Goal: Task Accomplishment & Management: Use online tool/utility

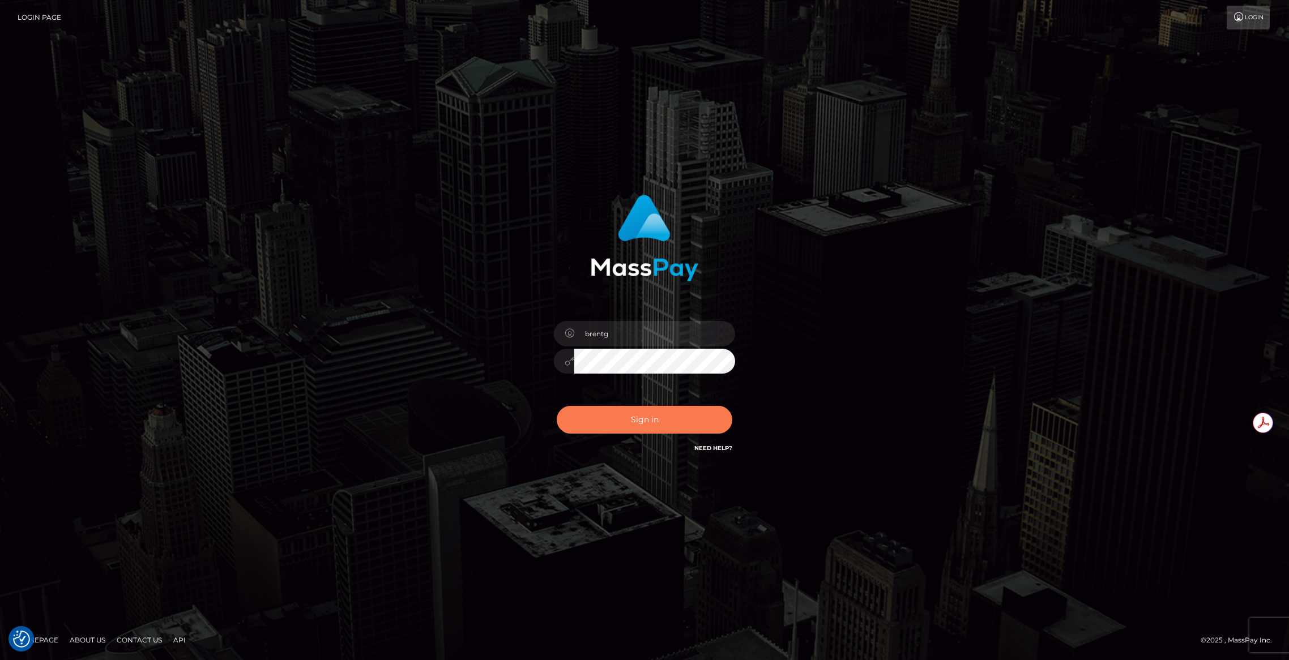
click at [635, 429] on button "Sign in" at bounding box center [645, 420] width 176 height 28
type input "brentg"
click at [634, 420] on button "Sign in" at bounding box center [645, 420] width 176 height 28
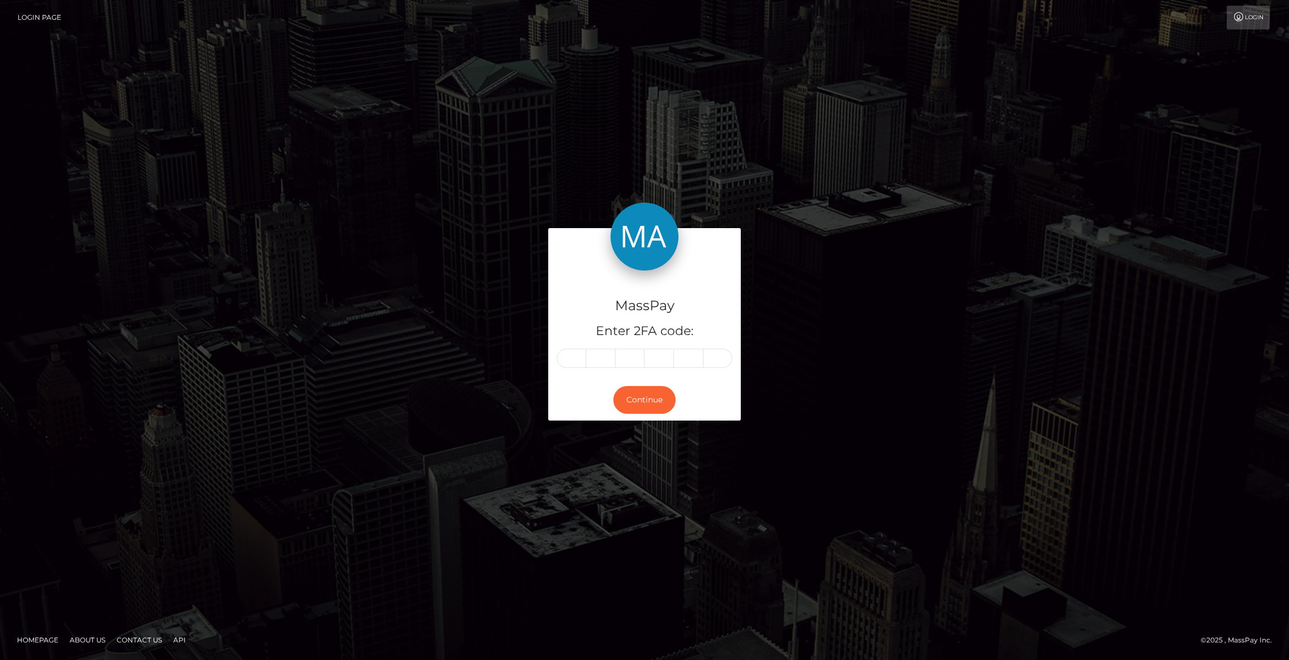
type input "8"
type input "3"
type input "0"
type input "9"
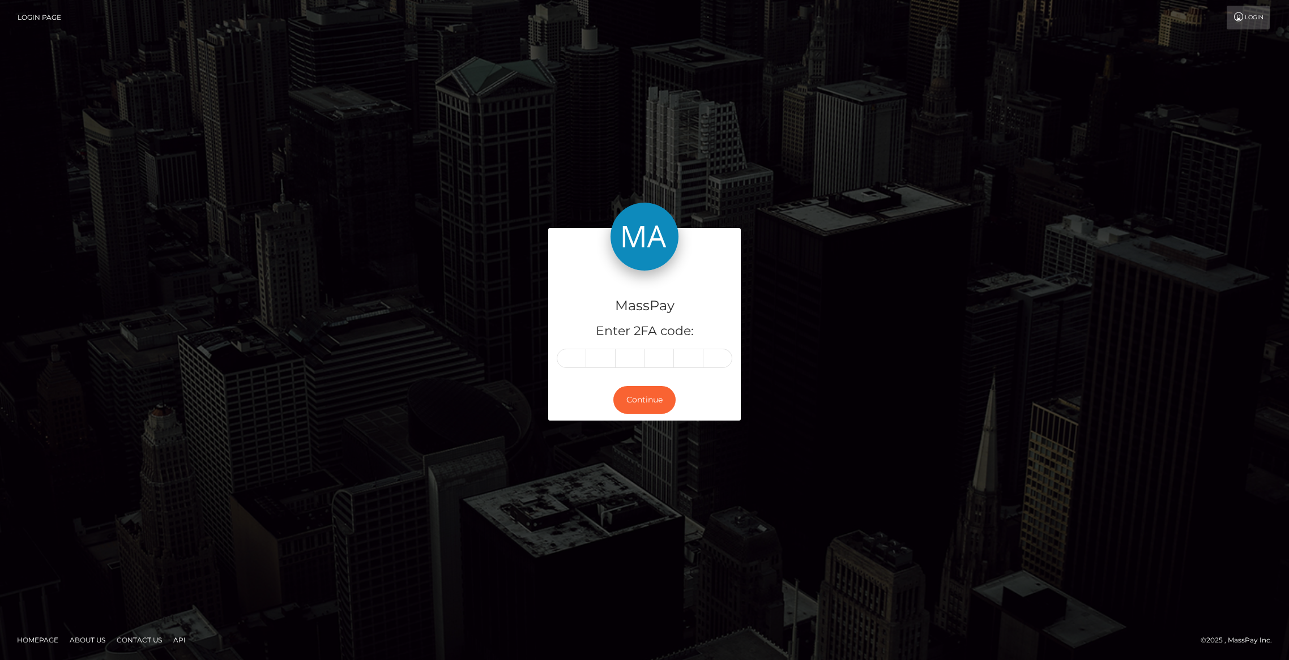
type input "5"
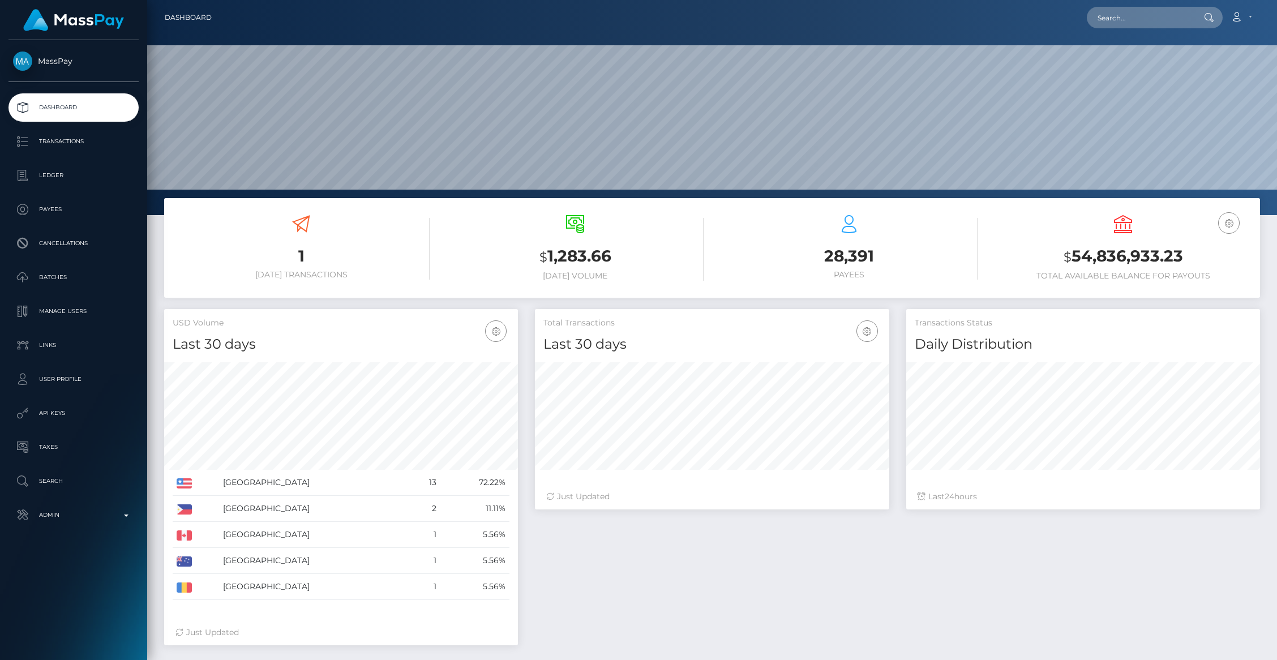
scroll to position [200, 354]
click at [109, 511] on p "Admin" at bounding box center [73, 515] width 121 height 17
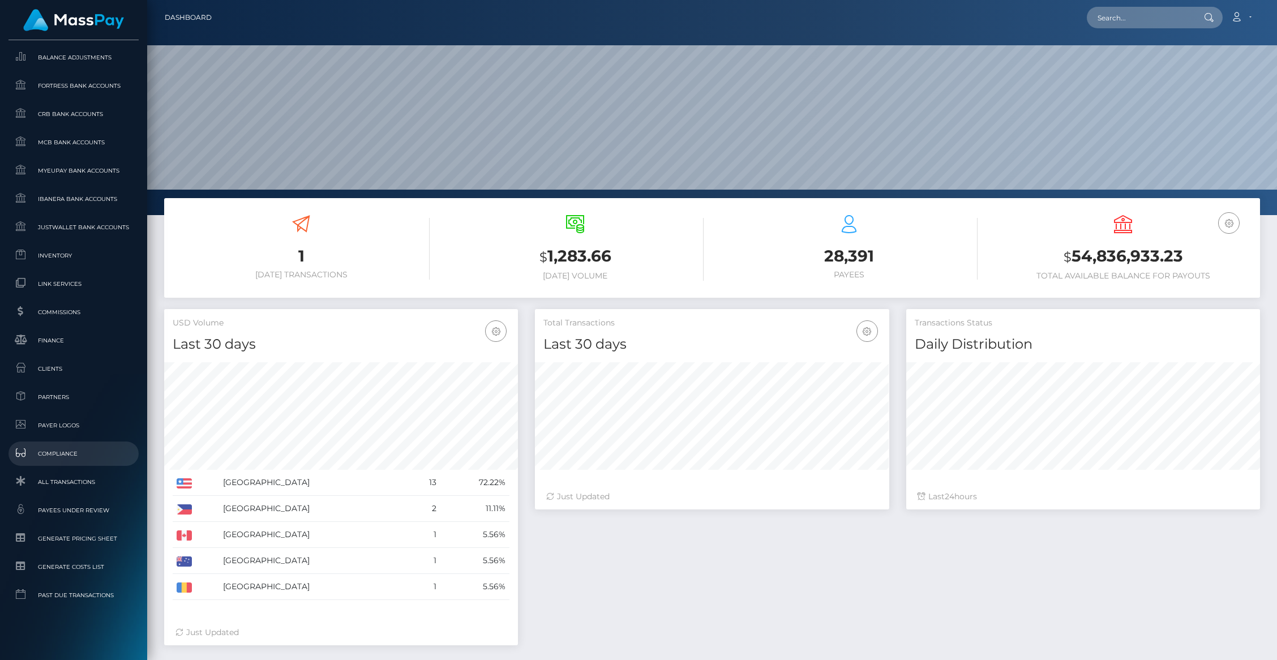
scroll to position [529, 0]
click at [61, 371] on link "Clients" at bounding box center [73, 364] width 130 height 24
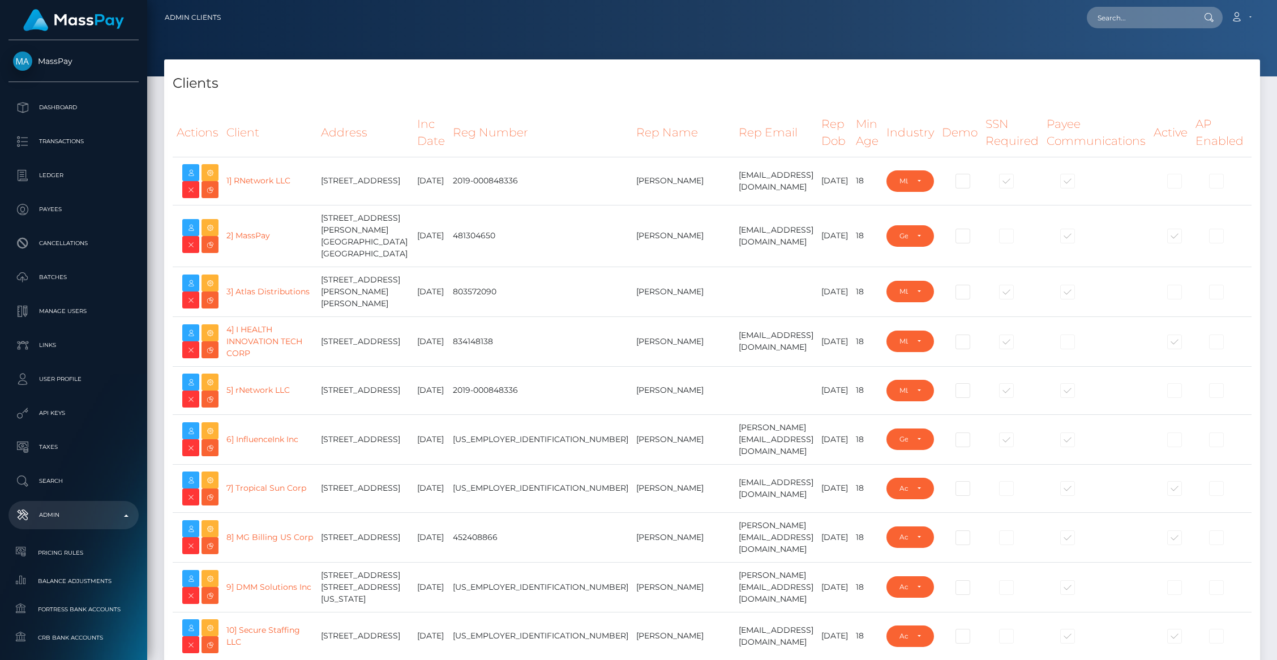
select select "223"
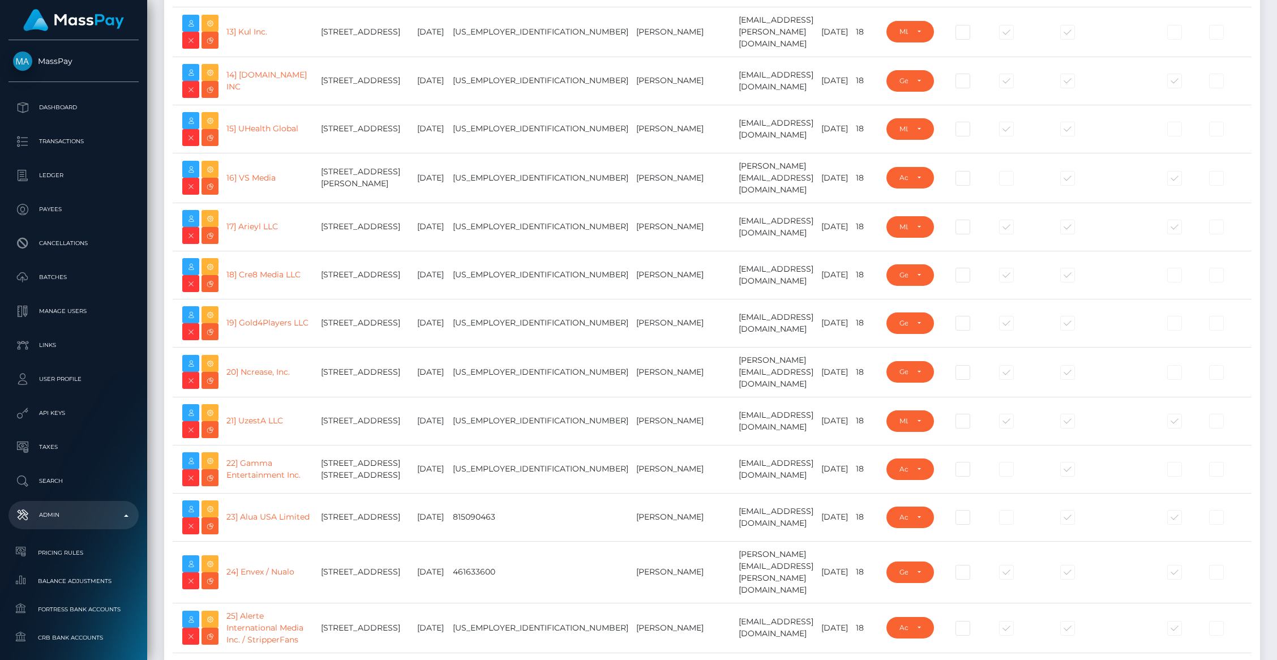
scroll to position [752, 0]
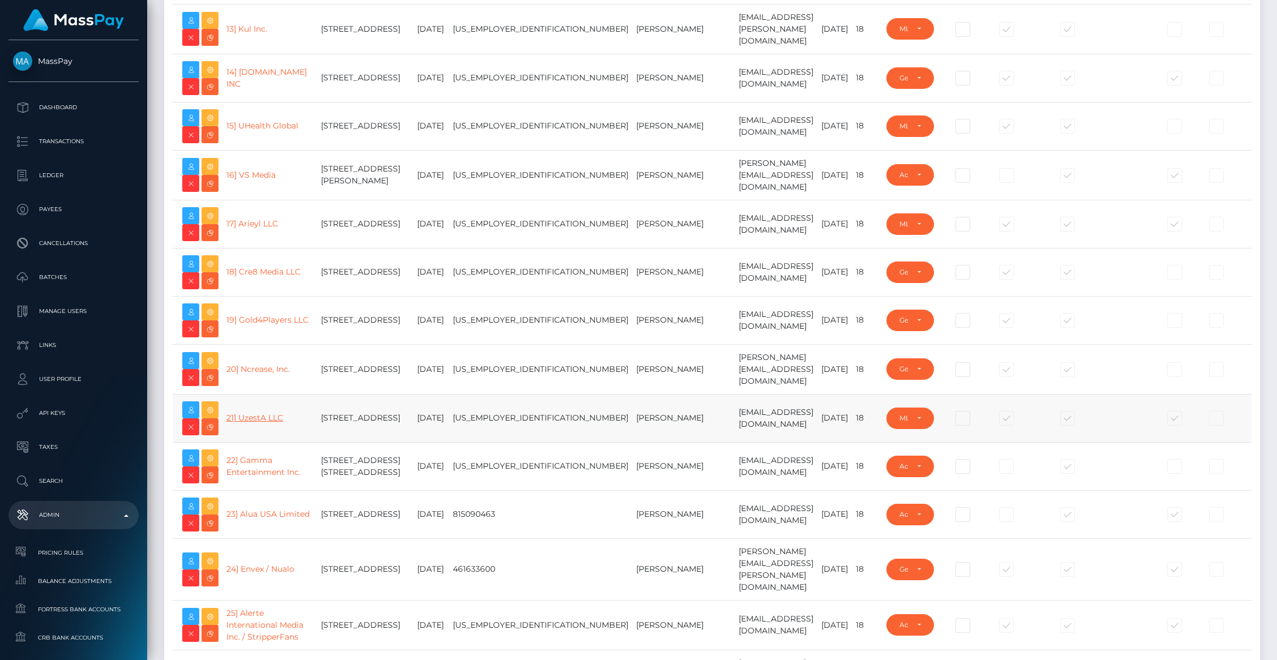
click at [258, 423] on link "21] UzestA LLC" at bounding box center [254, 418] width 57 height 10
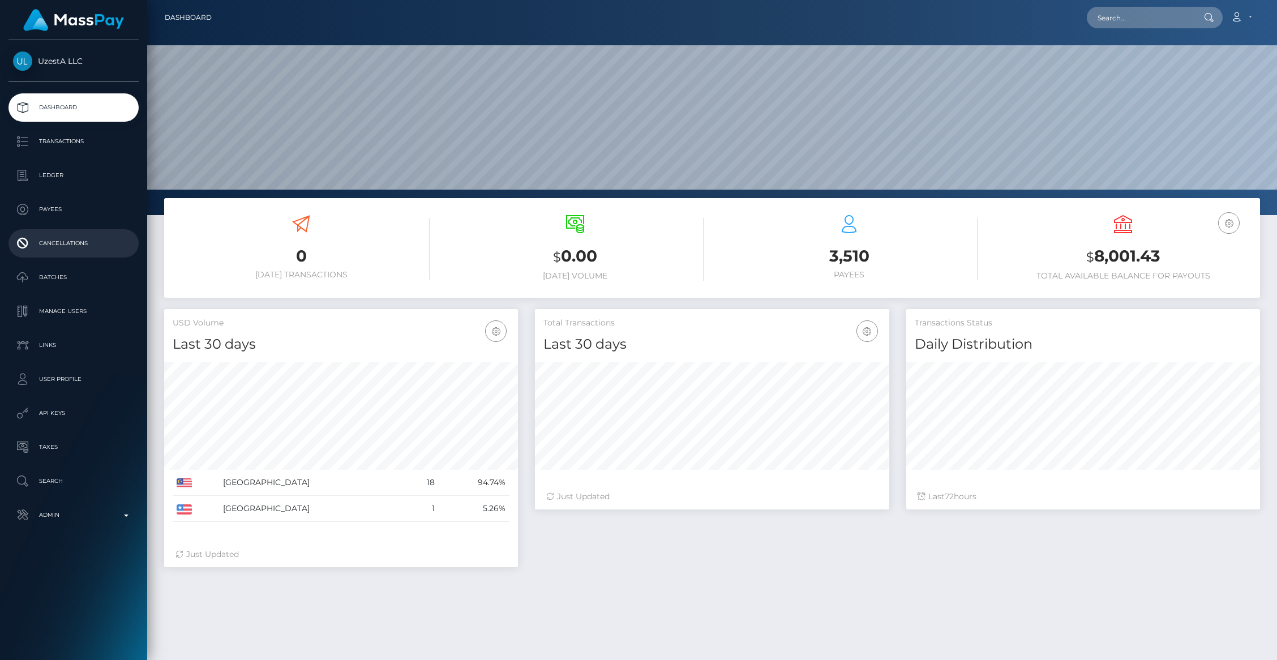
scroll to position [200, 354]
click at [63, 207] on p "Payees" at bounding box center [73, 209] width 121 height 17
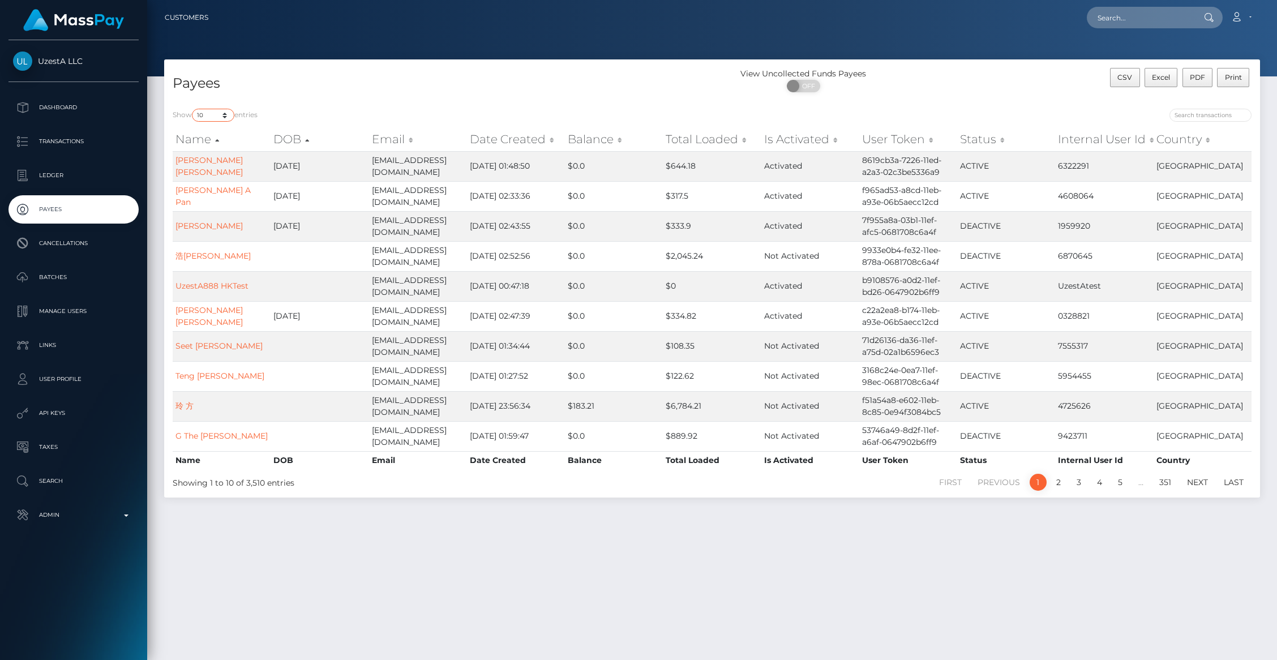
click at [216, 114] on select "10 25 50 100 250 1,000 All" at bounding box center [213, 115] width 42 height 13
click at [193, 109] on select "10 25 50 100 250 1,000 All" at bounding box center [213, 115] width 42 height 13
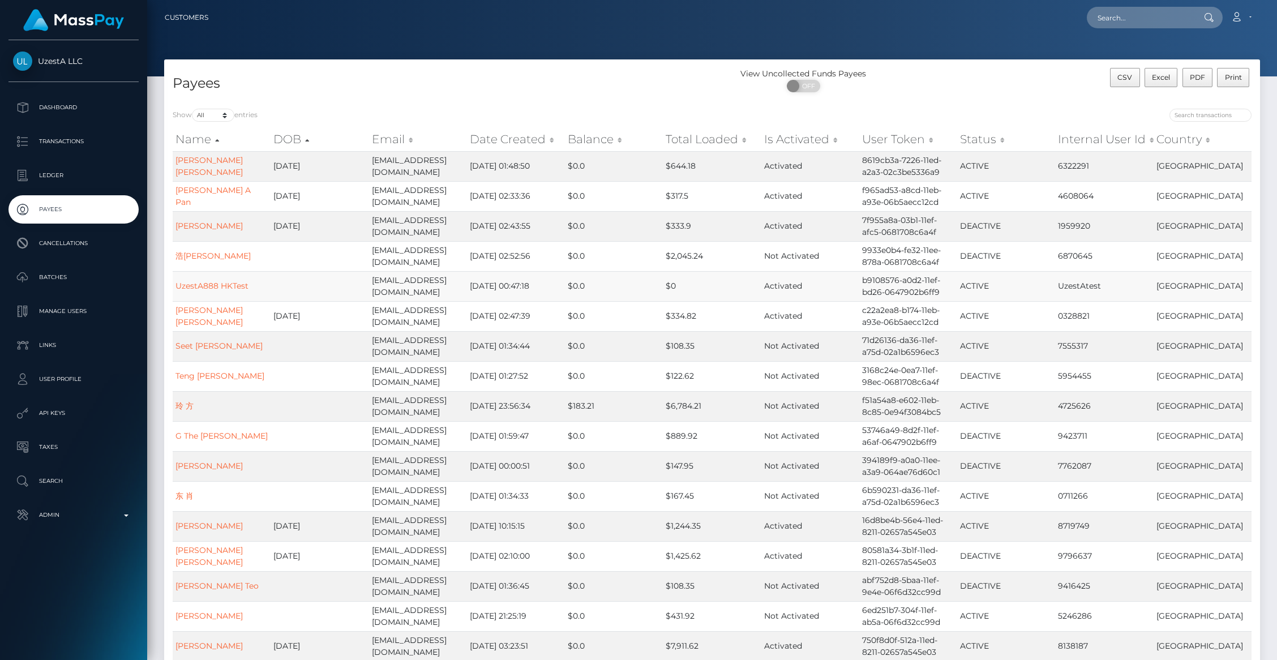
click at [352, 277] on td at bounding box center [320, 286] width 98 height 30
click at [209, 122] on div "Show 10 25 50 100 250 1,000 All entries" at bounding box center [438, 117] width 531 height 16
click at [212, 118] on select "10 25 50 100 250 1,000 All" at bounding box center [213, 115] width 42 height 13
select select "10"
click at [193, 109] on select "10 25 50 100 250 1,000 All" at bounding box center [213, 115] width 42 height 13
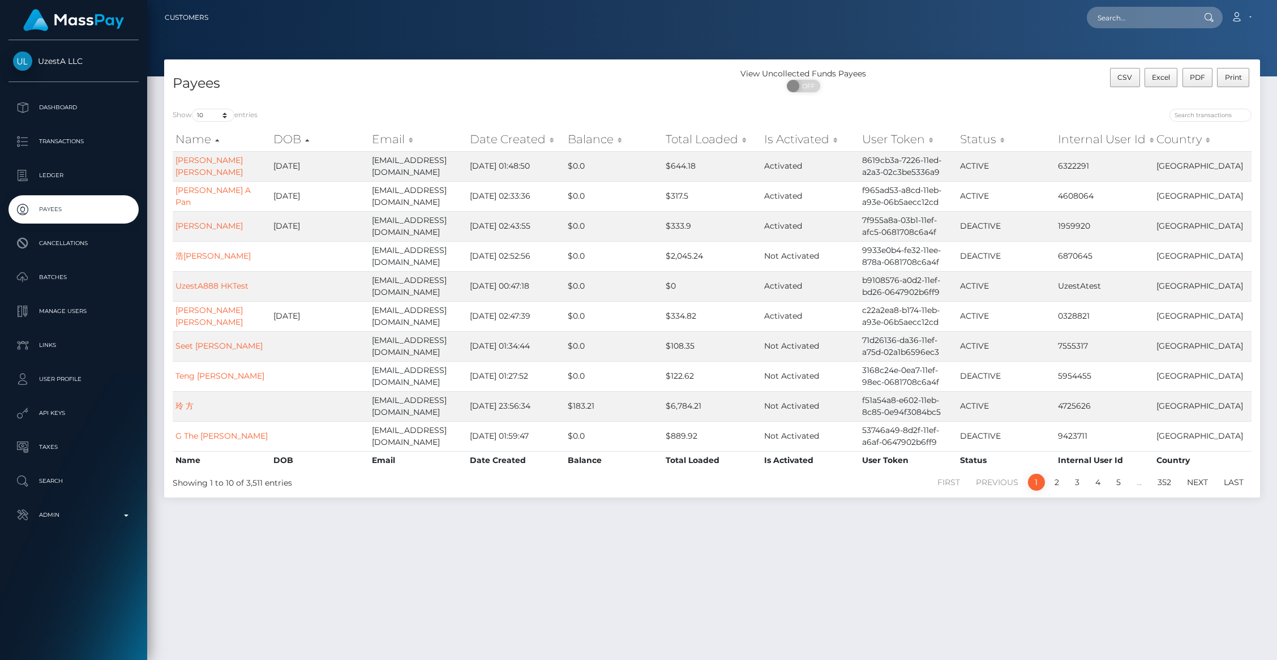
click at [506, 144] on th "Date Created" at bounding box center [516, 139] width 98 height 23
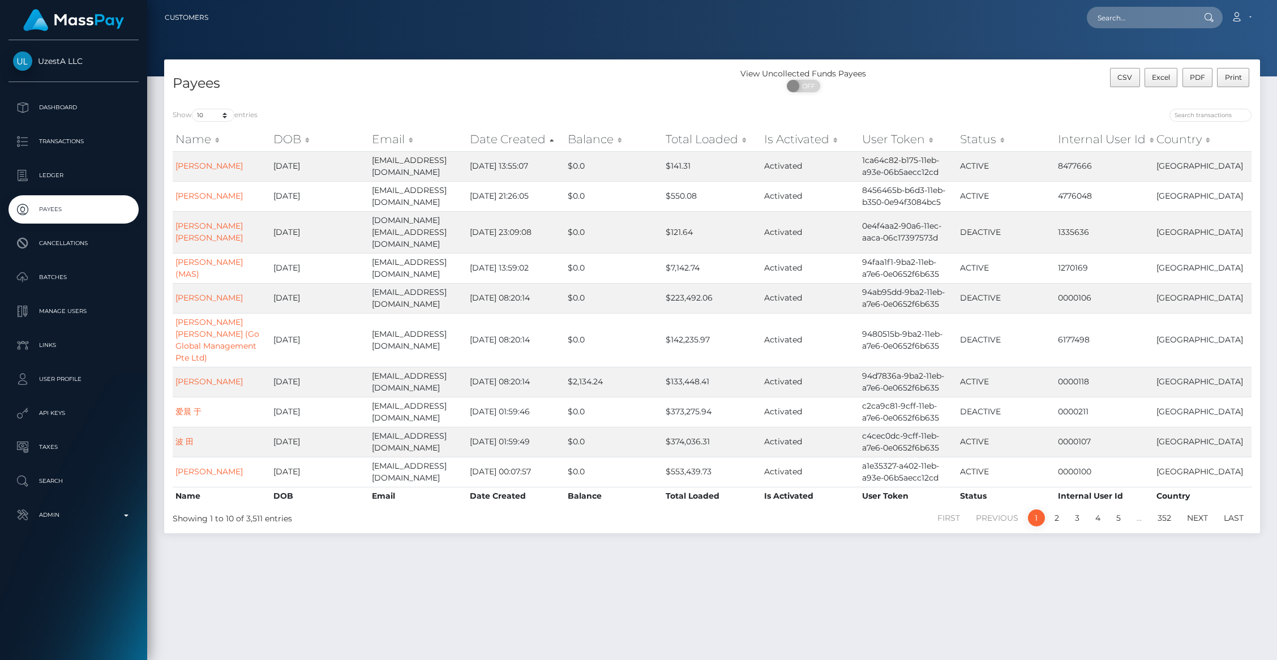
click at [493, 143] on th "Date Created" at bounding box center [516, 139] width 98 height 23
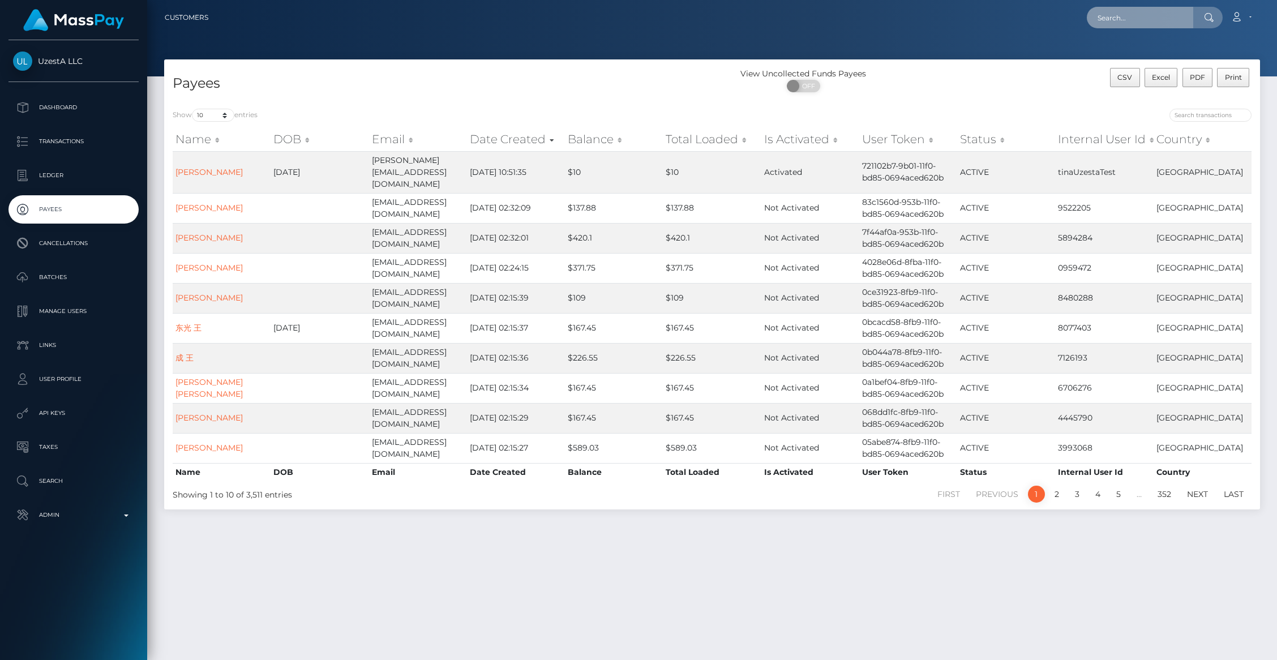
click at [1145, 19] on input "text" at bounding box center [1140, 18] width 106 height 22
type input "masspay@uzesta.com"
click at [1115, 59] on link "UzestA LLC" at bounding box center [1132, 58] width 91 height 21
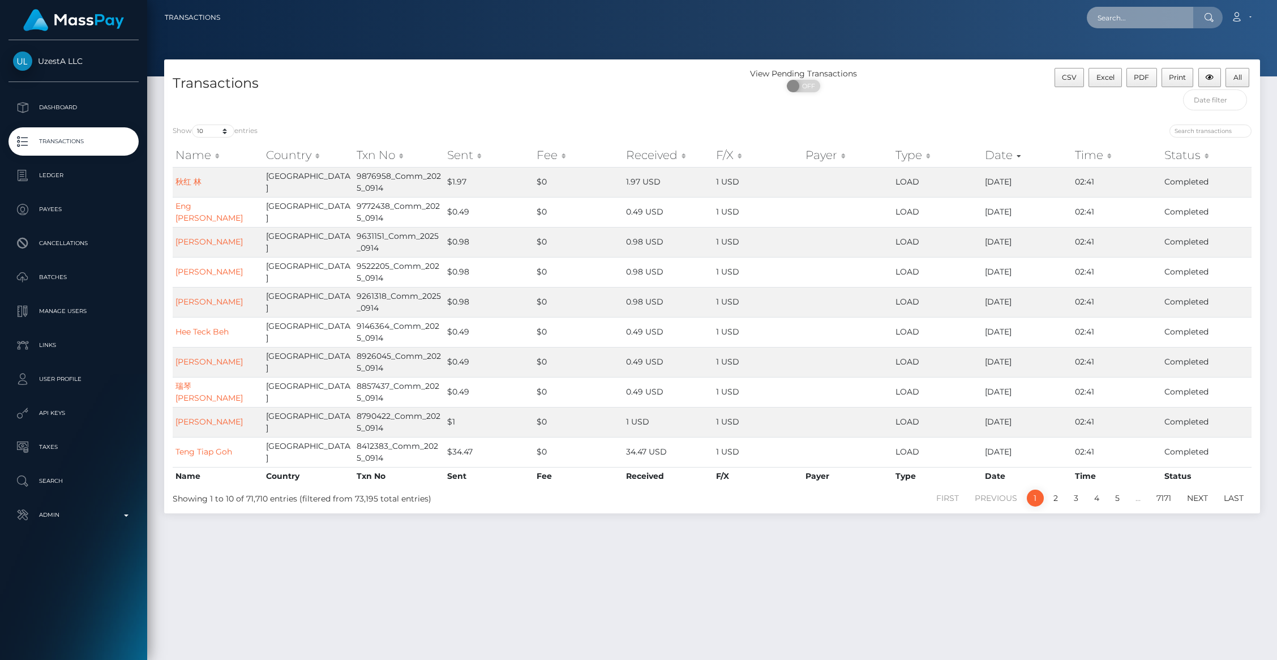
click at [1110, 25] on input "text" at bounding box center [1140, 18] width 106 height 22
click at [1170, 17] on input "[PERSON_NAME][EMAIL_ADDRESS][DOMAIN_NAME]" at bounding box center [1140, 18] width 106 height 22
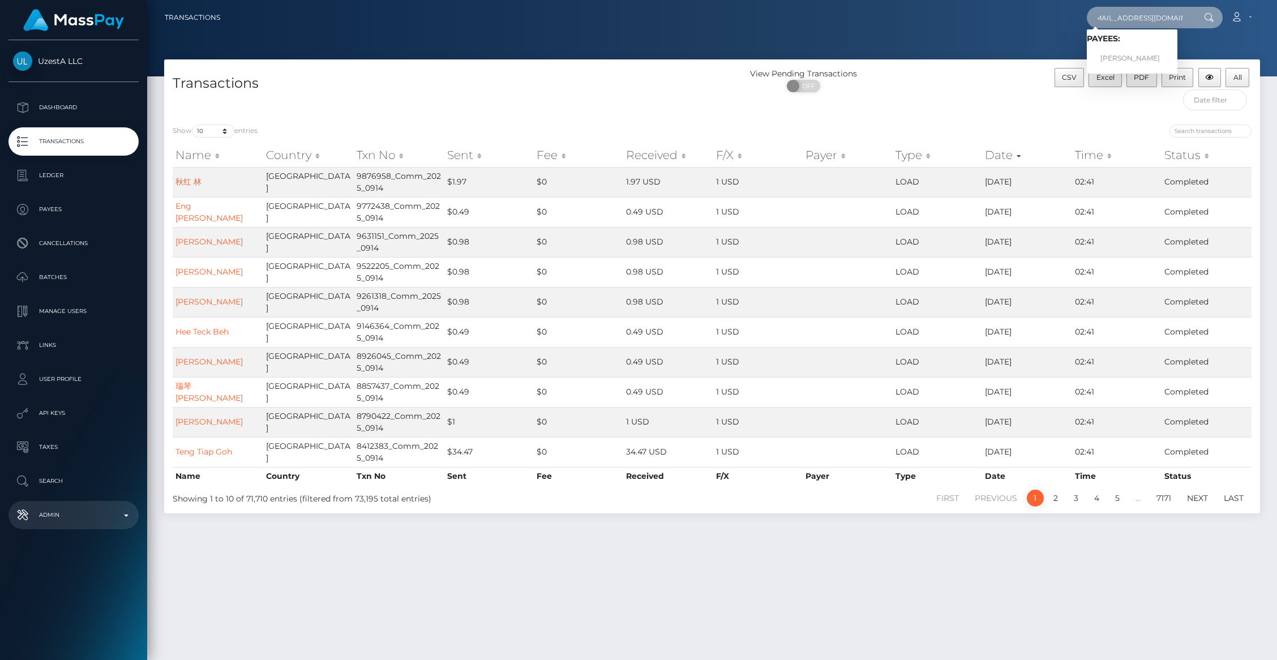
type input "[EMAIL_ADDRESS][DOMAIN_NAME]"
click at [82, 515] on p "Admin" at bounding box center [73, 515] width 121 height 17
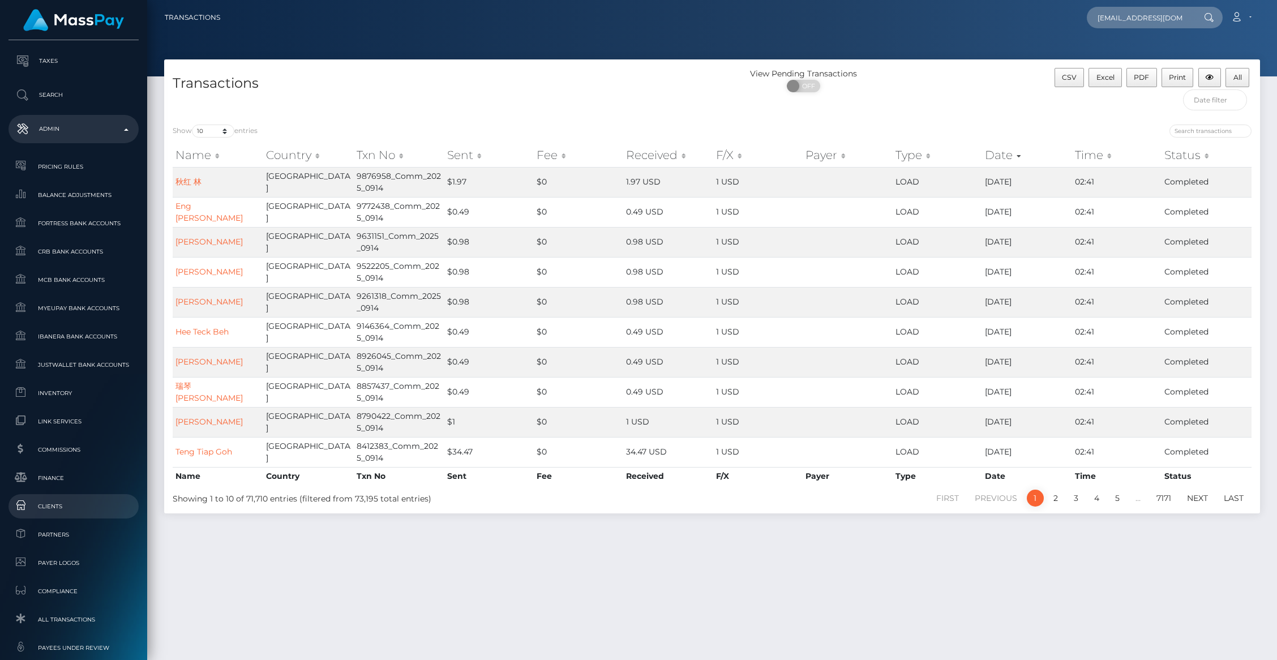
scroll to position [387, 0]
click at [80, 507] on span "Clients" at bounding box center [73, 505] width 121 height 13
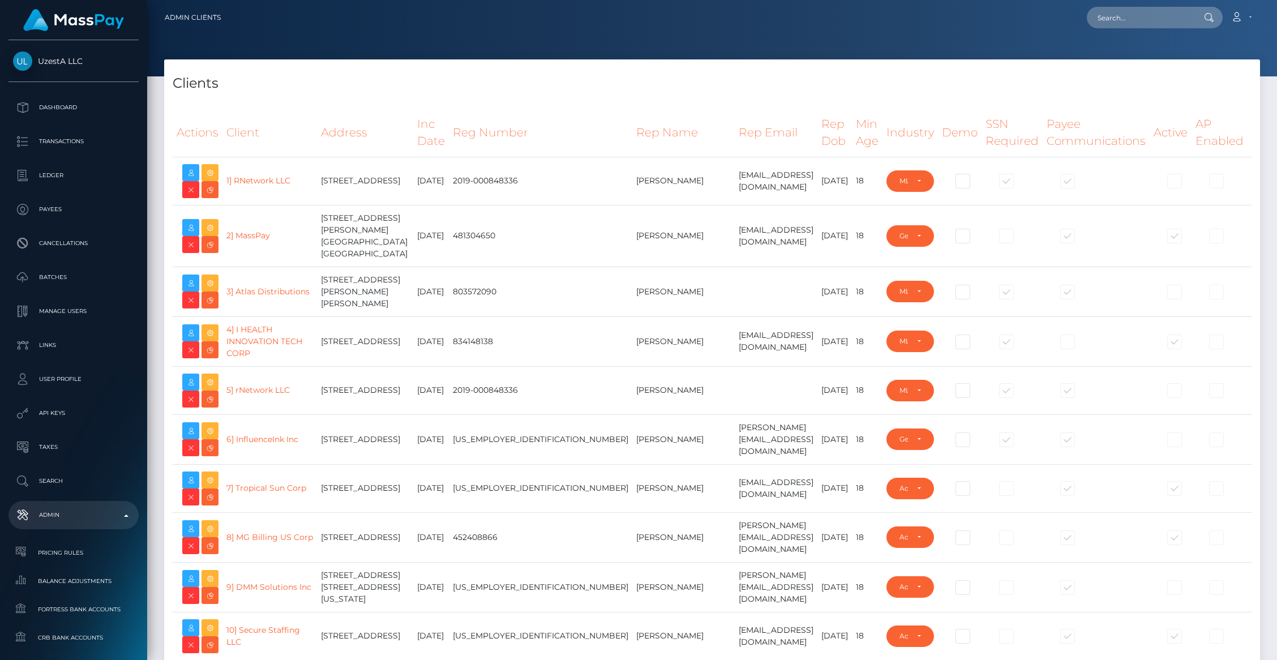
select select "223"
type input "brentg"
click at [41, 272] on p "Batches" at bounding box center [73, 277] width 121 height 17
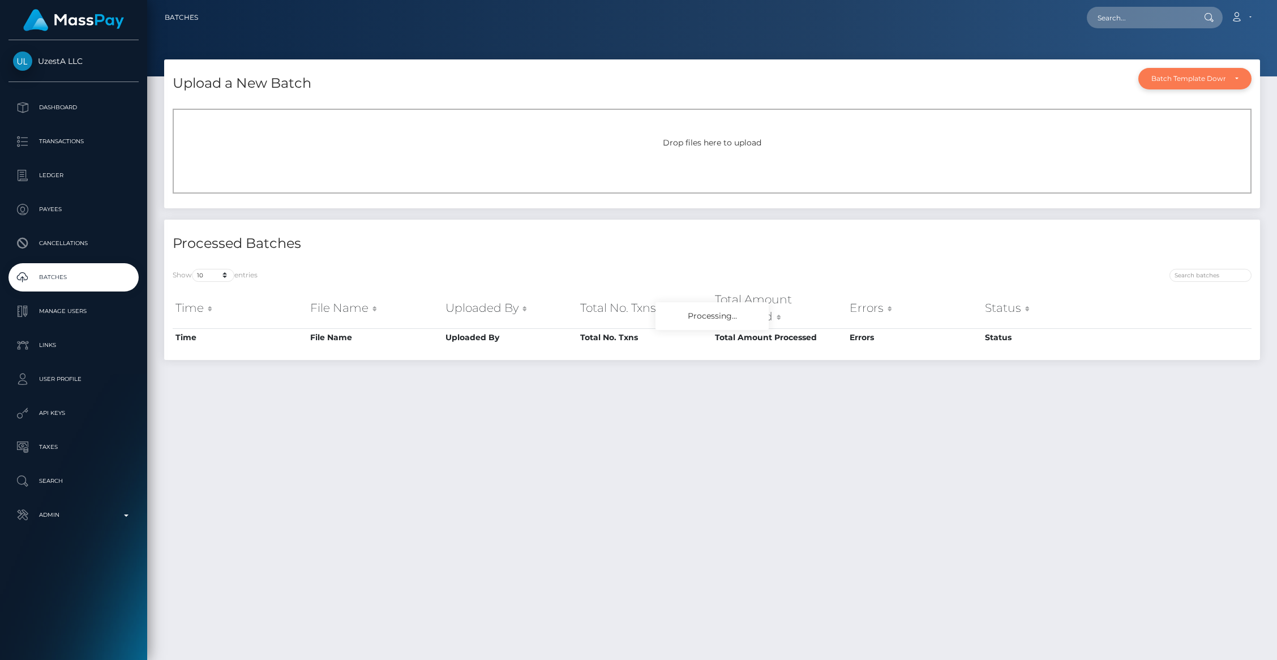
click at [1240, 83] on div "Batch Template Download" at bounding box center [1195, 79] width 113 height 22
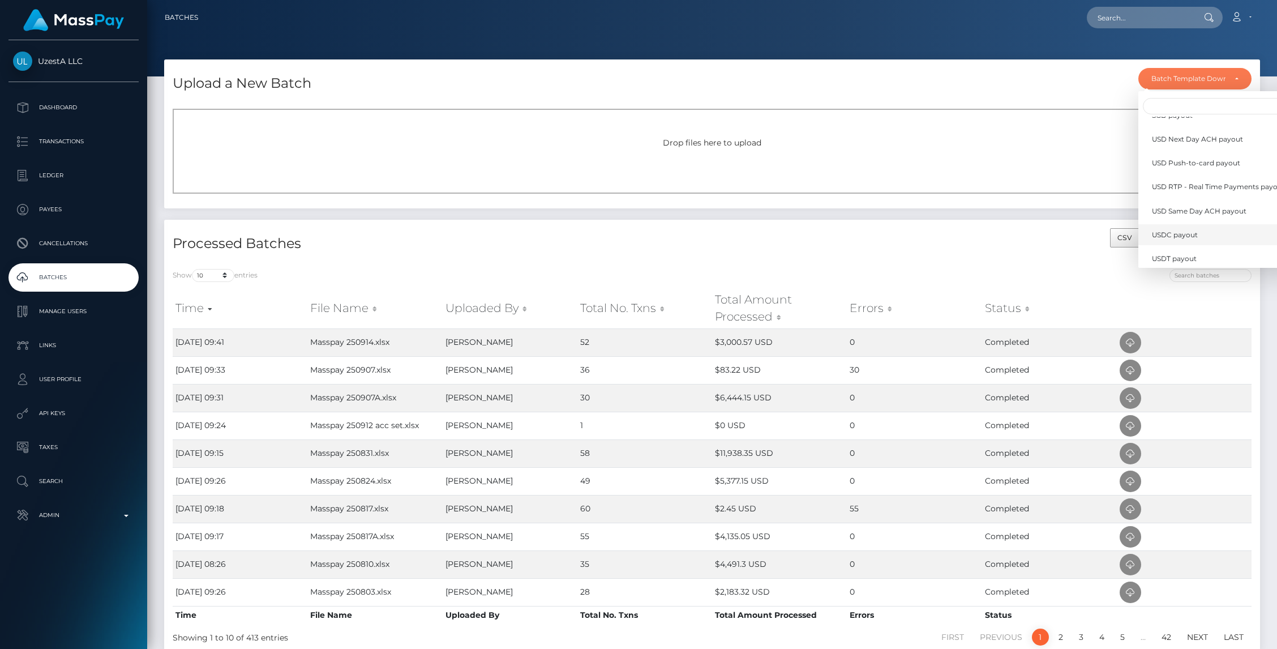
scroll to position [331, 0]
click at [1185, 251] on span "Wallet load" at bounding box center [1170, 252] width 37 height 10
select select "/batch_templates/Wallet load.xlsx"
select select
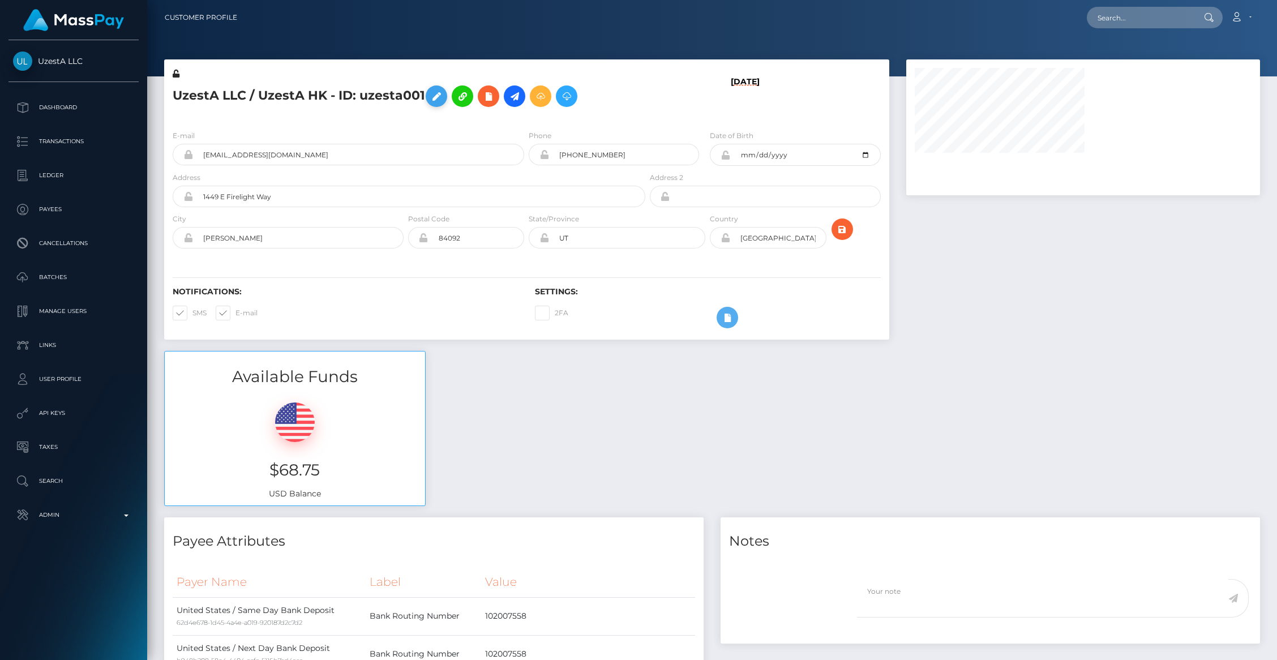
click at [434, 96] on icon at bounding box center [437, 96] width 14 height 14
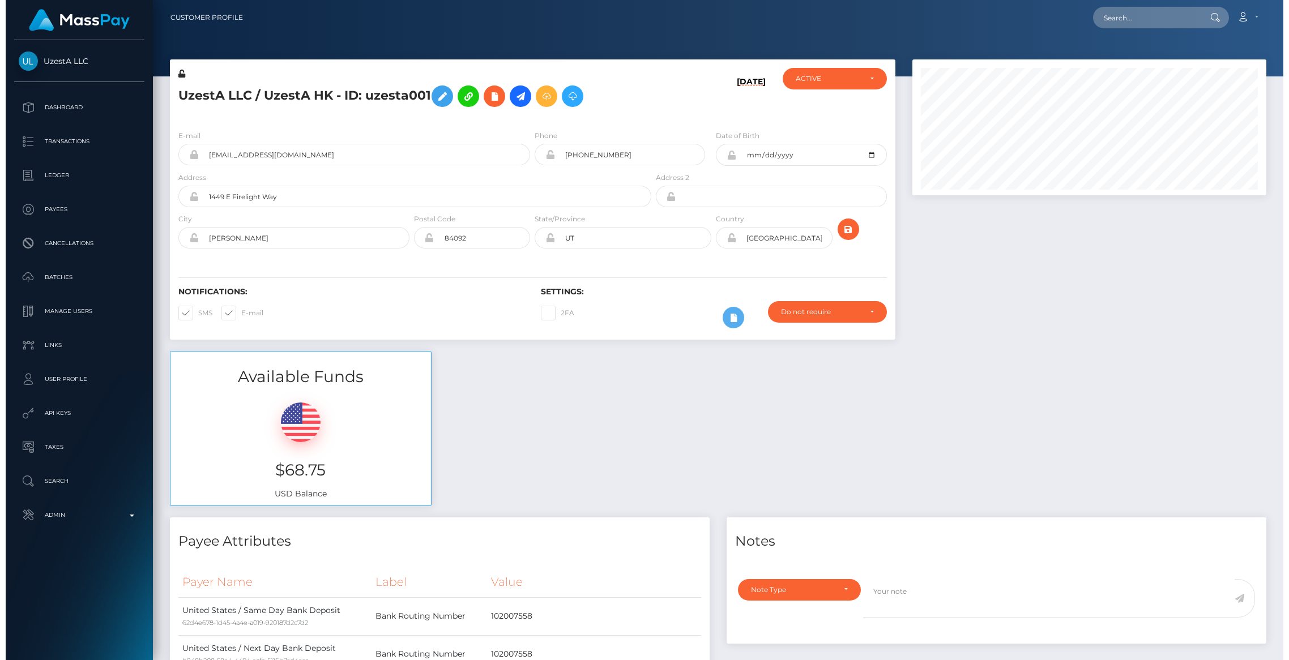
scroll to position [136, 354]
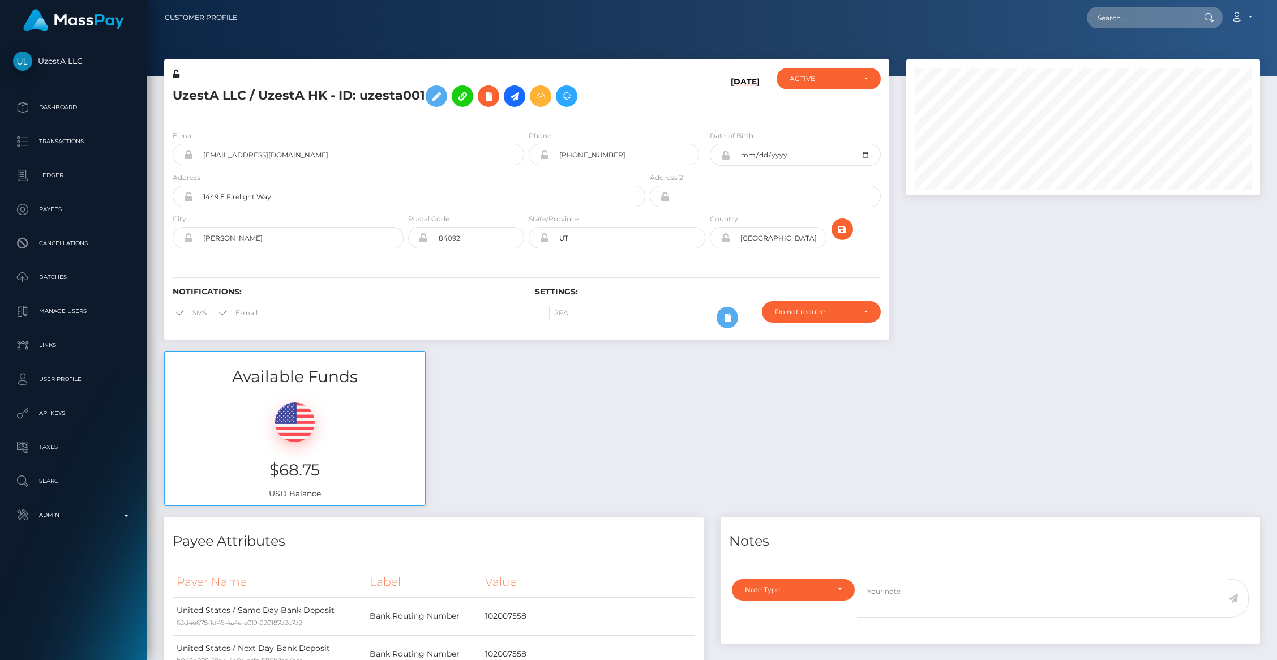
click at [436, 107] on h5 "UzestA LLC / UzestA HK - ID: uzesta001" at bounding box center [406, 96] width 467 height 33
click at [438, 99] on icon at bounding box center [437, 96] width 14 height 14
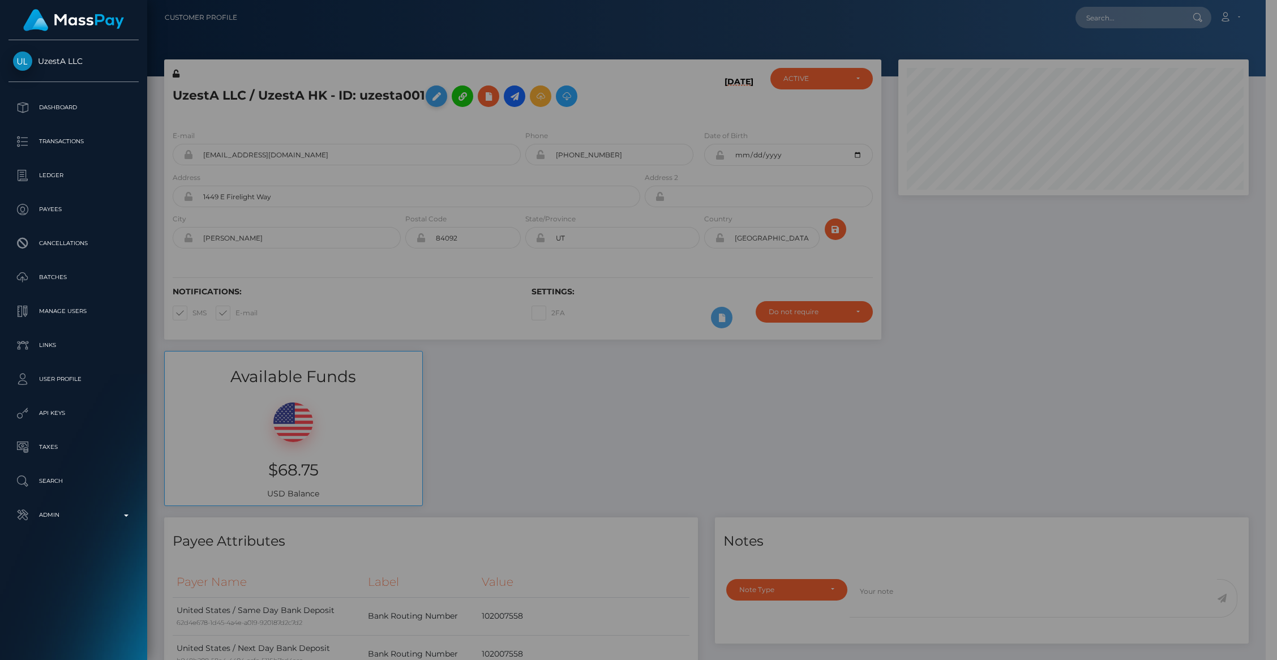
scroll to position [566037, 565819]
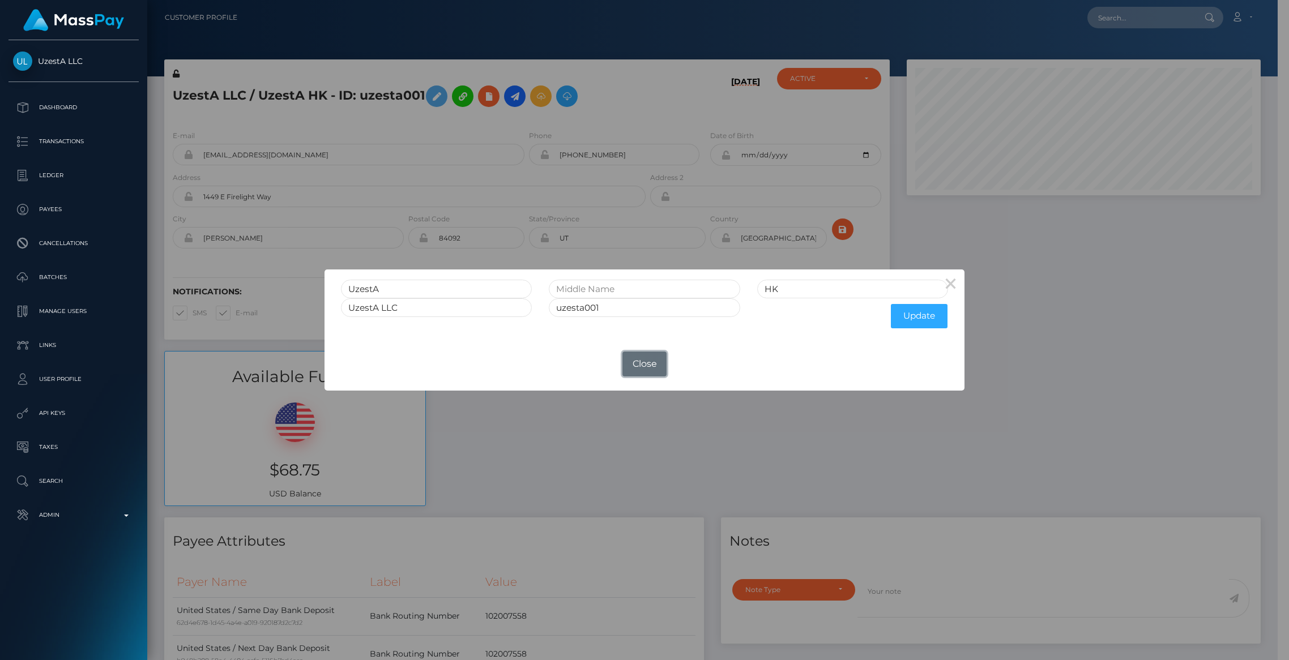
click at [632, 358] on button "Close" at bounding box center [644, 364] width 44 height 25
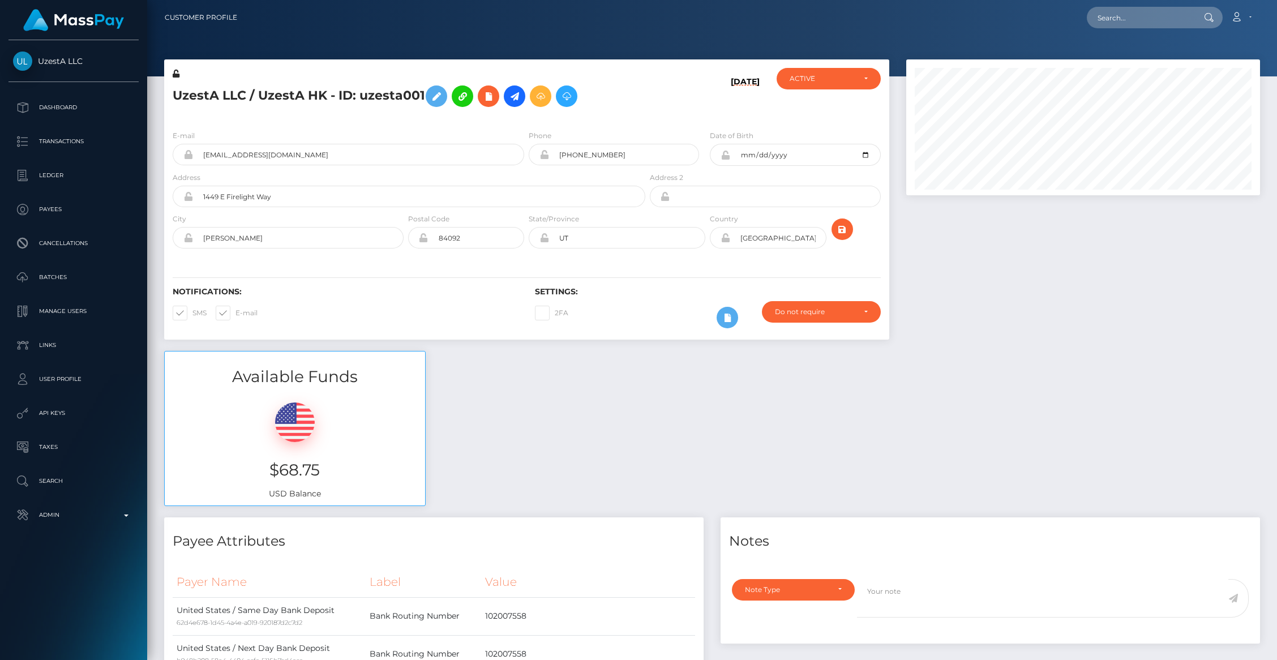
click at [608, 409] on div "Available Funds $68.75 USD Balance" at bounding box center [712, 434] width 1113 height 166
click at [48, 104] on p "Dashboard" at bounding box center [73, 107] width 121 height 17
click at [746, 417] on div "Available Funds $68.75 USD Balance" at bounding box center [712, 434] width 1113 height 166
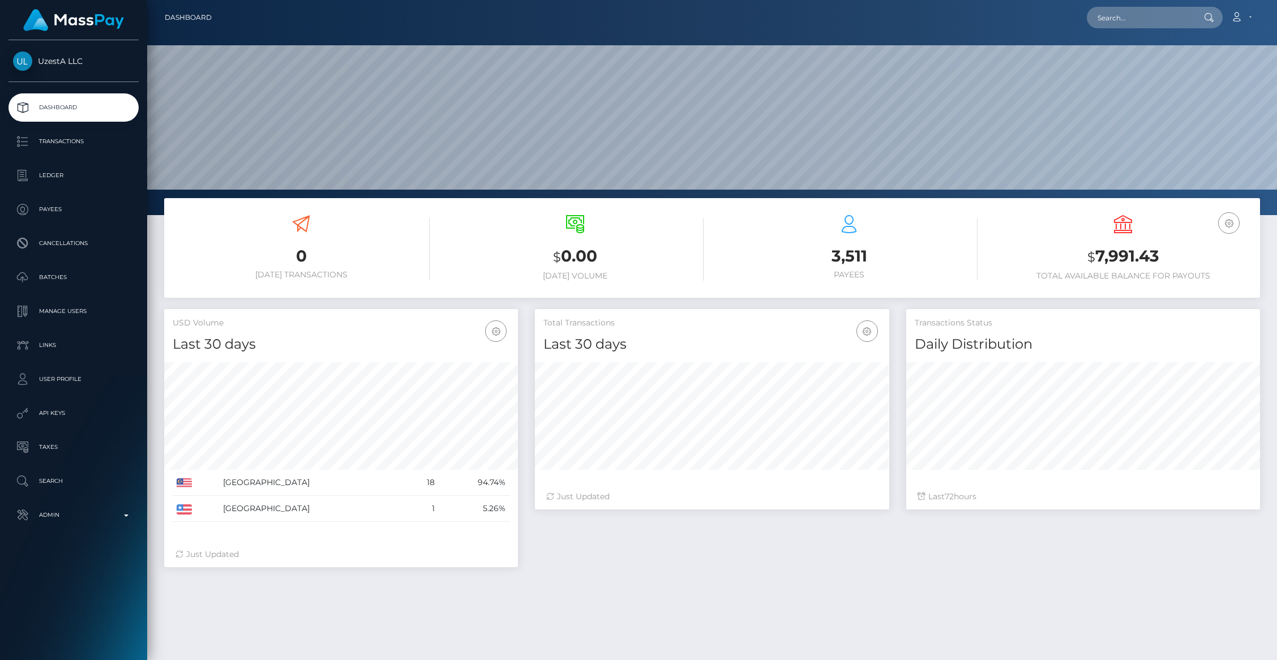
scroll to position [200, 354]
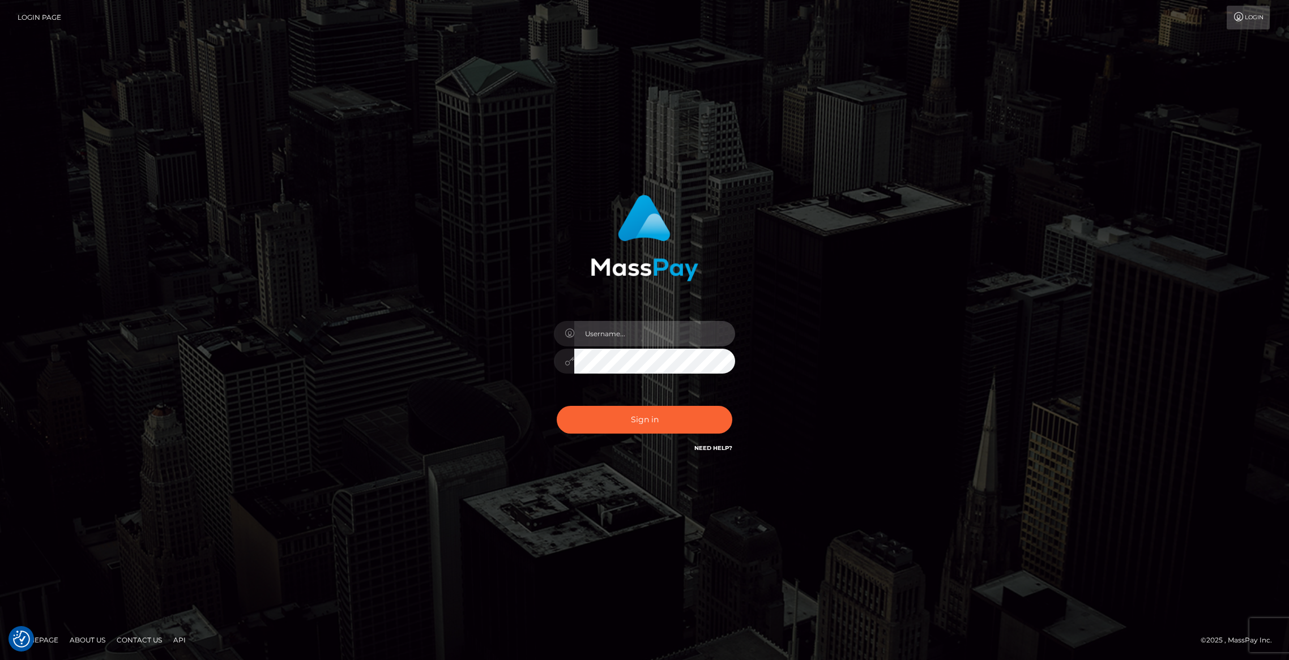
type input "brentg"
click at [639, 420] on button "Sign in" at bounding box center [645, 420] width 176 height 28
type input "brentg"
click at [635, 417] on button "Sign in" at bounding box center [645, 420] width 176 height 28
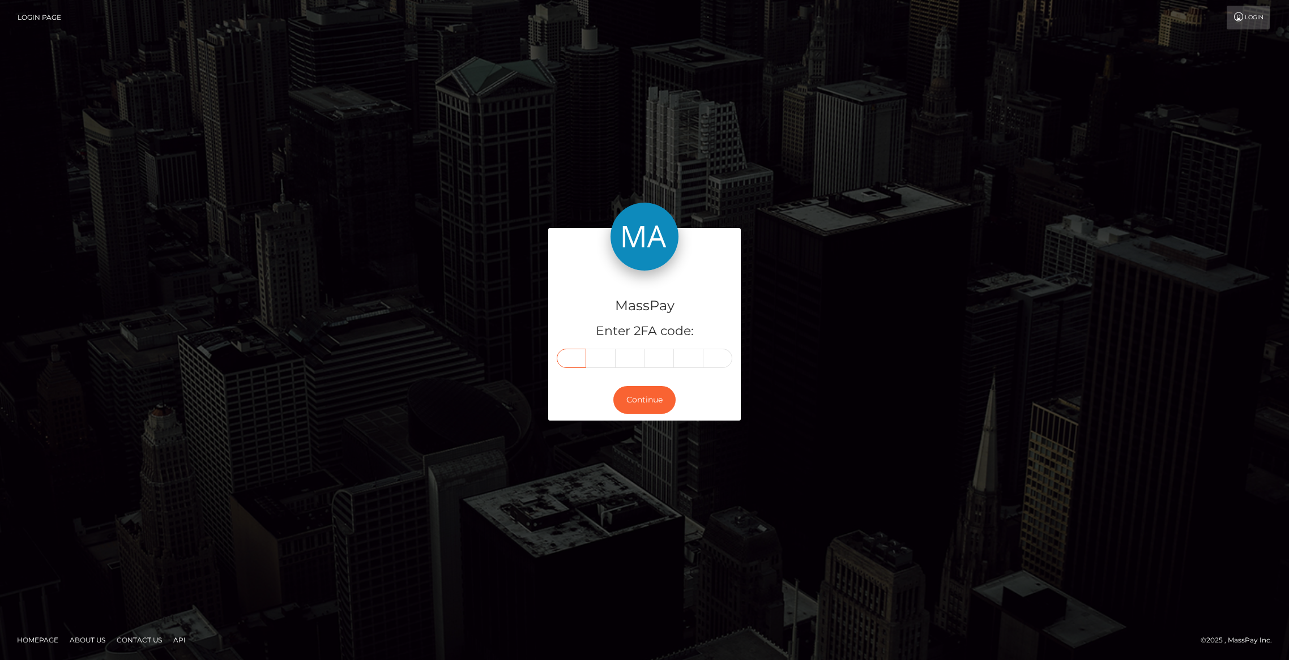
paste input "8"
type input "8"
type input "9"
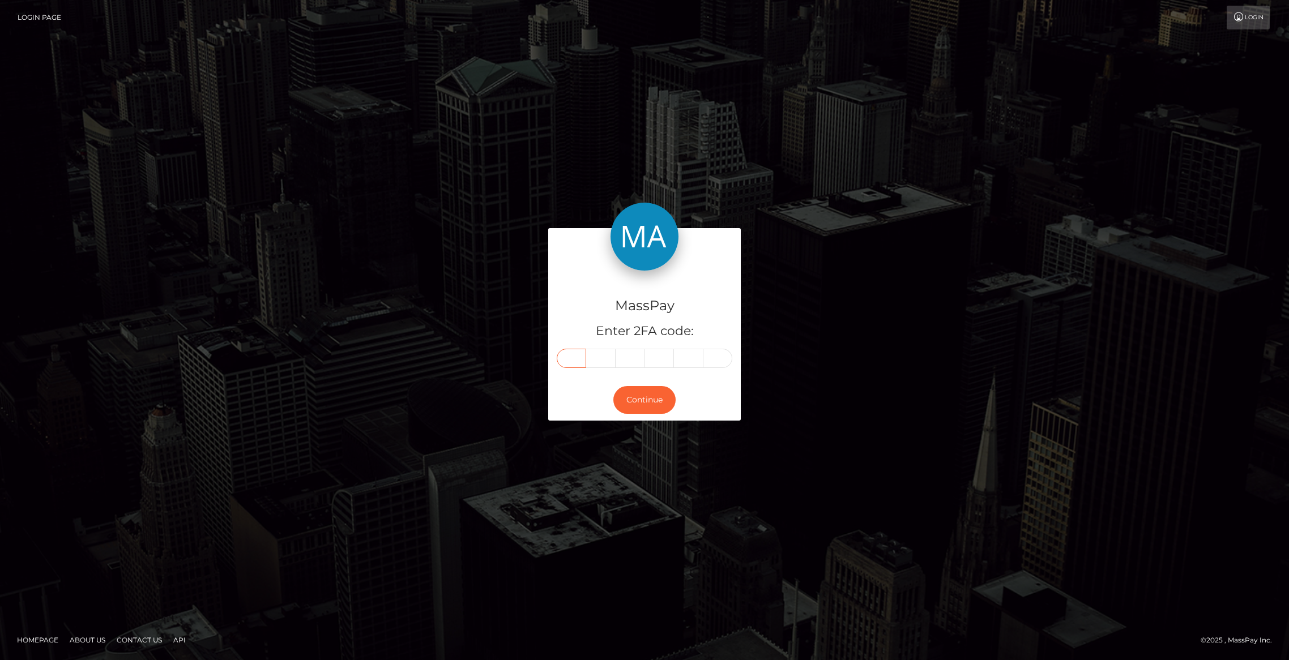
type input "6"
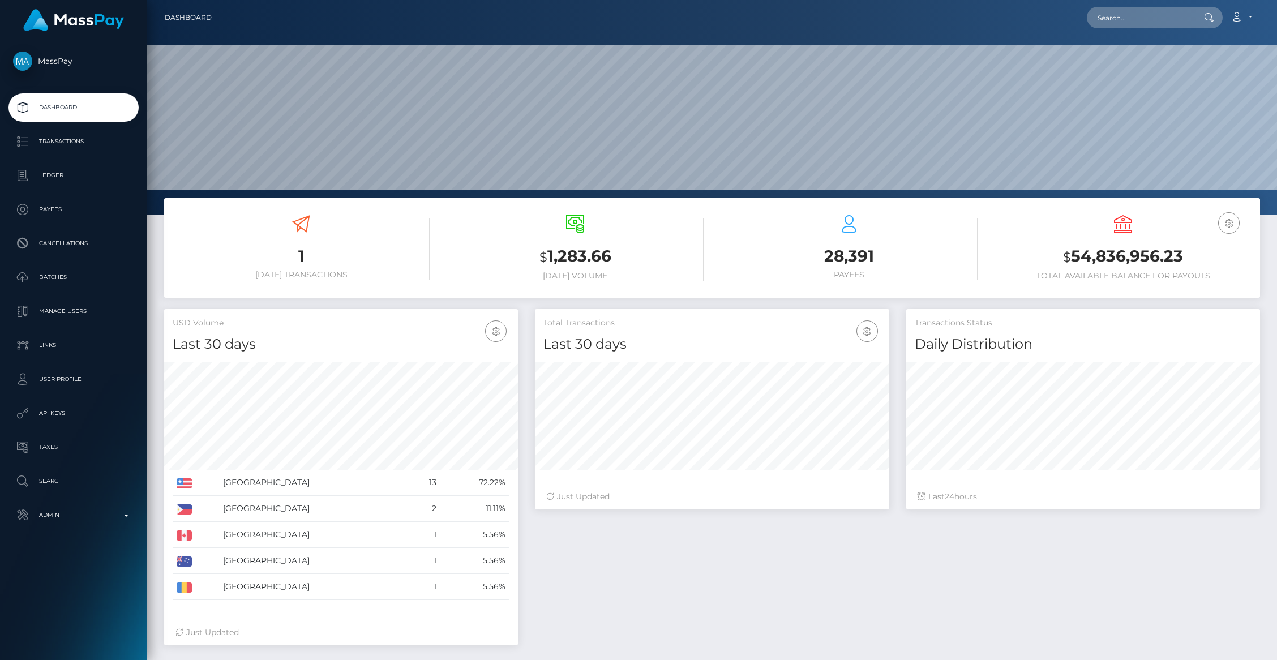
scroll to position [200, 354]
click at [1131, 25] on input "text" at bounding box center [1140, 18] width 106 height 22
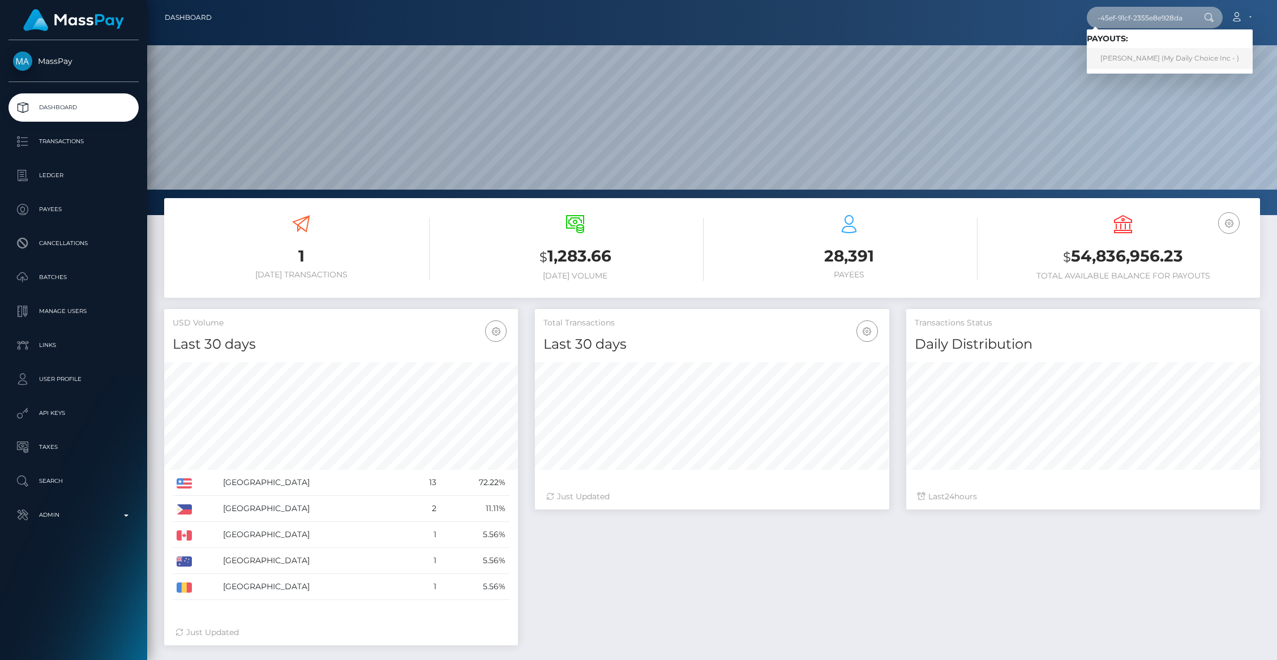
type input "5a05ba6c-32b2-45ef-91cf-2355e8e928da"
click at [1142, 53] on link "Madena Hamidi (My Daily Choice Inc - )" at bounding box center [1170, 58] width 166 height 21
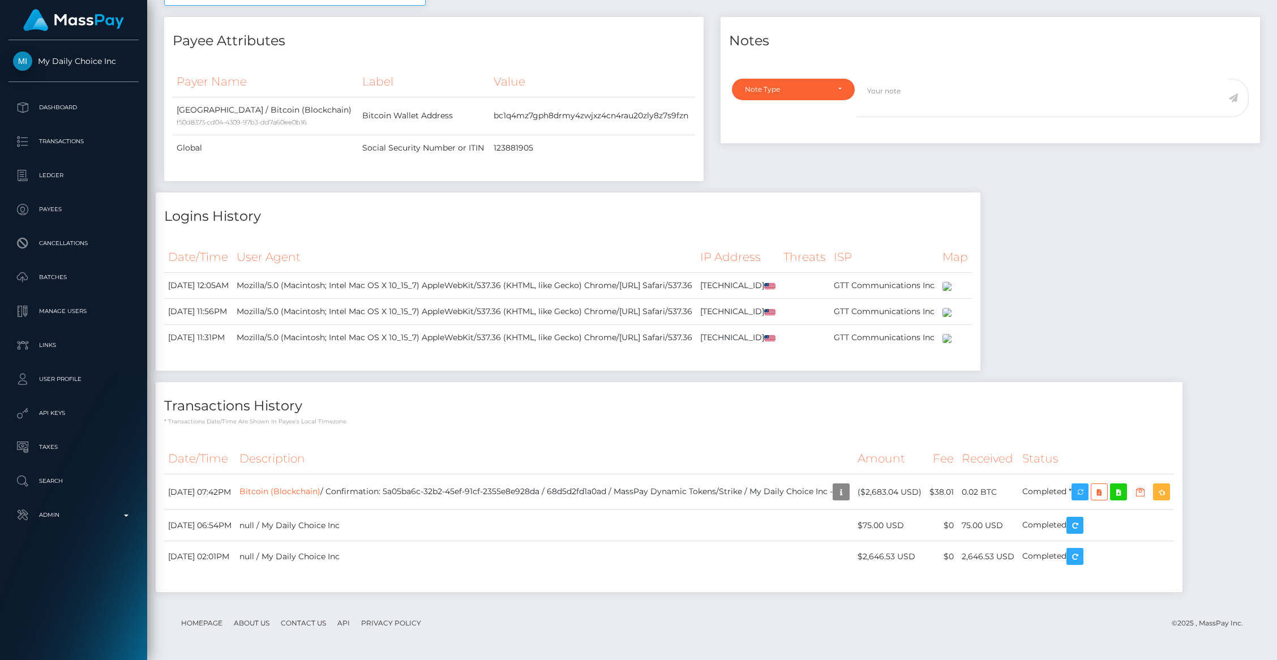
scroll to position [636, 0]
drag, startPoint x: 435, startPoint y: 491, endPoint x: 589, endPoint y: 490, distance: 154.0
click at [589, 490] on td "Bitcoin (Blockchain) / Confirmation: 5a05ba6c-32b2-45ef-91cf-2355e8e928da / 68d…" at bounding box center [545, 492] width 618 height 36
copy td "5a05ba6c-32b2-45ef-91cf-2355e8e928da"
click at [103, 509] on p "Admin" at bounding box center [73, 515] width 121 height 17
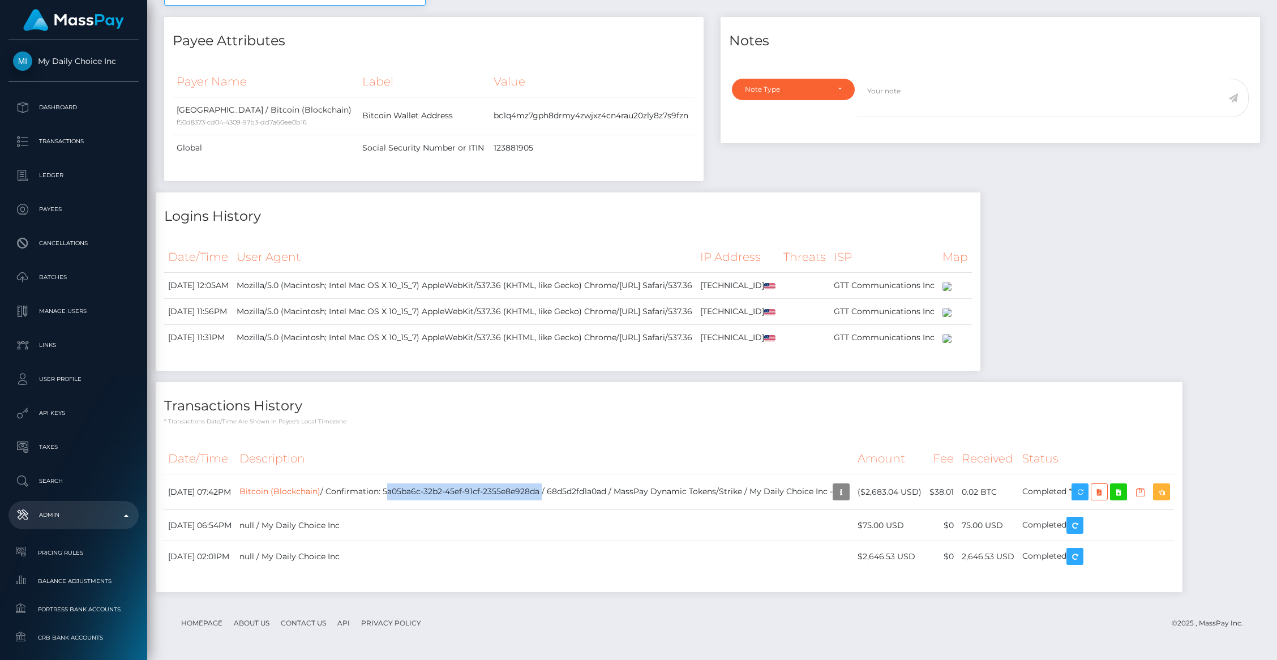
scroll to position [560, 0]
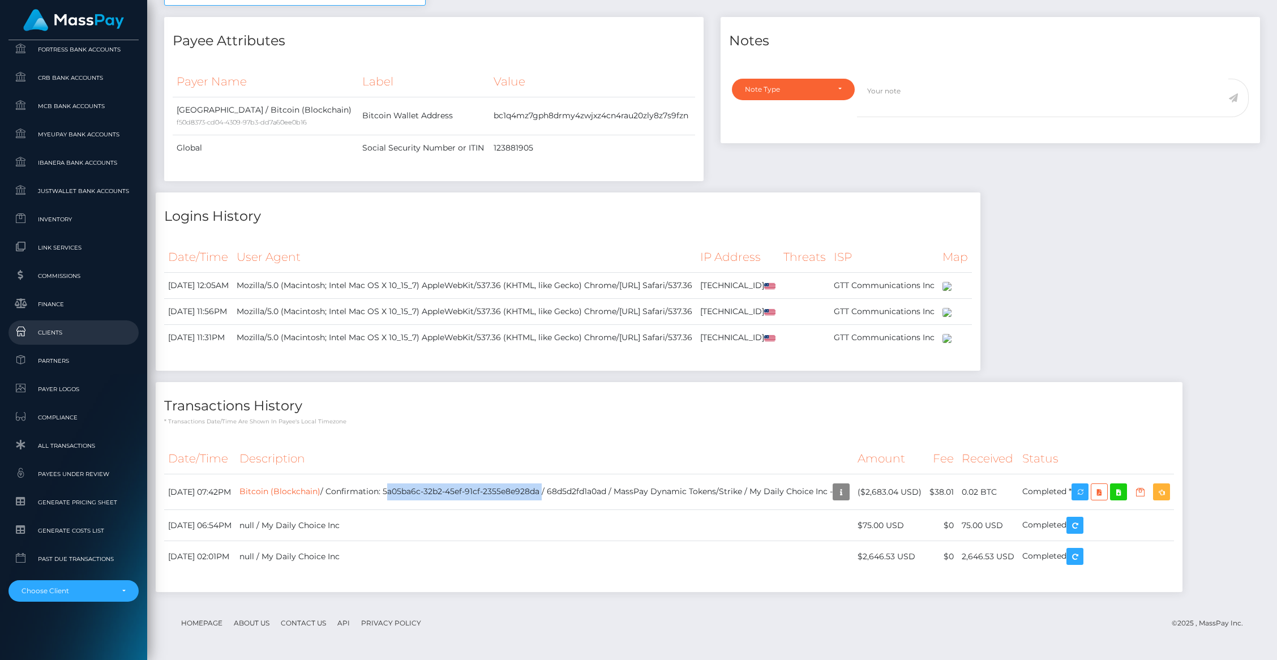
click at [45, 335] on span "Clients" at bounding box center [73, 332] width 121 height 13
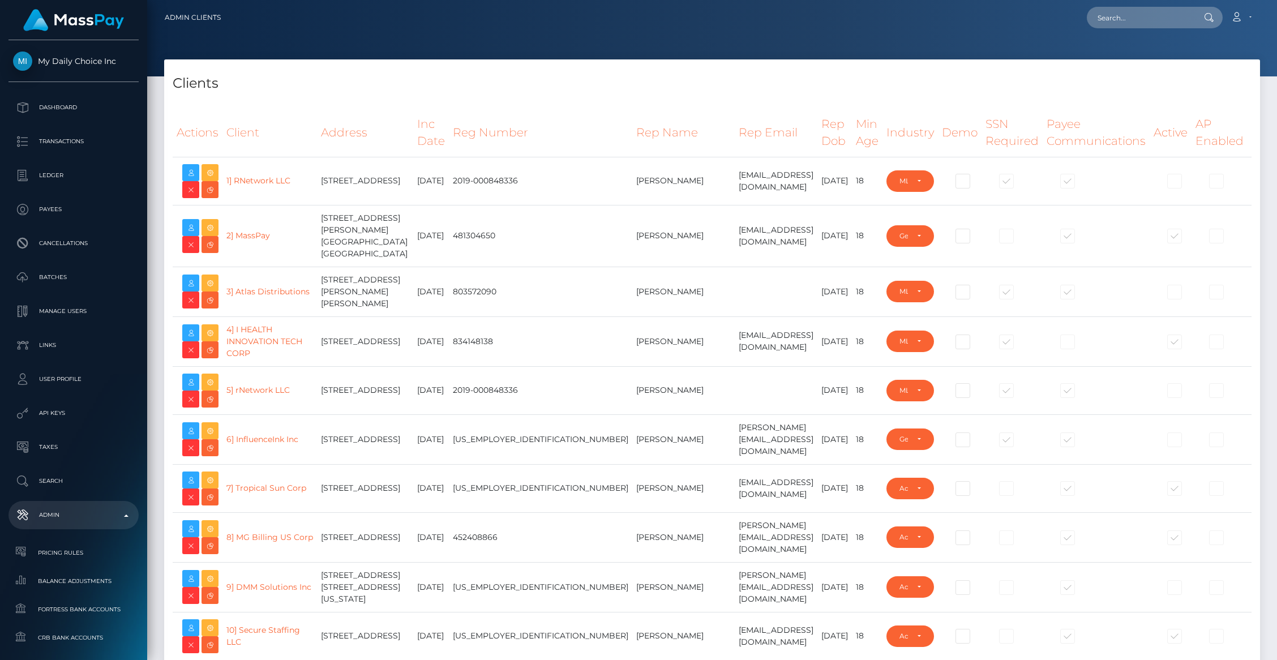
select select "223"
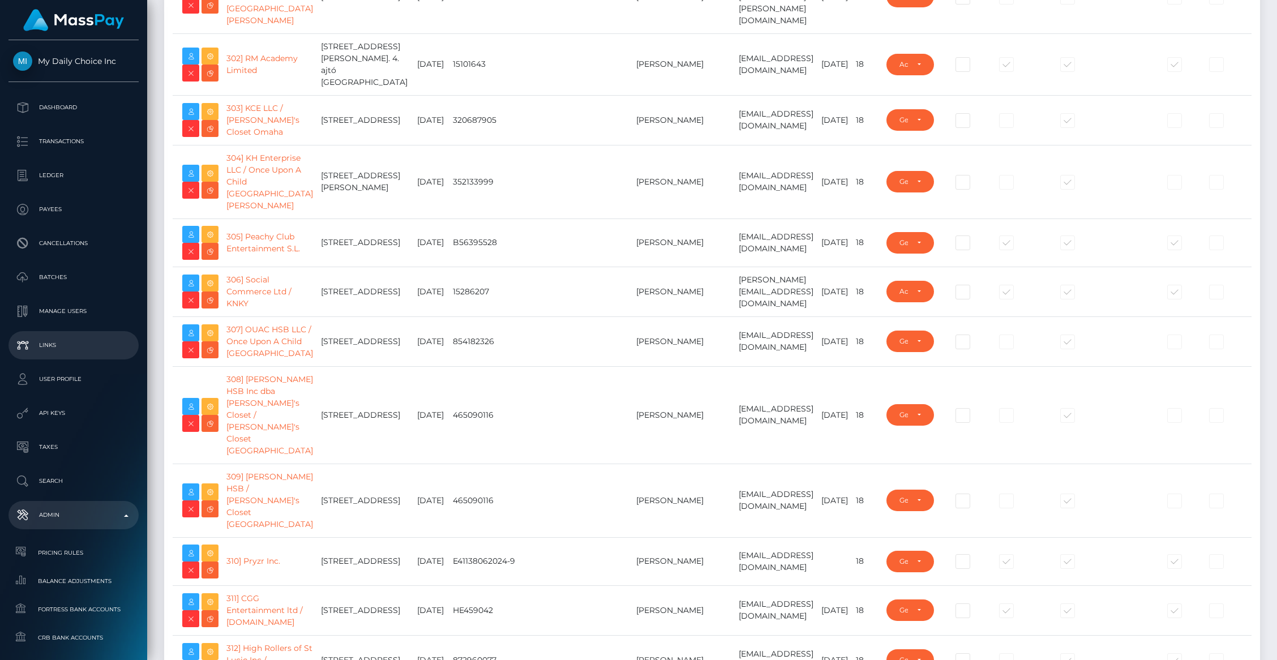
scroll to position [17216, 0]
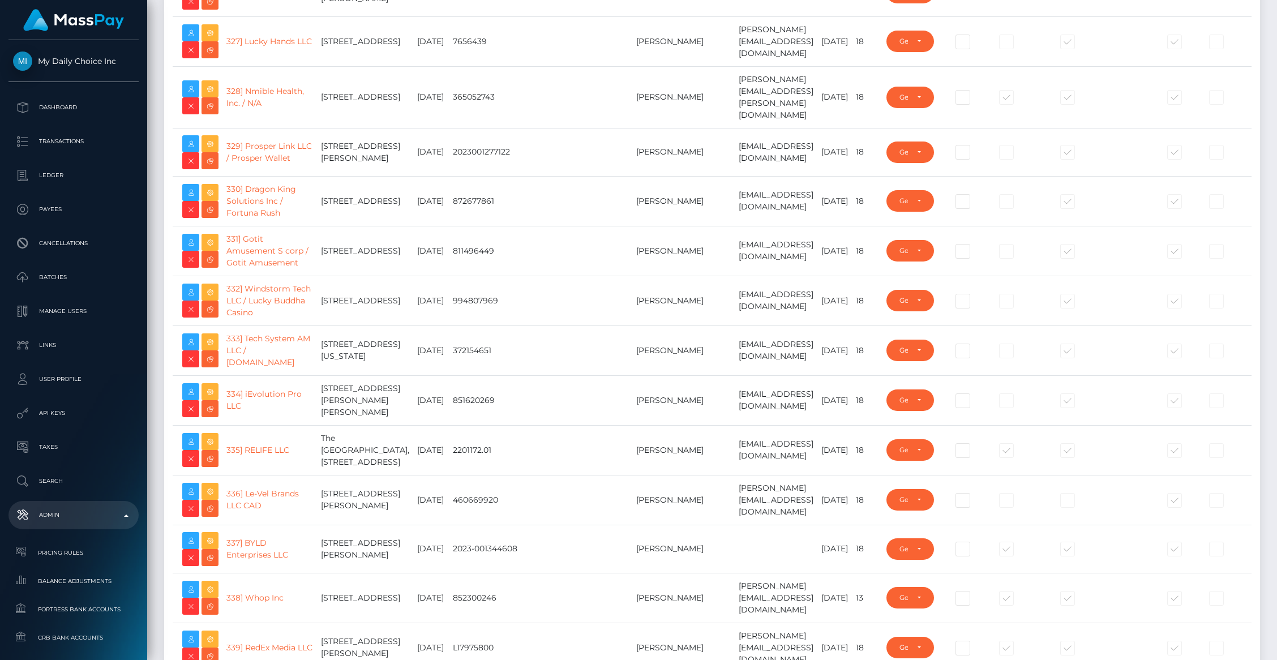
type input "brentg"
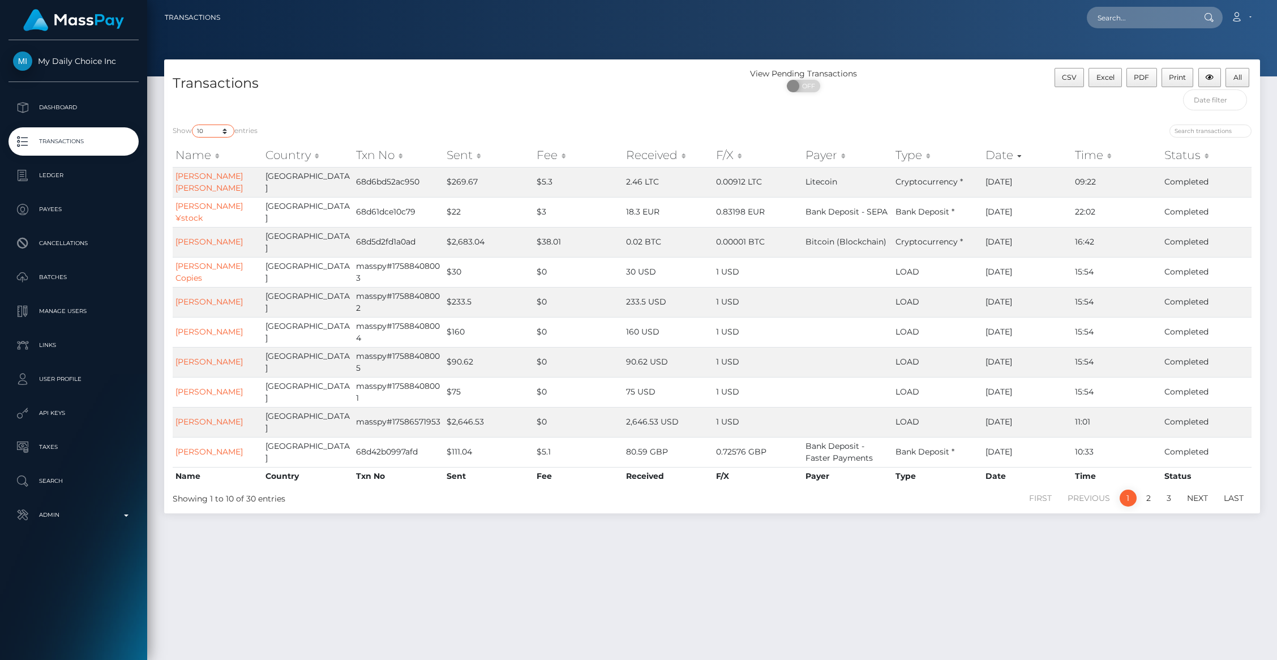
click at [210, 136] on select "10 25 50 100 250 500 1,000 3,500 All" at bounding box center [213, 131] width 42 height 13
click at [193, 125] on select "10 25 50 100 250 500 1,000 3,500 All" at bounding box center [213, 131] width 42 height 13
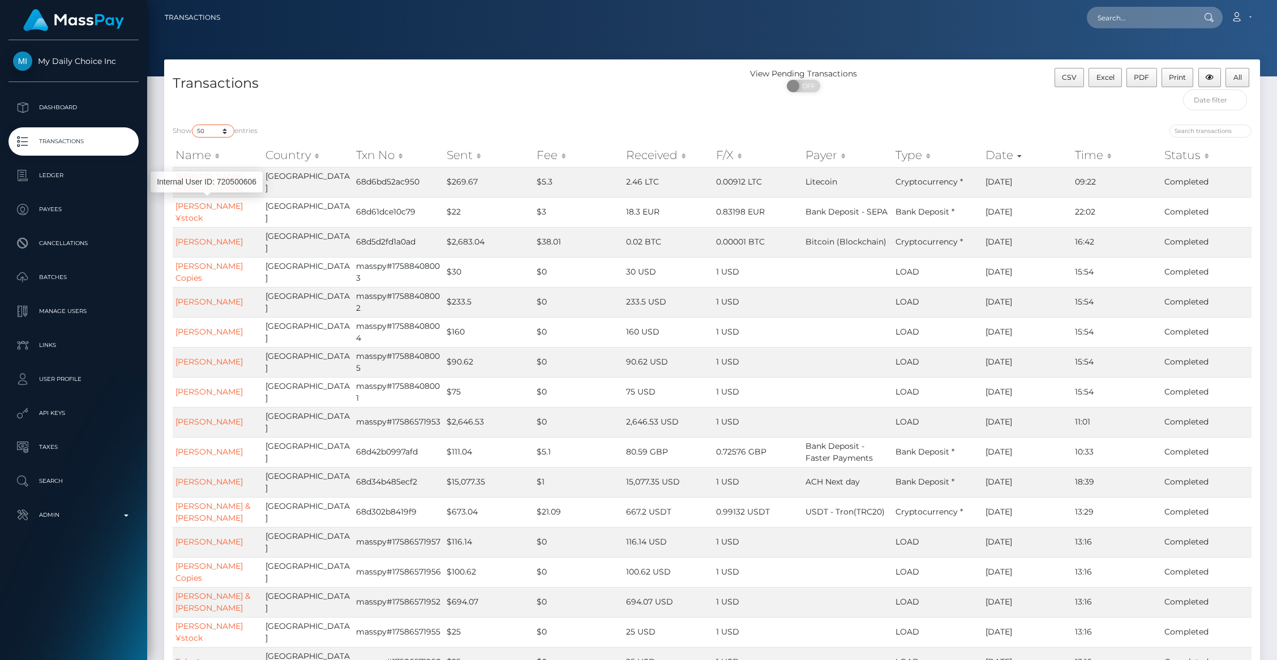
click at [215, 135] on select "10 25 50 100 250 500 1,000 3,500 All" at bounding box center [213, 131] width 42 height 13
select select "10"
click at [193, 125] on select "10 25 50 100 250 500 1,000 3,500 All" at bounding box center [213, 131] width 42 height 13
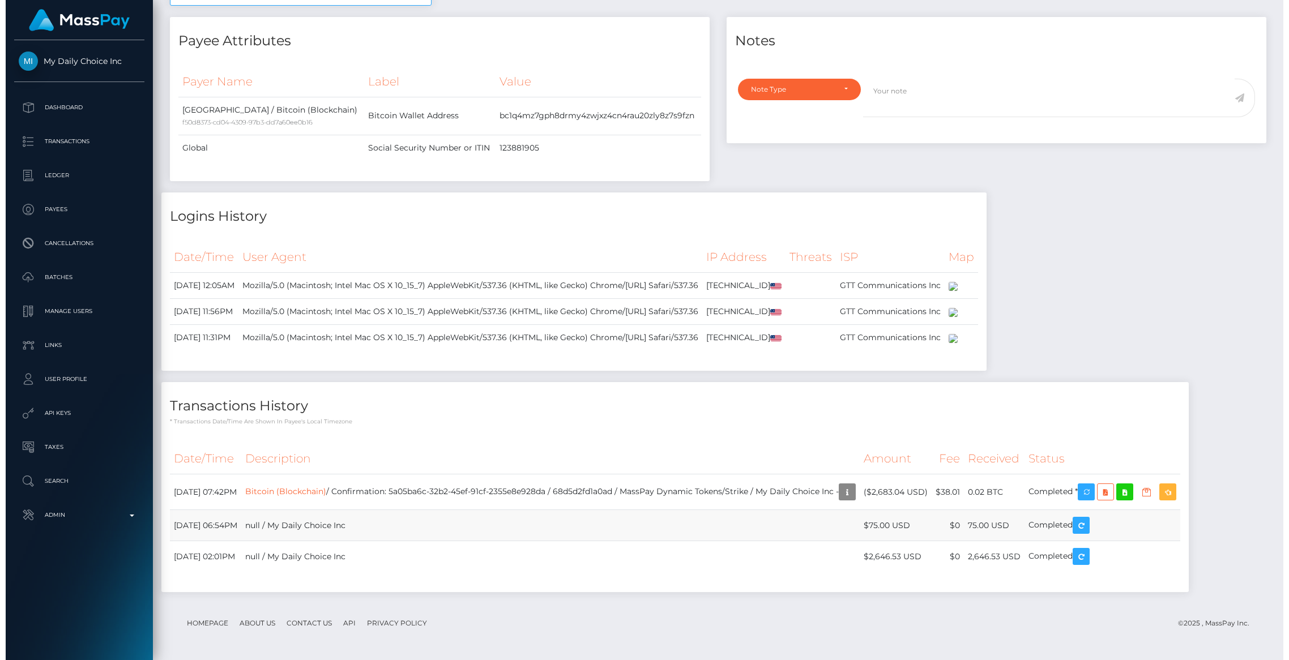
scroll to position [636, 0]
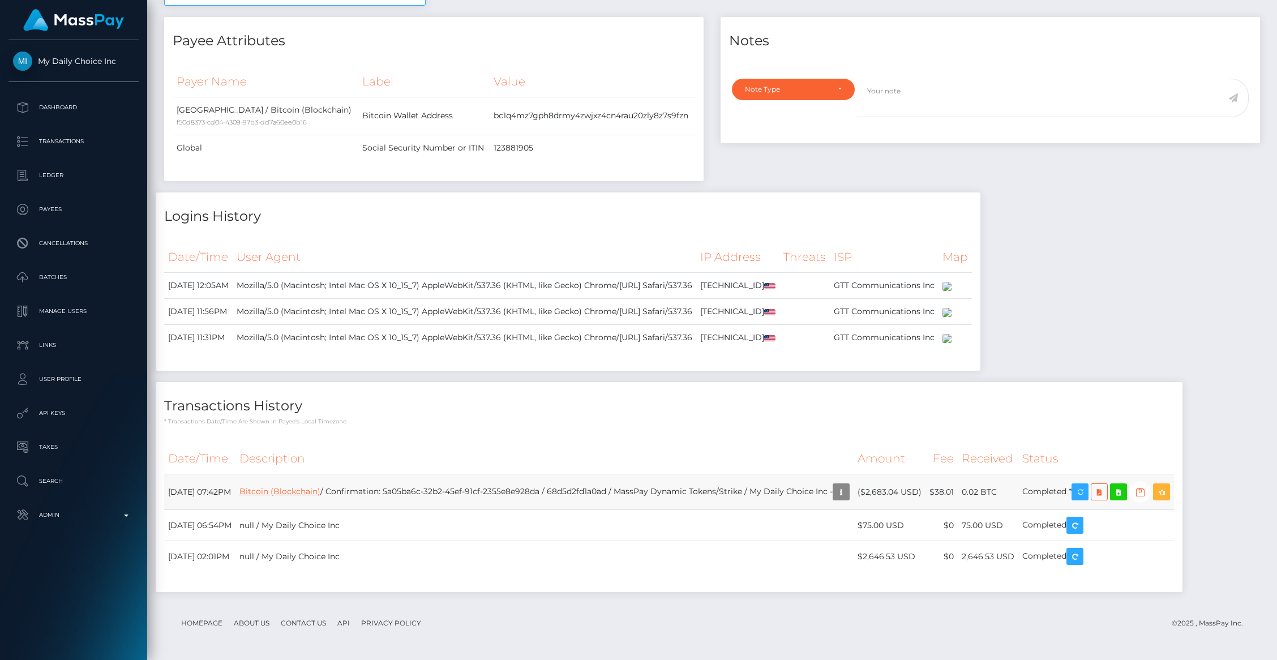
click at [320, 487] on link "Bitcoin (Blockchain)" at bounding box center [279, 491] width 81 height 10
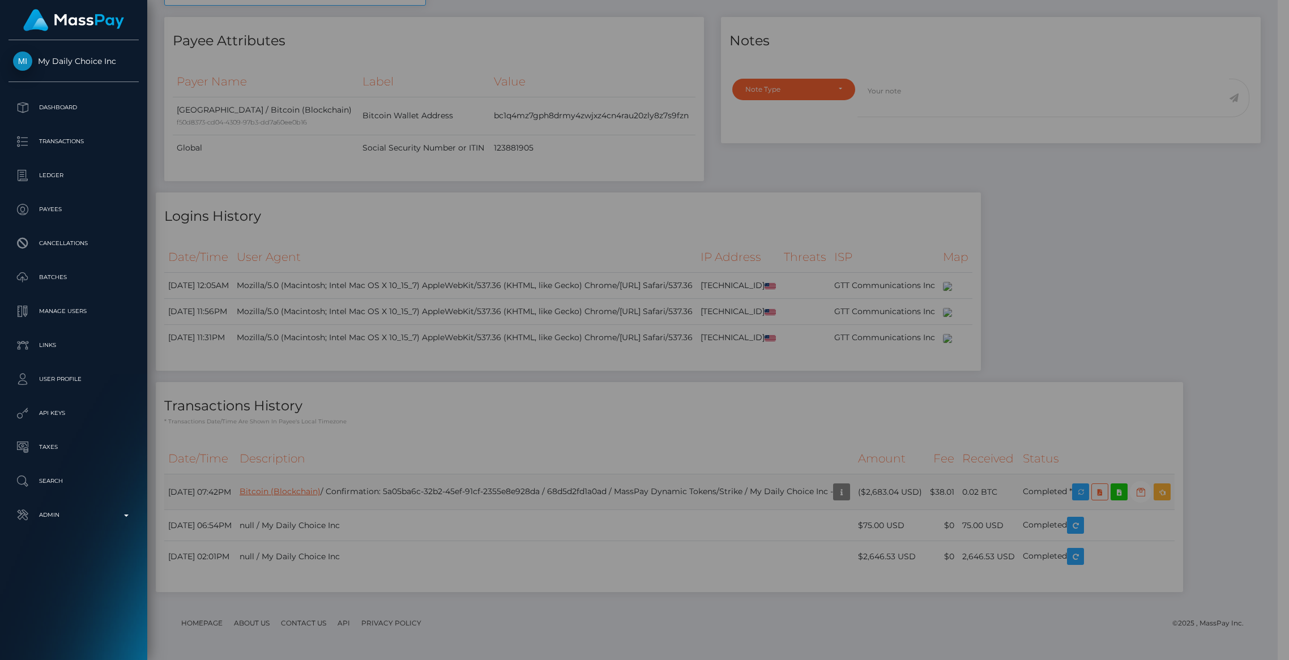
scroll to position [566037, 565819]
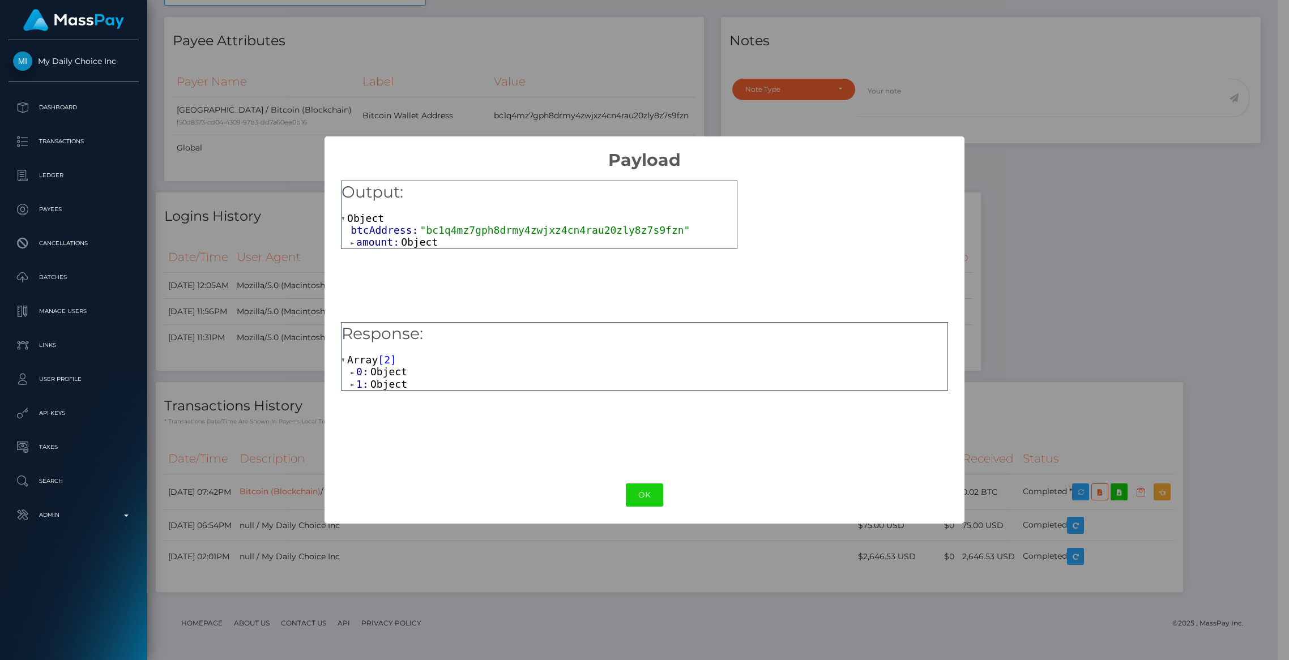
click at [369, 245] on span "amount:" at bounding box center [378, 242] width 45 height 12
click at [379, 369] on span "Object" at bounding box center [388, 372] width 37 height 12
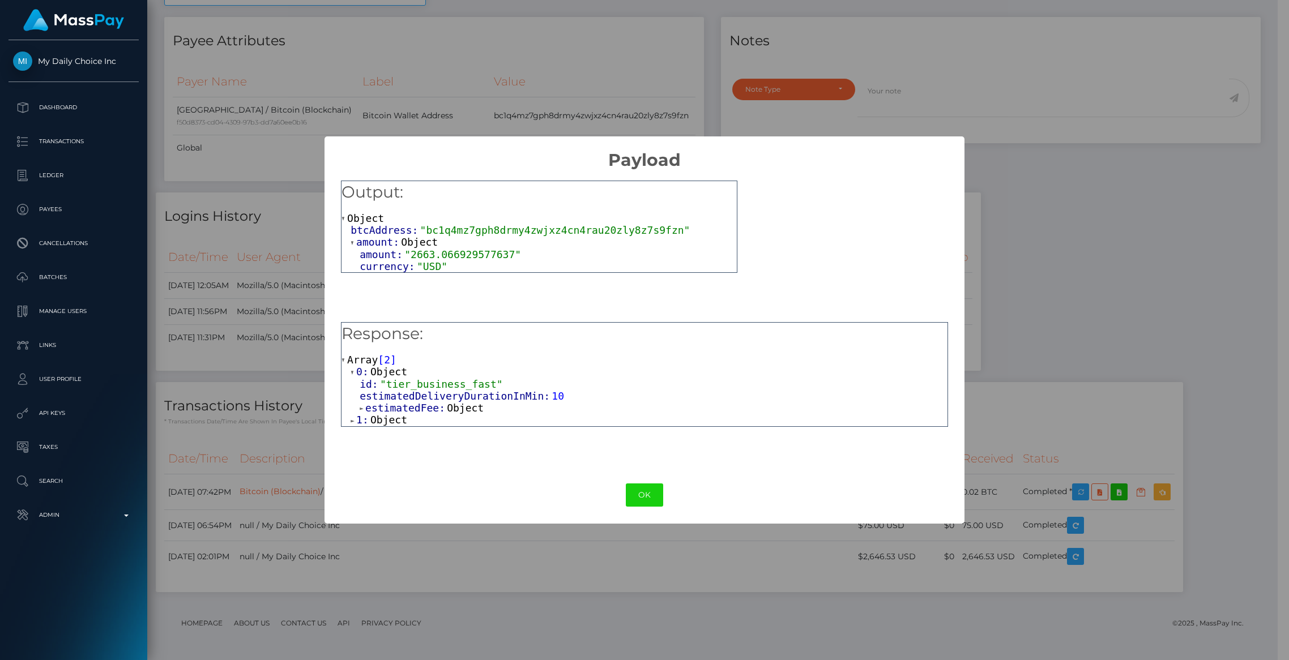
click at [383, 426] on span "Object" at bounding box center [388, 420] width 37 height 12
click at [418, 459] on span "estimatedFee:" at bounding box center [406, 456] width 82 height 12
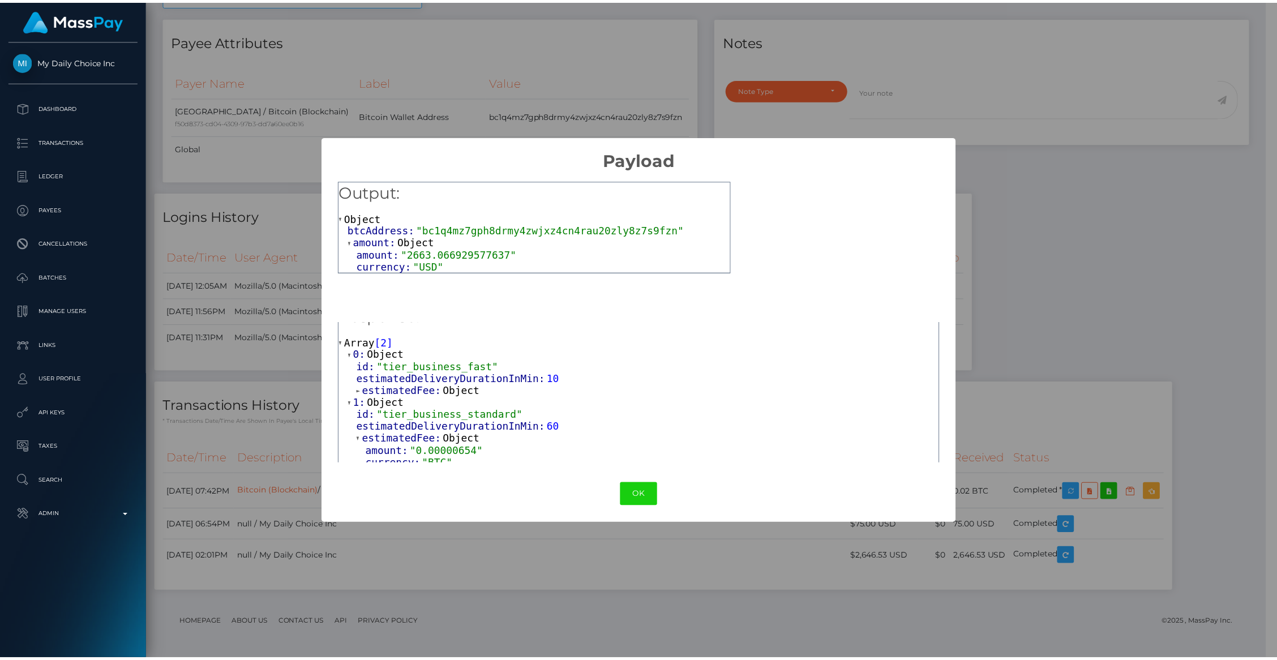
scroll to position [25, 0]
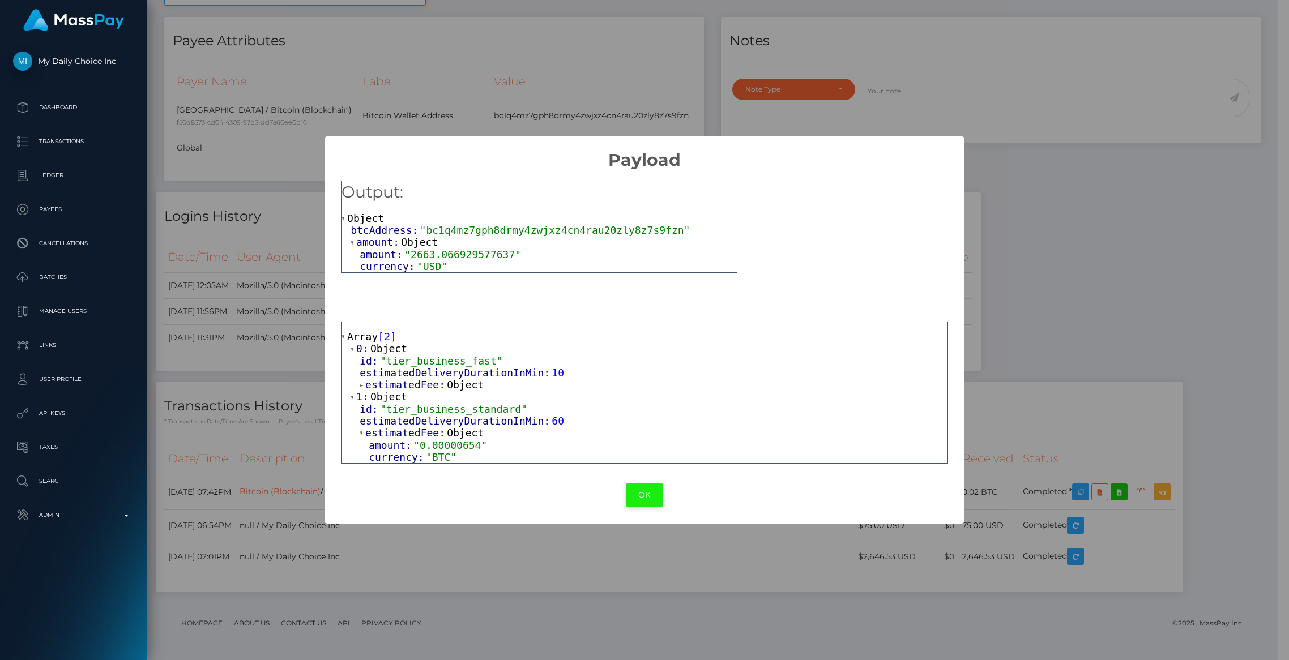
click at [636, 500] on button "OK" at bounding box center [644, 495] width 37 height 23
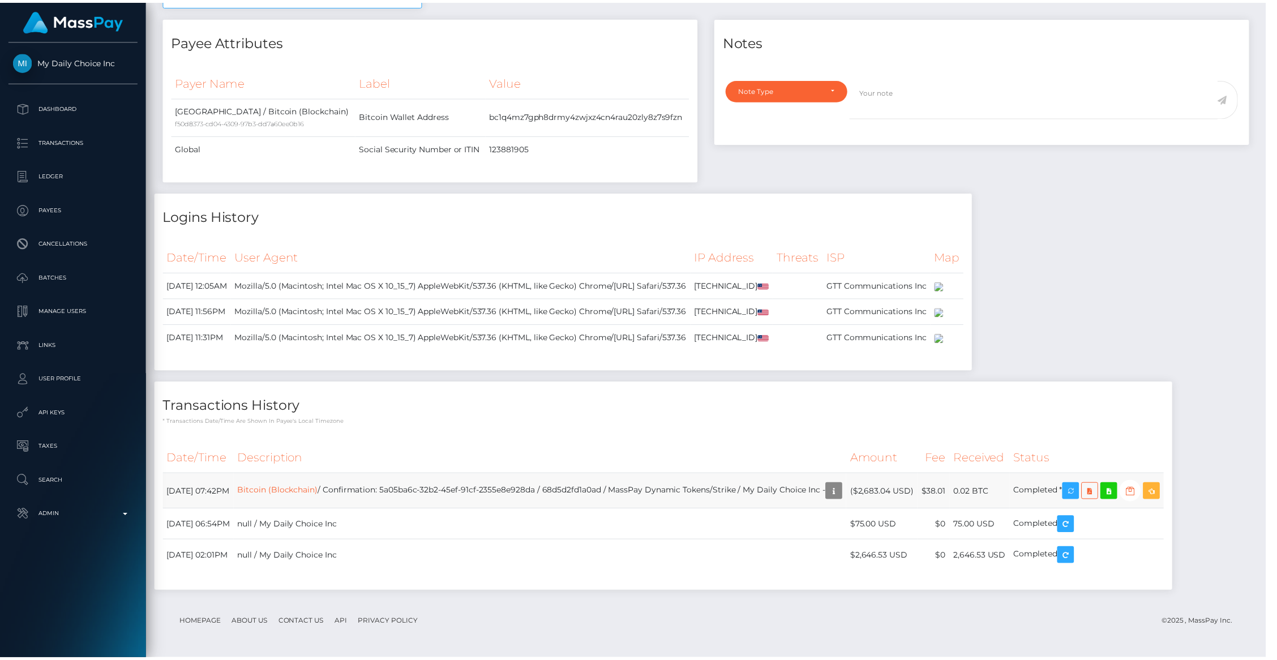
scroll to position [566037, 565819]
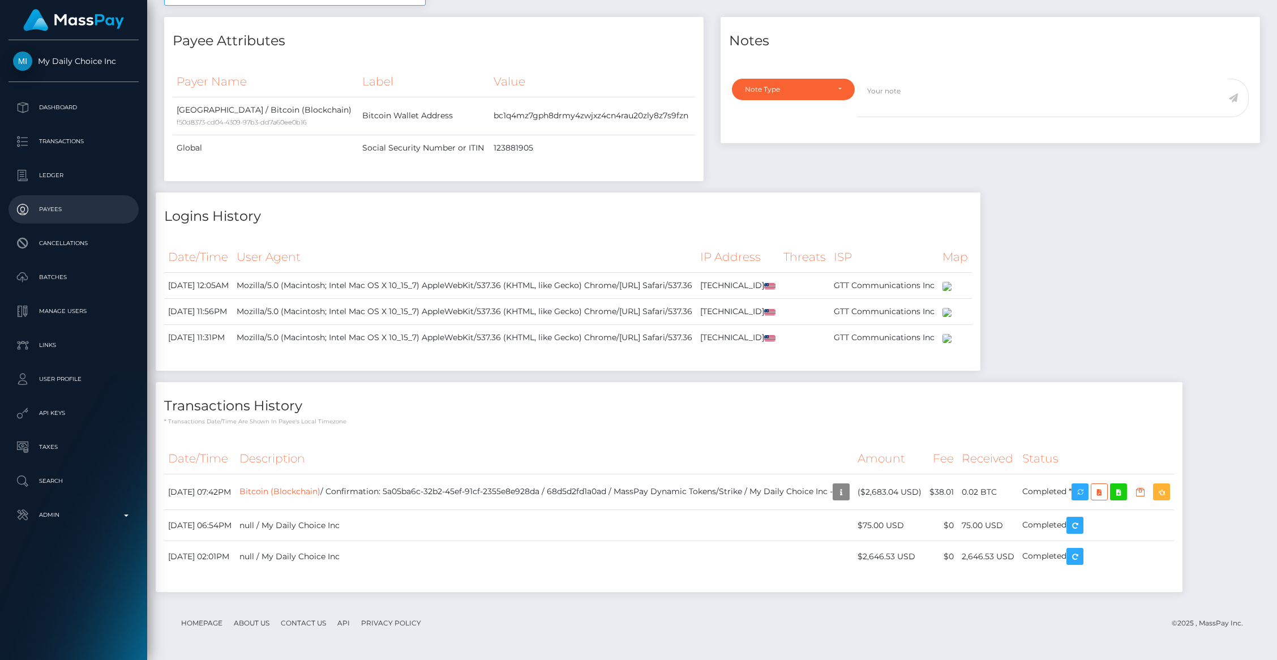
click at [61, 212] on p "Payees" at bounding box center [73, 209] width 121 height 17
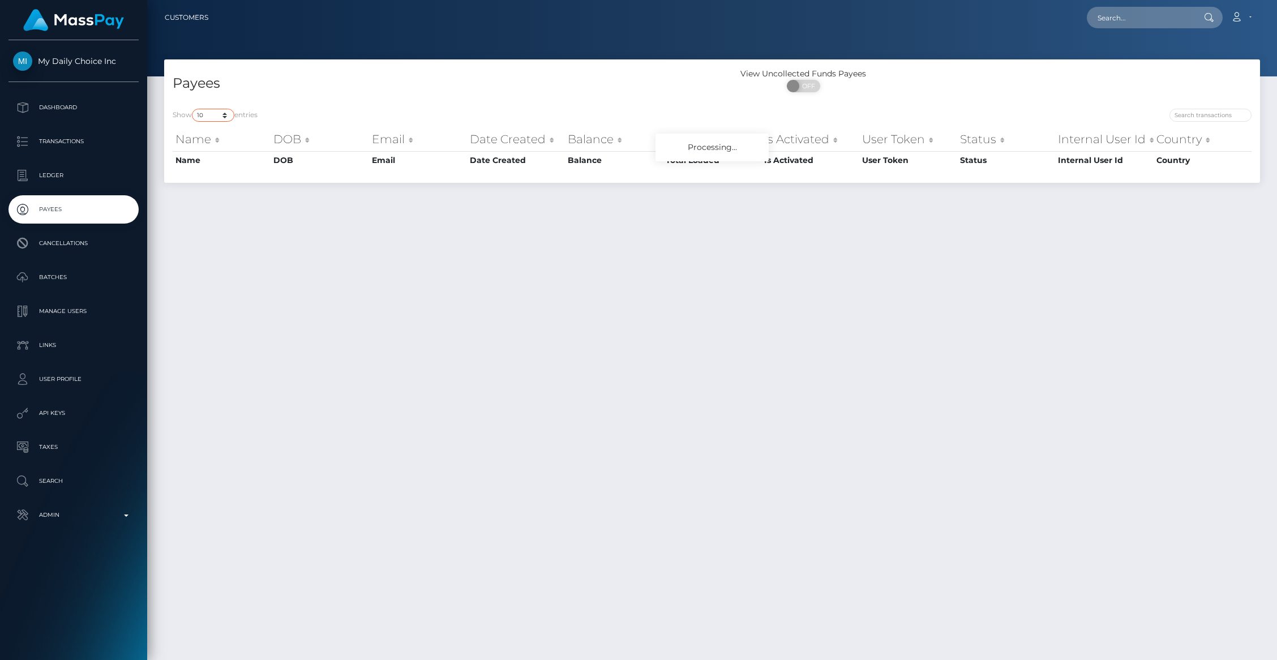
click at [218, 118] on select "10 25 50 100 250 1,000 All" at bounding box center [213, 115] width 42 height 13
select select "25"
click at [193, 109] on select "10 25 50 100 250 1,000 All" at bounding box center [213, 115] width 42 height 13
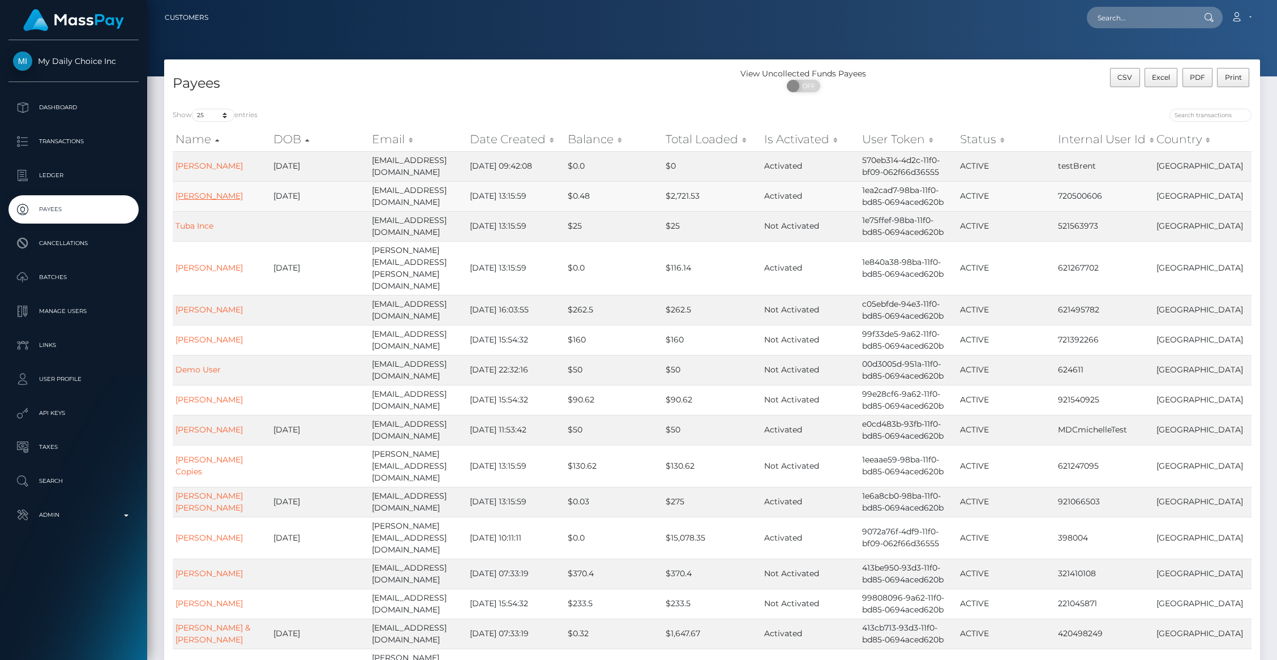
click at [209, 198] on link "[PERSON_NAME]" at bounding box center [209, 196] width 67 height 10
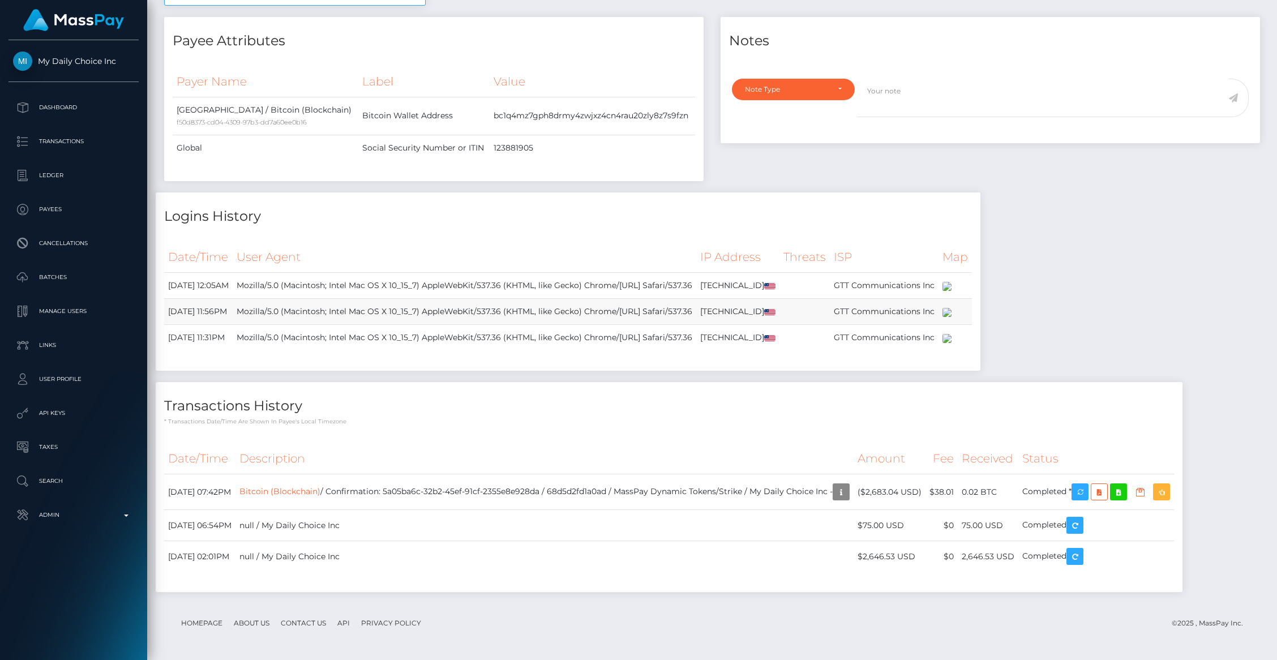
scroll to position [636, 0]
click at [73, 280] on p "Batches" at bounding box center [73, 277] width 121 height 17
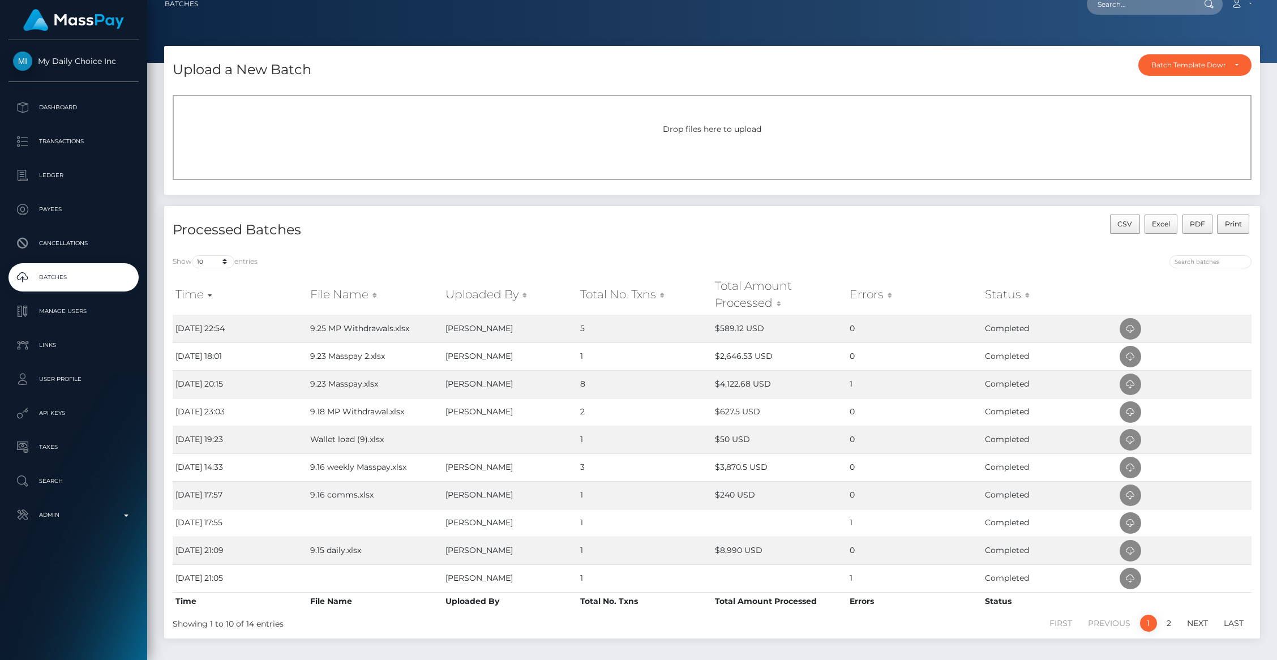
scroll to position [16, 0]
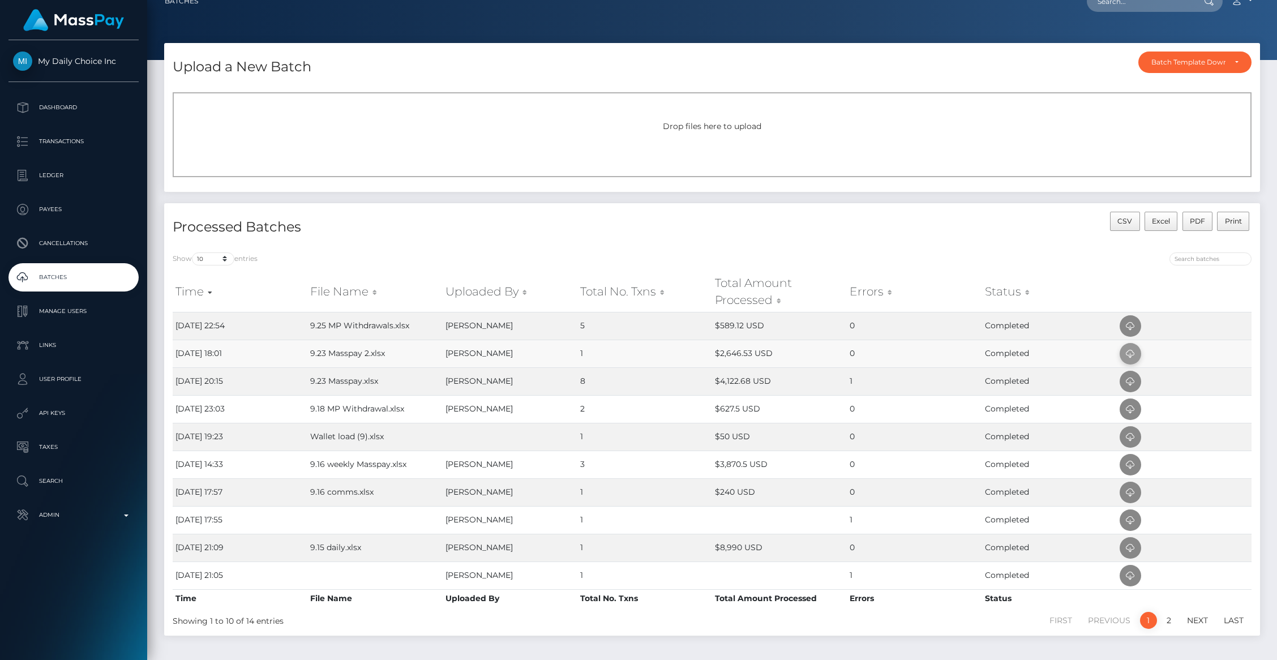
click at [1130, 353] on icon at bounding box center [1131, 354] width 14 height 14
click at [1131, 328] on icon at bounding box center [1131, 326] width 14 height 14
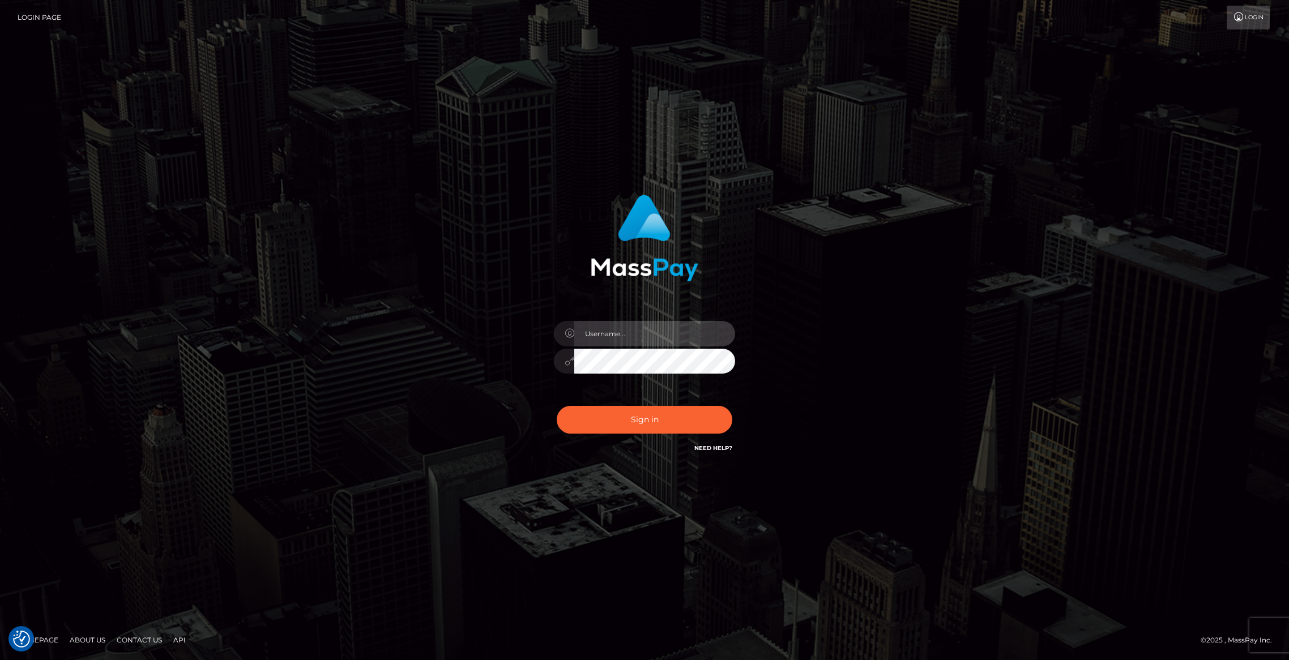
type input "brentg"
click at [627, 413] on button "Sign in" at bounding box center [645, 420] width 176 height 28
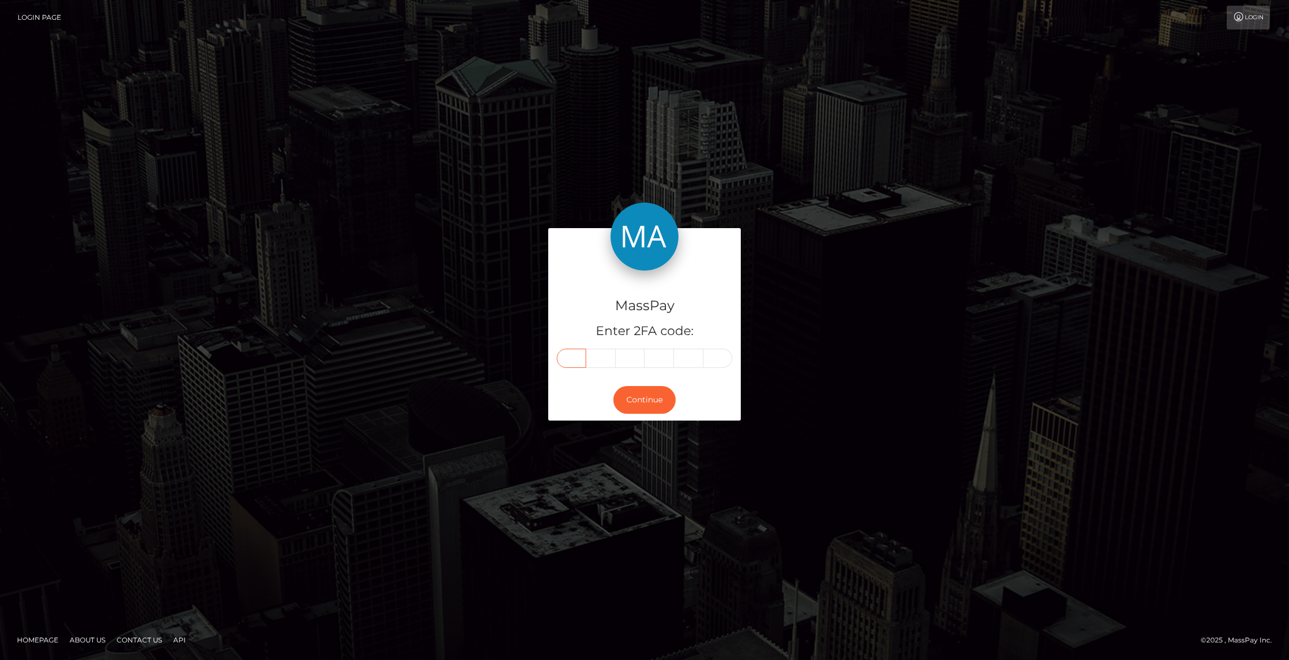
paste input "7"
type input "7"
type input "1"
type input "8"
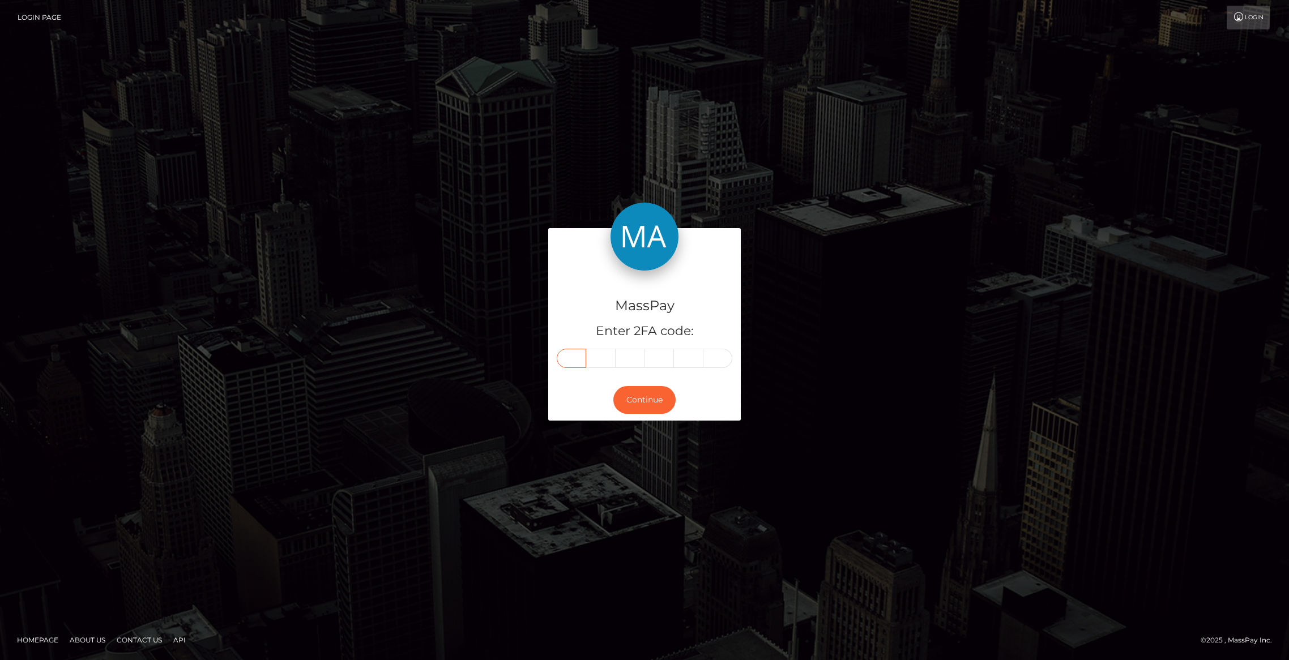
type input "9"
type input "8"
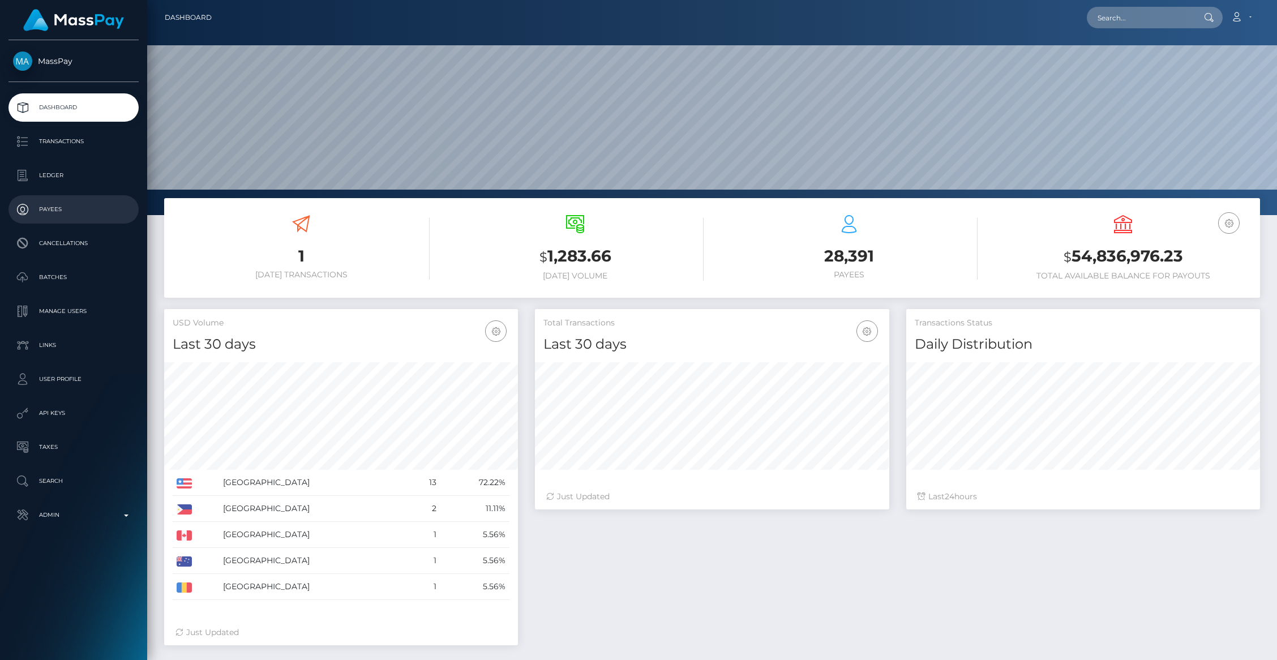
scroll to position [200, 354]
click at [67, 203] on p "Payees" at bounding box center [73, 209] width 121 height 17
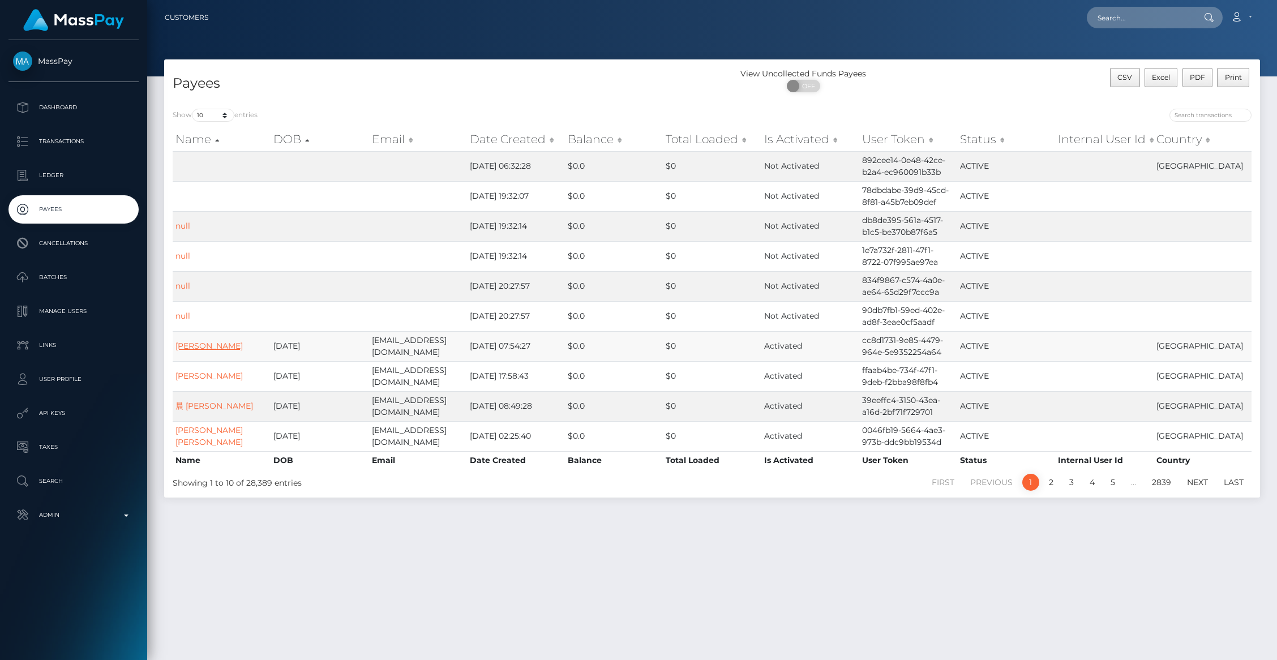
click at [199, 351] on link "Raimund Bislin" at bounding box center [209, 346] width 67 height 10
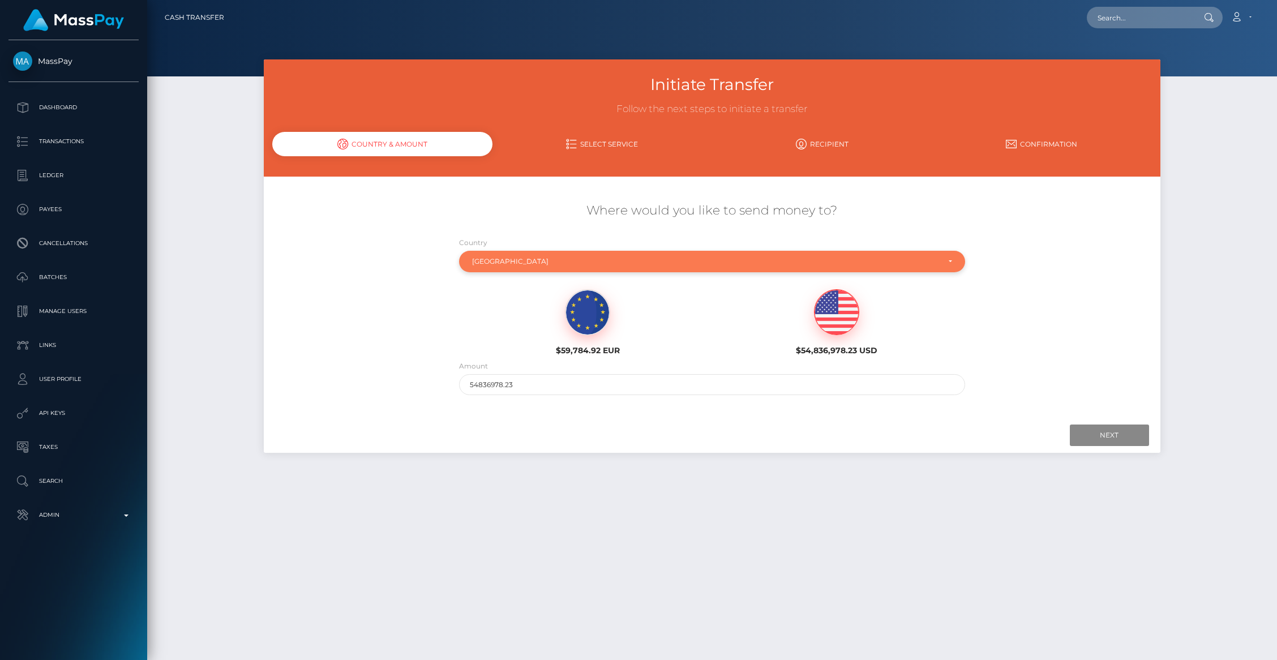
click at [538, 262] on div "[GEOGRAPHIC_DATA]" at bounding box center [705, 261] width 467 height 9
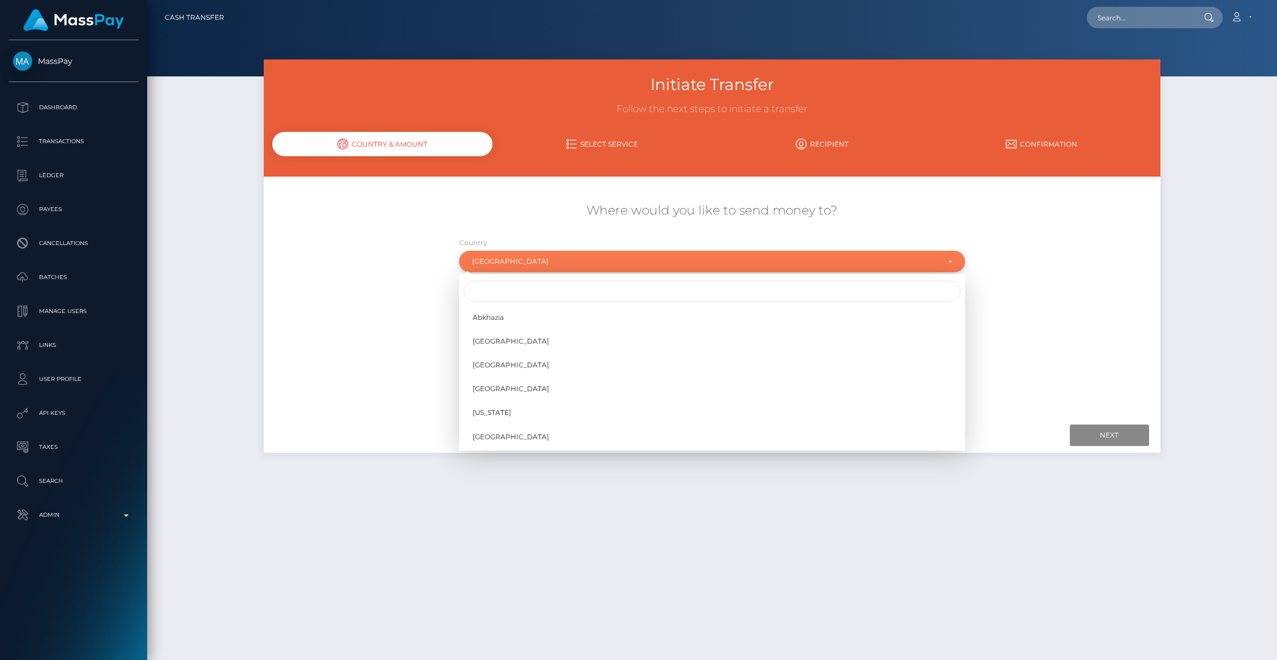
scroll to position [4294, 0]
click at [510, 285] on input "Search" at bounding box center [712, 291] width 497 height 21
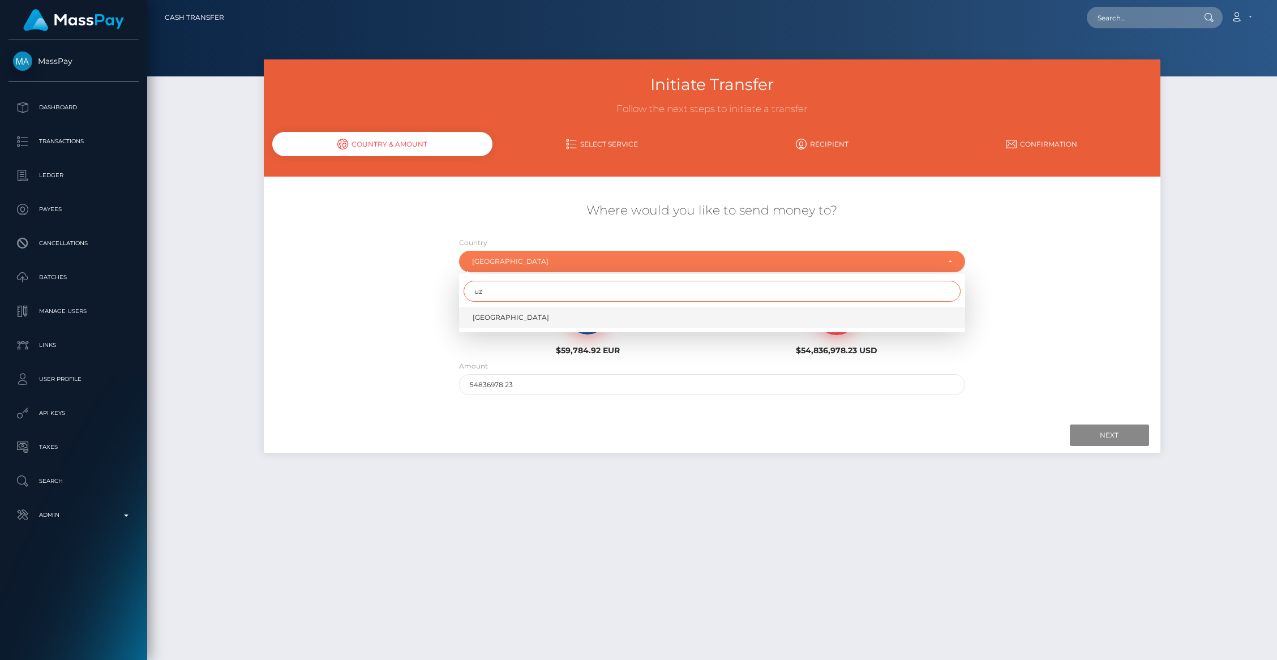
type input "uz"
click at [524, 315] on link "[GEOGRAPHIC_DATA]" at bounding box center [712, 317] width 506 height 21
select select "UZB"
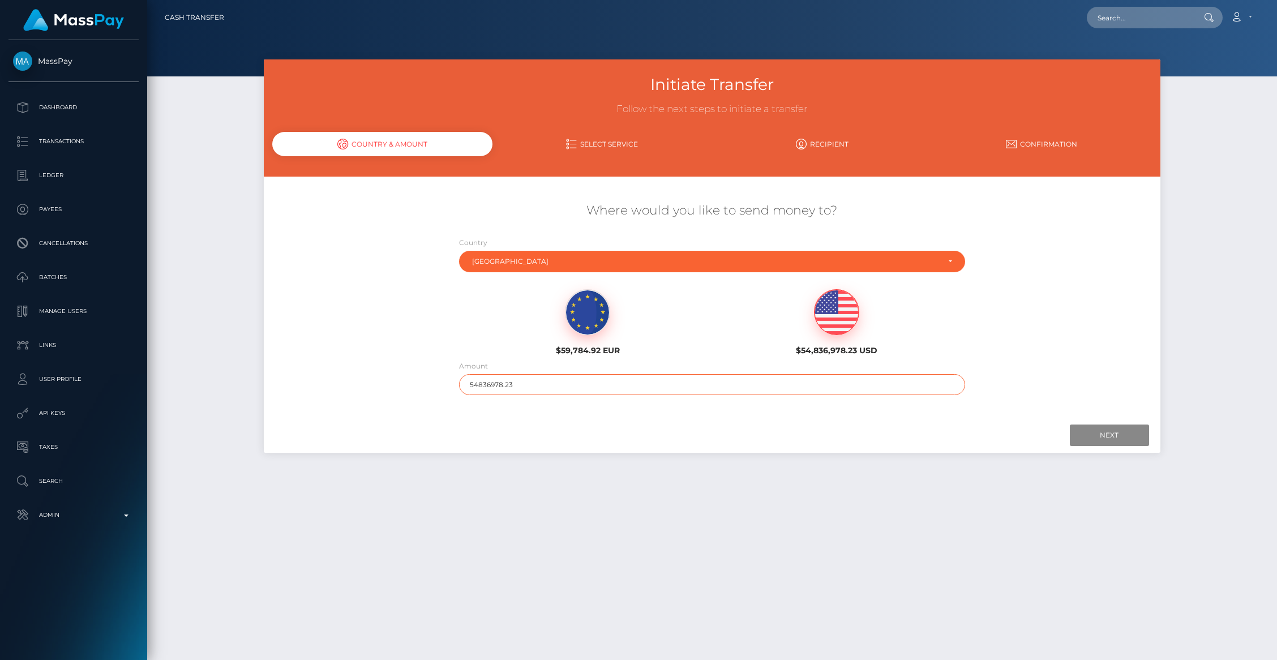
drag, startPoint x: 487, startPoint y: 382, endPoint x: 577, endPoint y: 382, distance: 90.0
click at [577, 382] on input "54836978.23" at bounding box center [712, 384] width 506 height 21
type input "548"
click at [1110, 438] on input "Next" at bounding box center [1109, 436] width 79 height 22
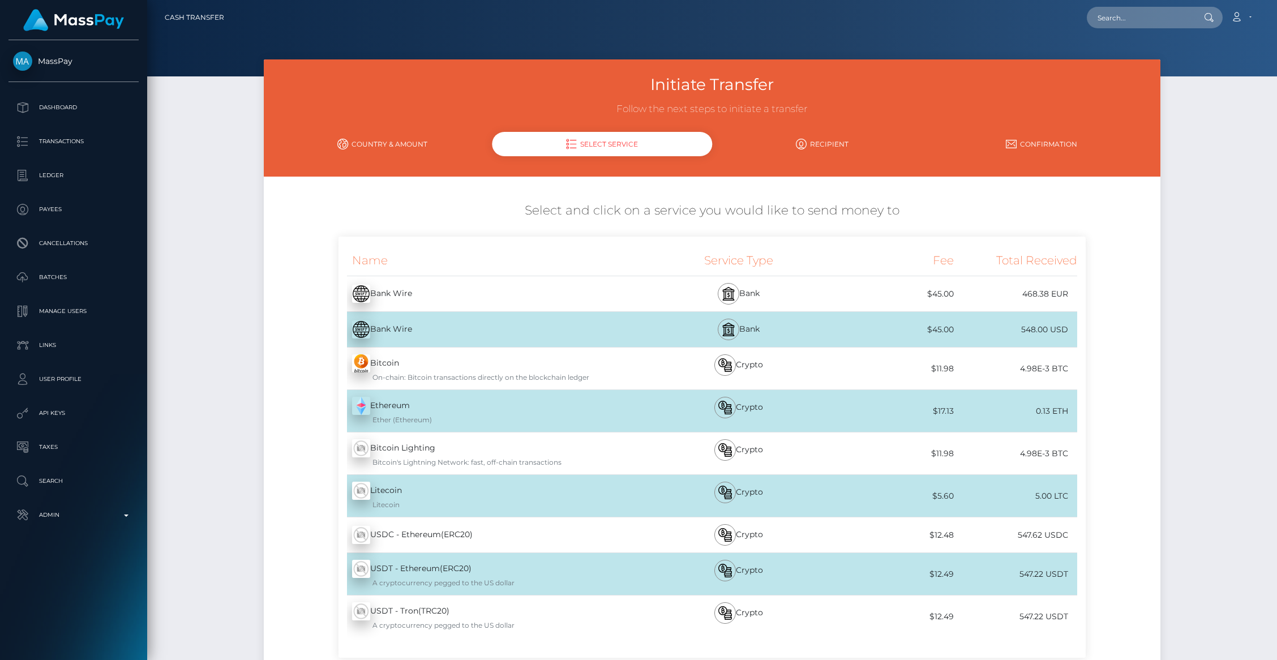
click at [379, 153] on link "Country & Amount" at bounding box center [382, 144] width 220 height 20
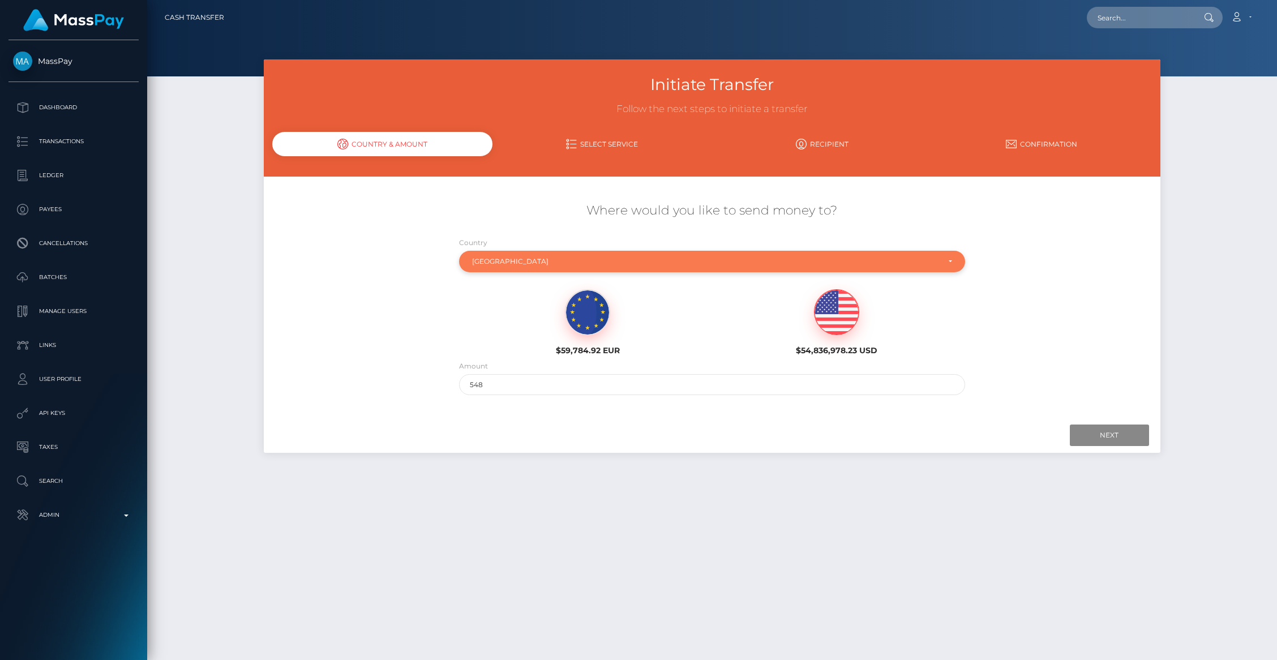
click at [516, 255] on div "Uzbekistan" at bounding box center [712, 262] width 506 height 22
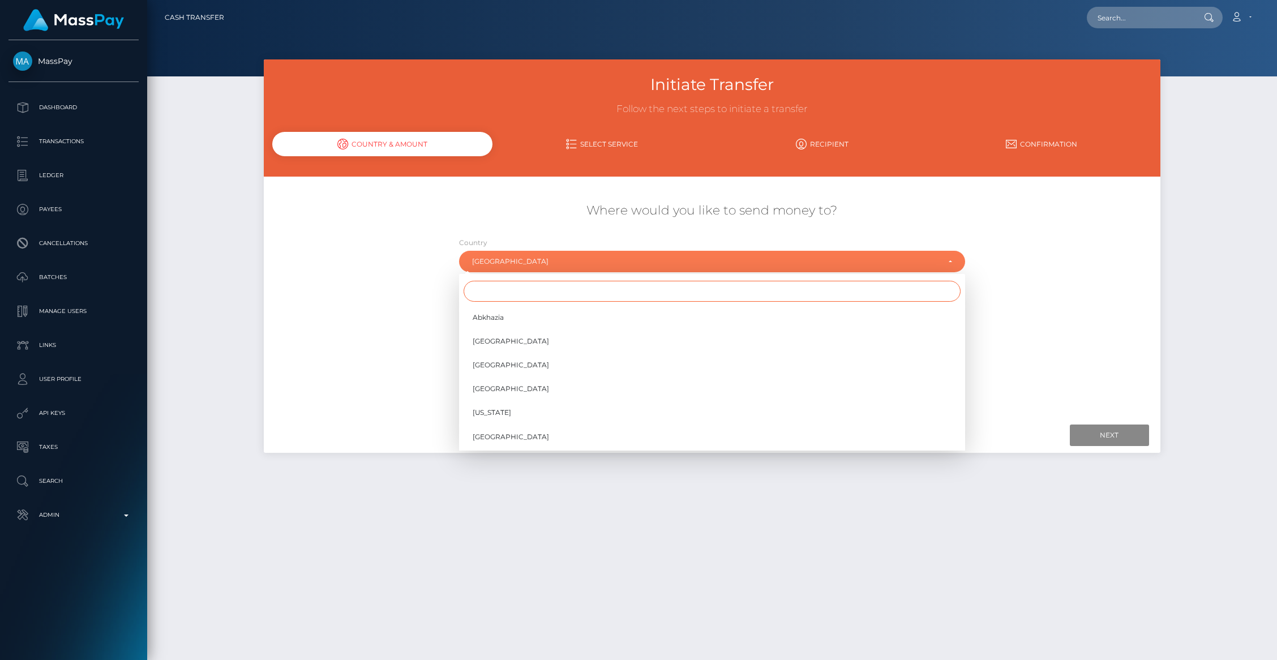
click at [497, 289] on input "Search" at bounding box center [712, 291] width 497 height 21
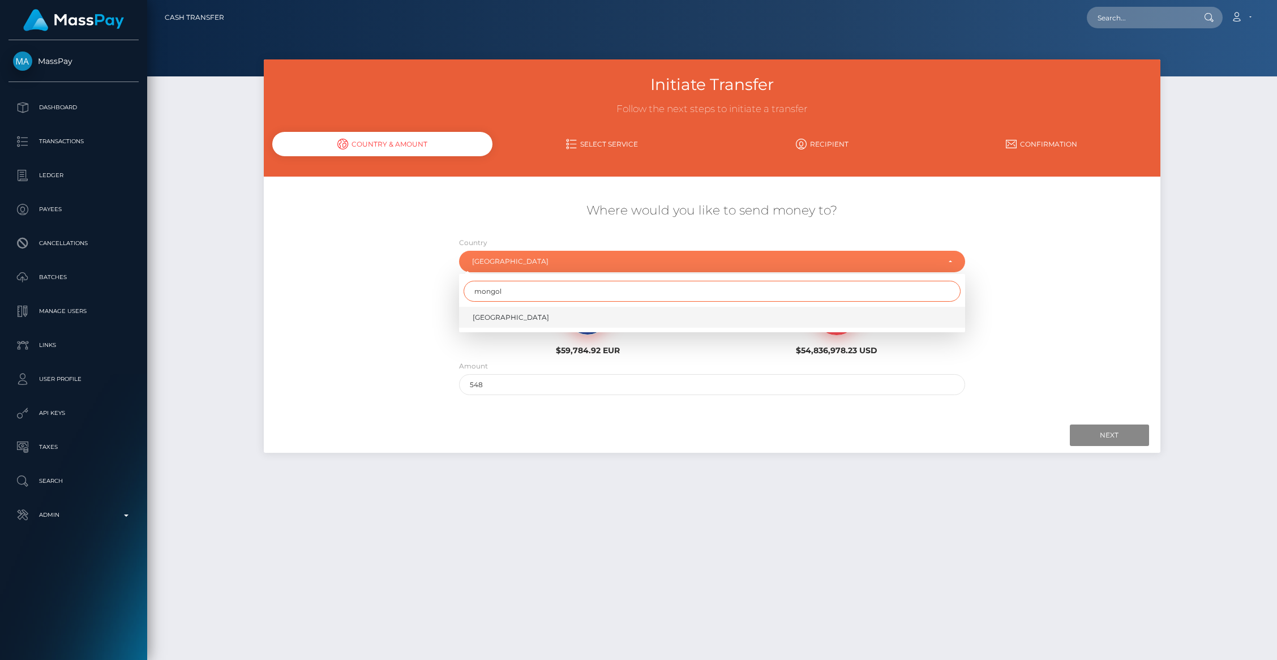
type input "mongol"
click at [495, 310] on link "Mongolia" at bounding box center [712, 317] width 506 height 21
select select "MNG"
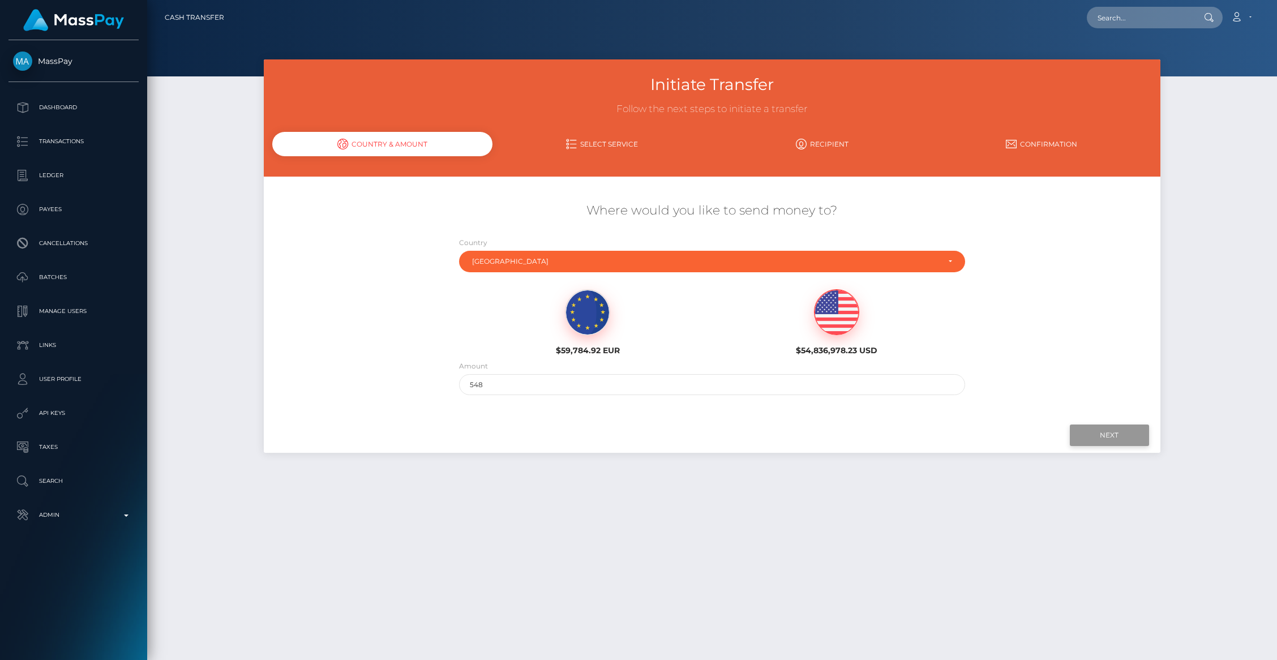
click at [1086, 437] on input "Next" at bounding box center [1109, 436] width 79 height 22
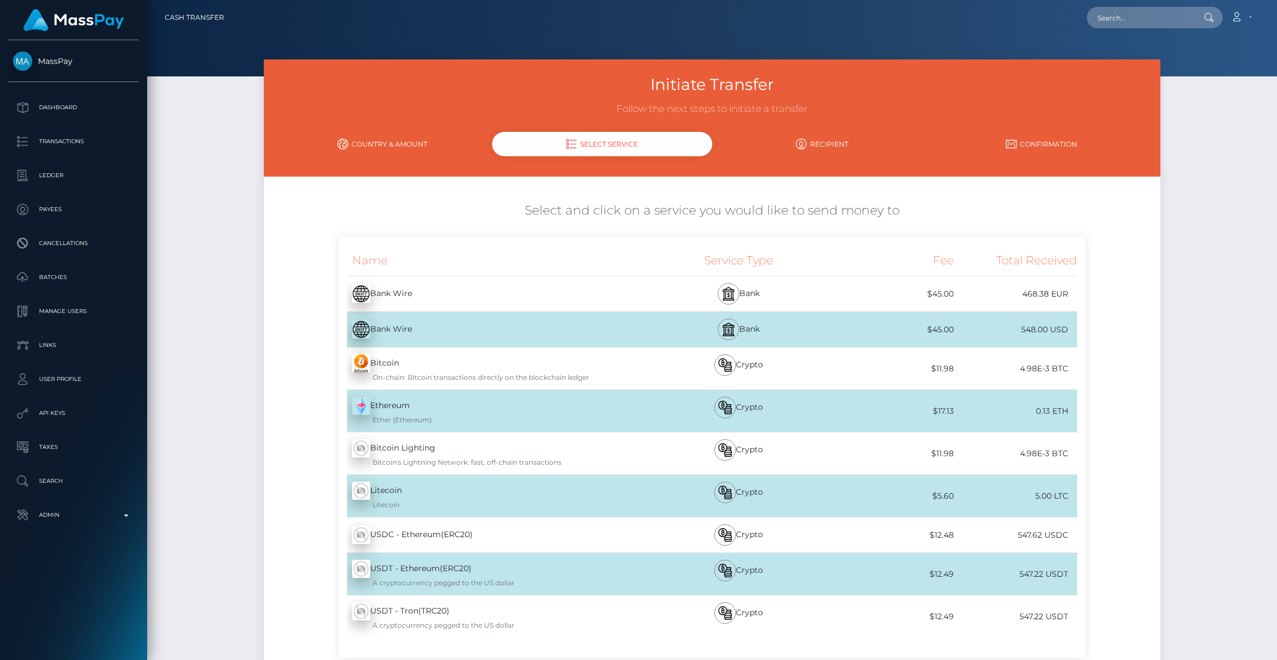
click at [373, 150] on link "Country & Amount" at bounding box center [382, 144] width 220 height 20
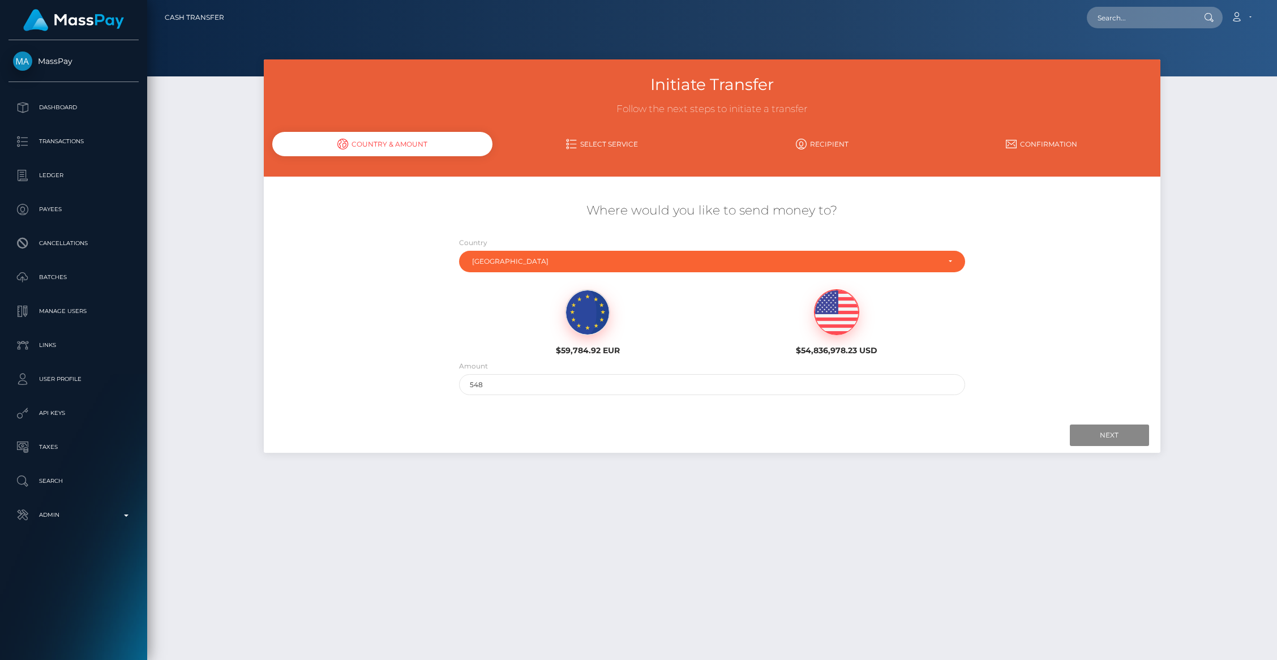
click at [514, 246] on div "Country Abkhazia Afghanistan Albania Algeria American Samoa Andorra Angola Angu…" at bounding box center [712, 255] width 506 height 36
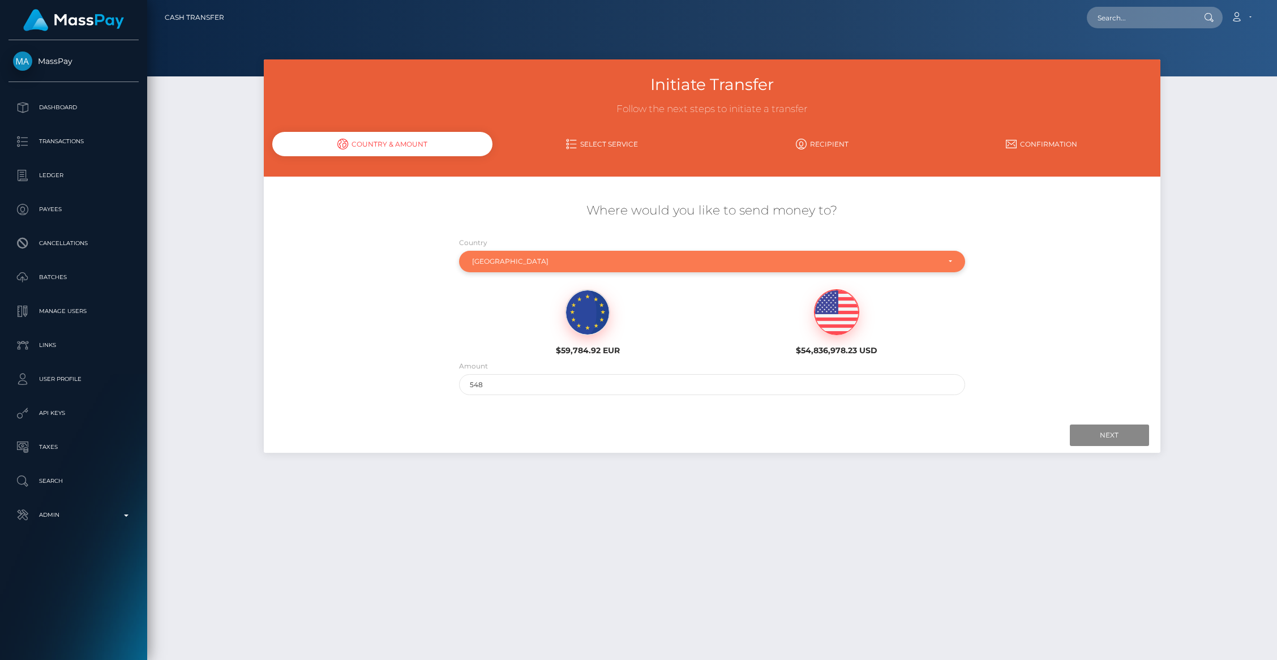
click at [515, 254] on div "Mongolia" at bounding box center [712, 262] width 506 height 22
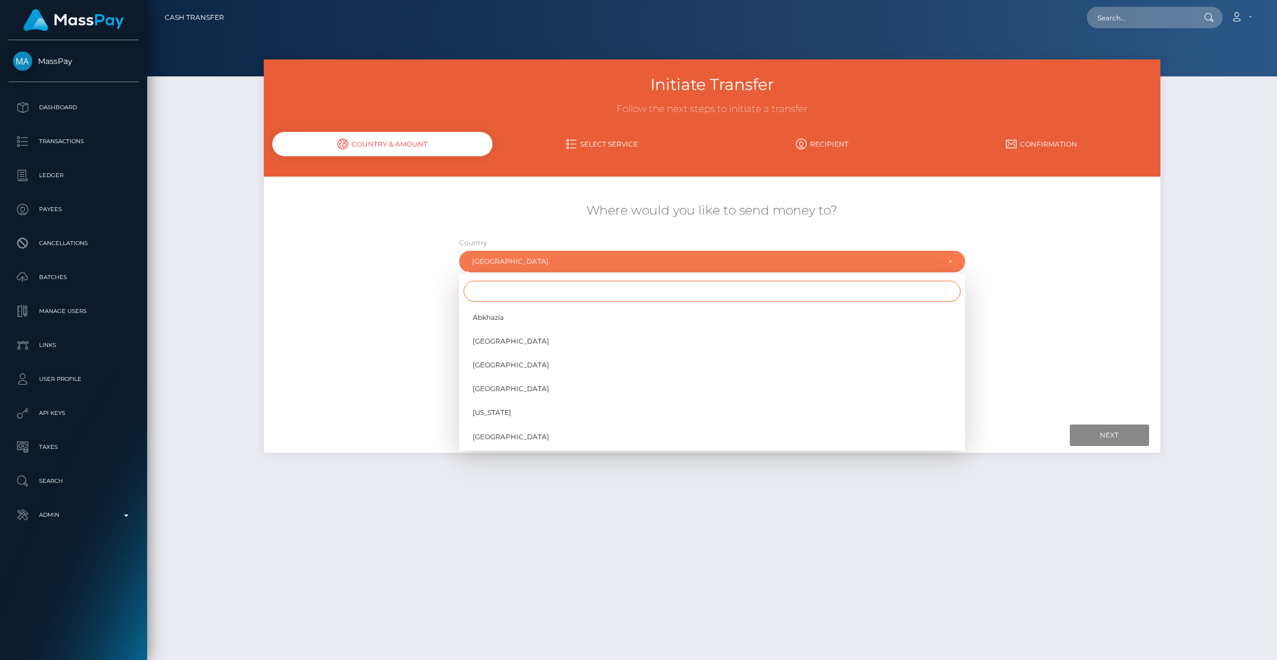
click at [504, 290] on input "Search" at bounding box center [712, 291] width 497 height 21
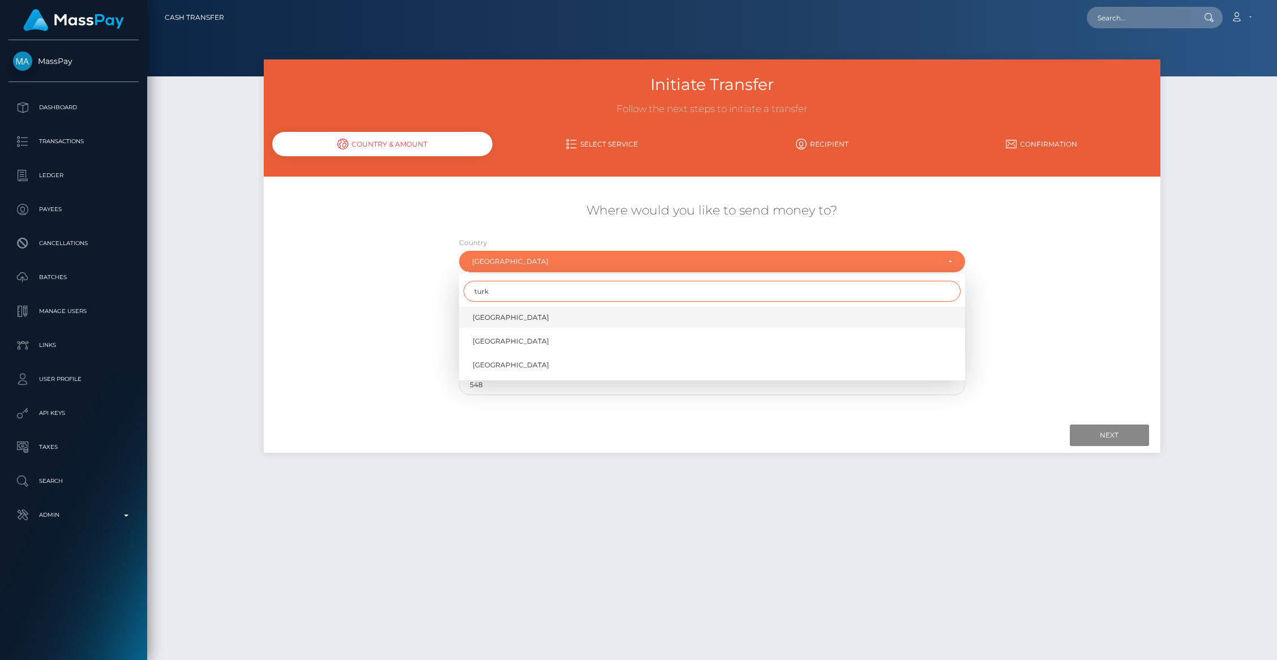
type input "turk"
click at [491, 318] on span "Turkey" at bounding box center [511, 318] width 76 height 10
select select "TUR"
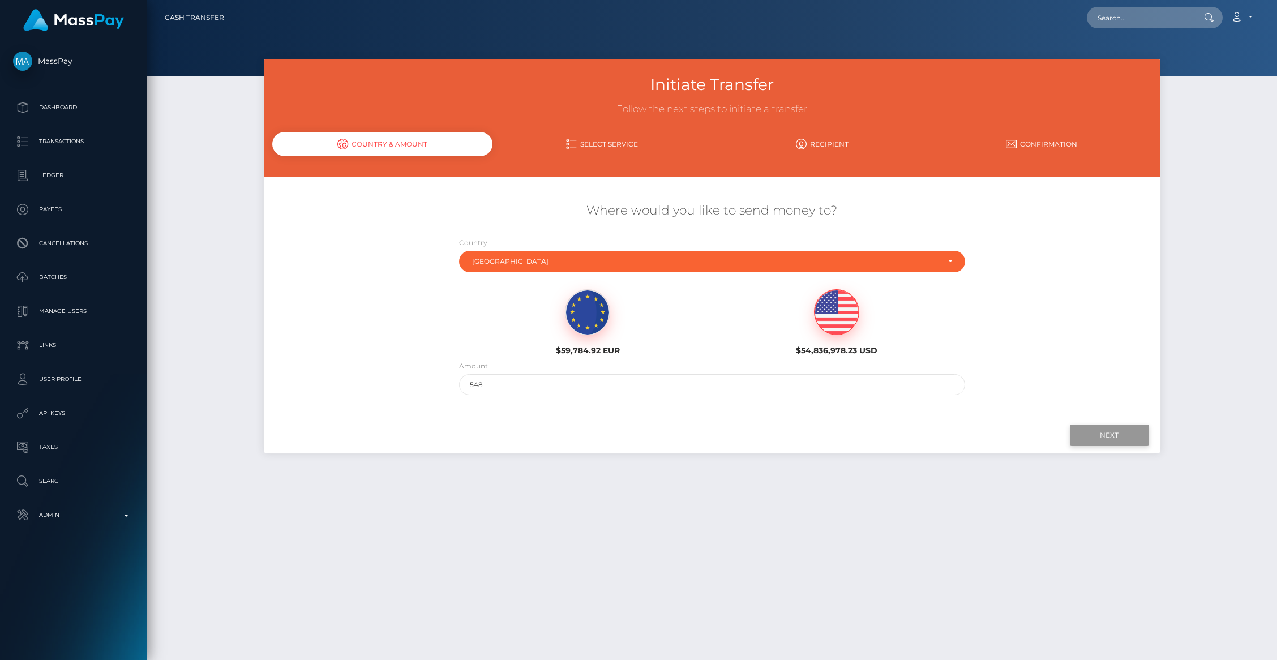
click at [1094, 441] on input "Next" at bounding box center [1109, 436] width 79 height 22
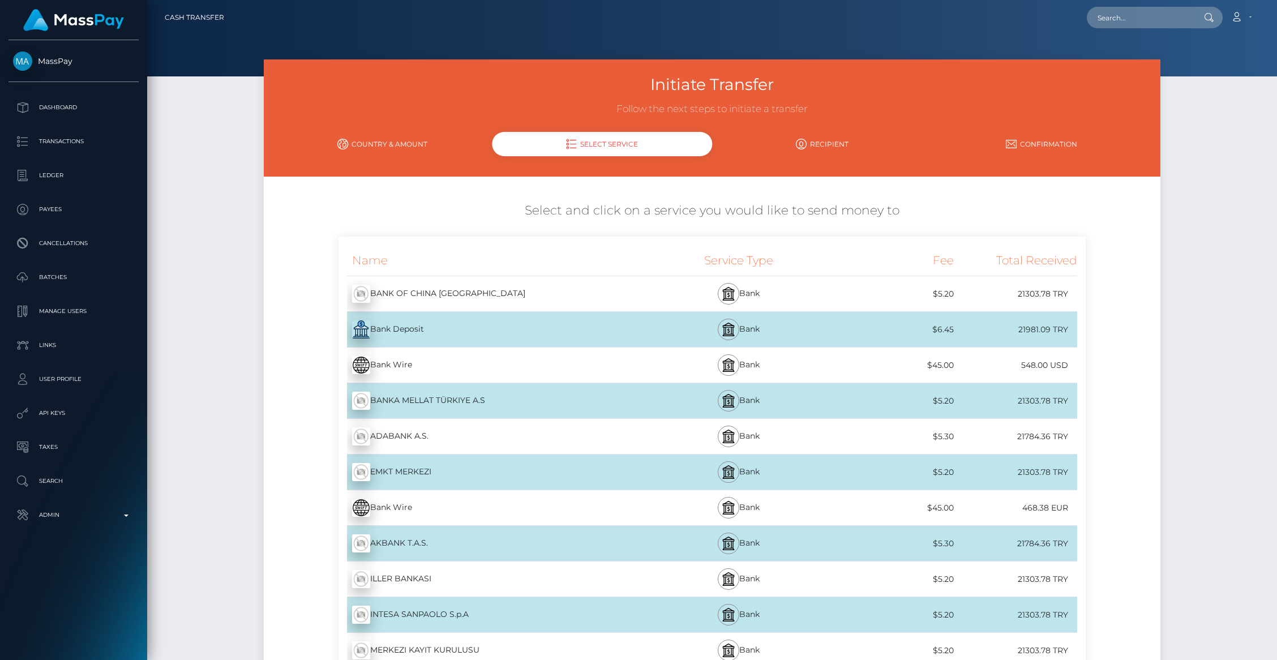
click at [372, 146] on link "Country & Amount" at bounding box center [382, 144] width 220 height 20
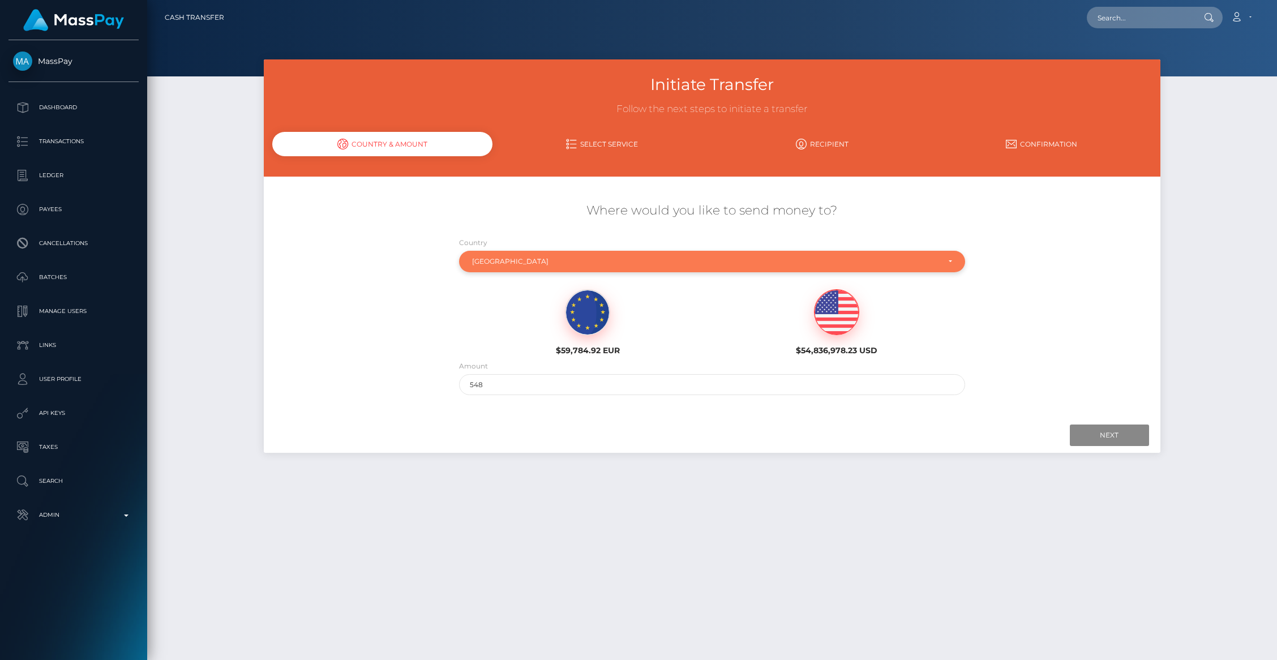
click at [500, 263] on div "Turkey" at bounding box center [705, 261] width 467 height 9
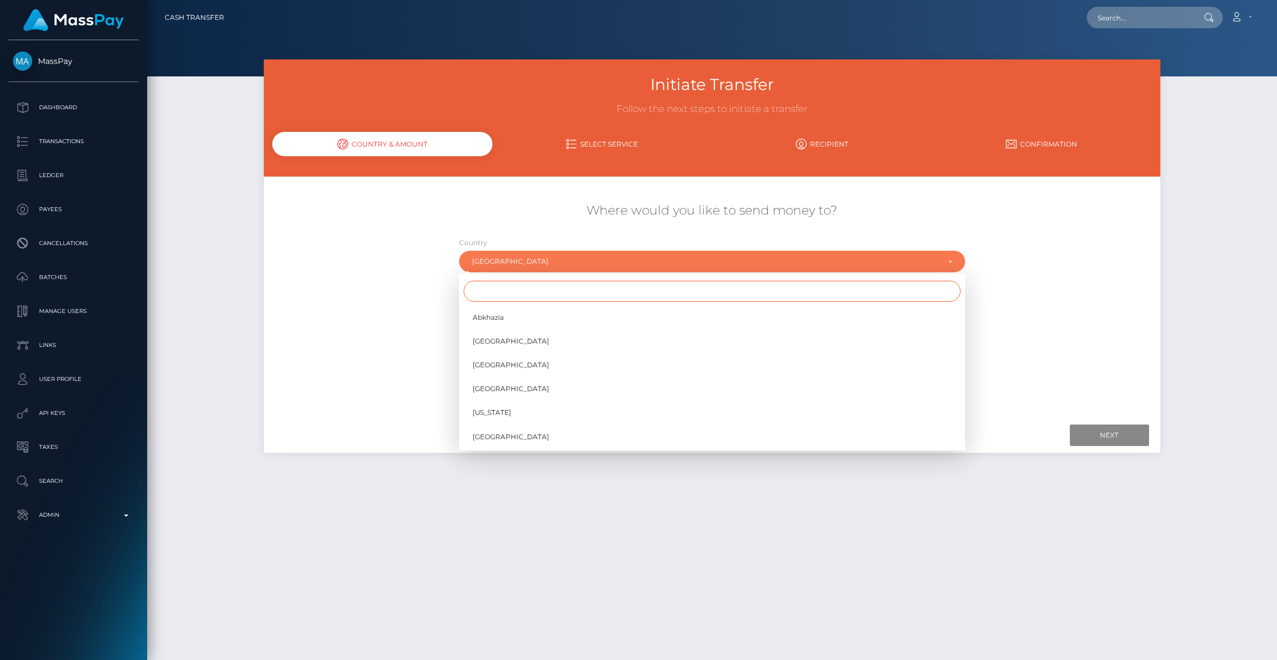
click at [508, 298] on input "Search" at bounding box center [712, 291] width 497 height 21
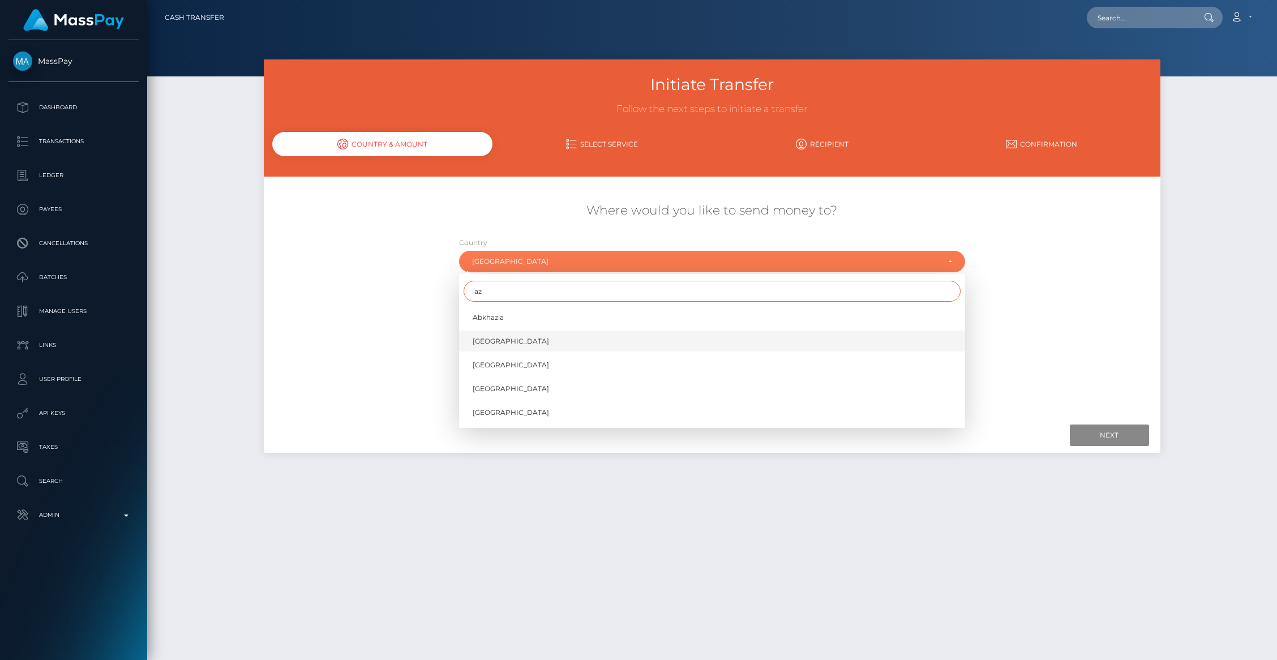
type input "az"
click at [495, 339] on span "Azerbaijan" at bounding box center [511, 341] width 76 height 10
select select "AZE"
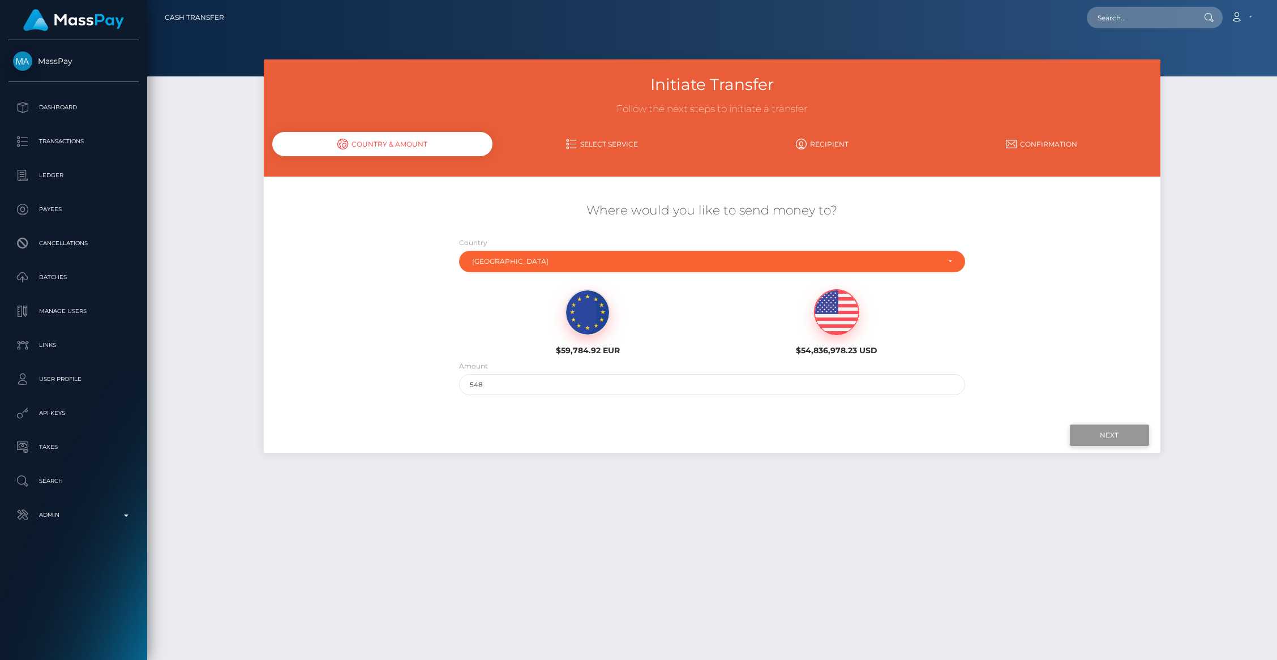
click at [1110, 426] on input "Next" at bounding box center [1109, 436] width 79 height 22
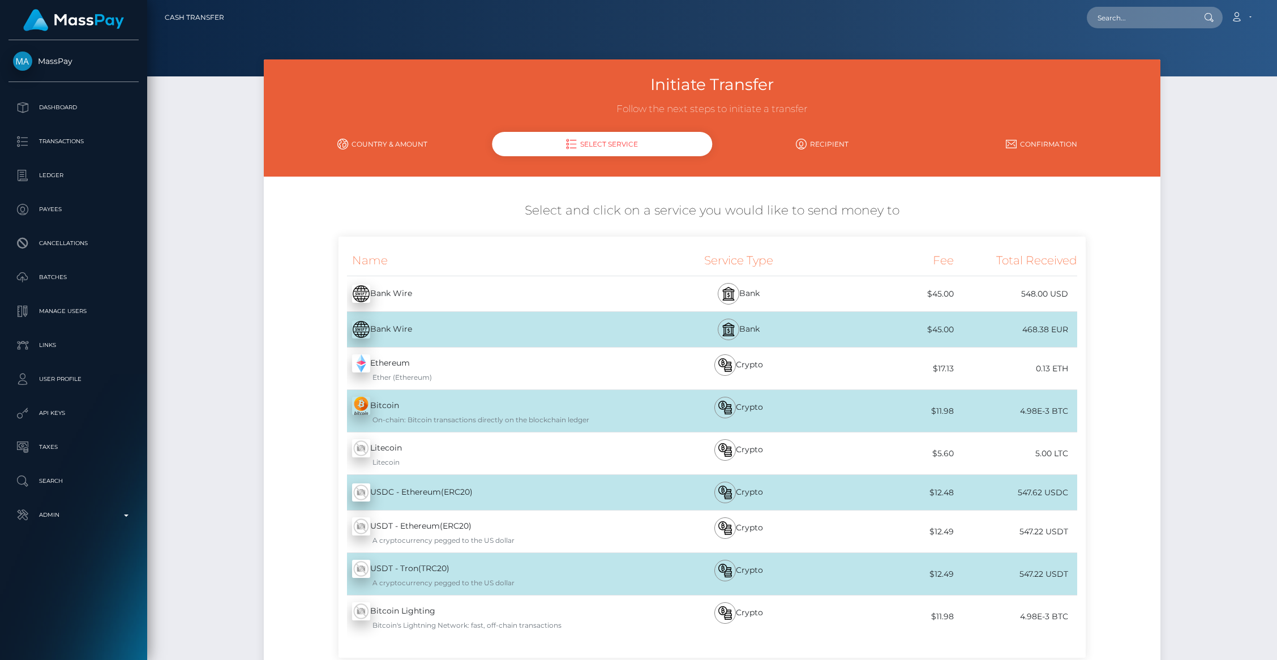
click at [369, 137] on link "Country & Amount" at bounding box center [382, 144] width 220 height 20
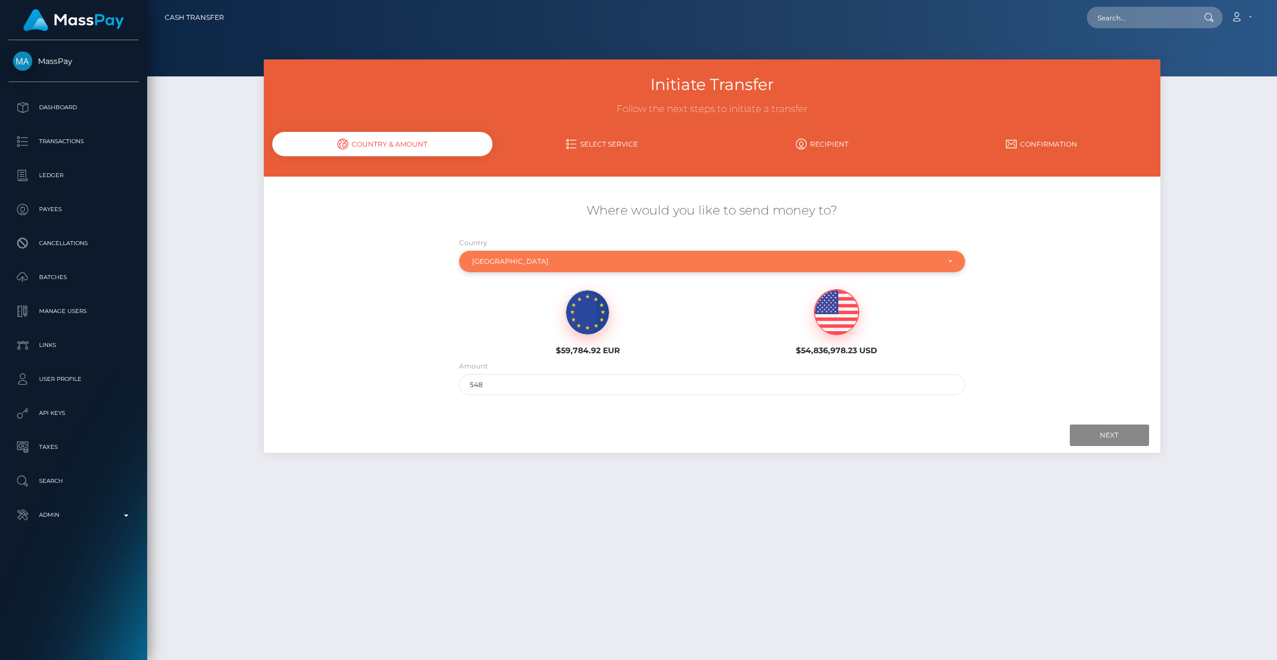
click at [495, 267] on div "Azerbaijan" at bounding box center [712, 262] width 506 height 22
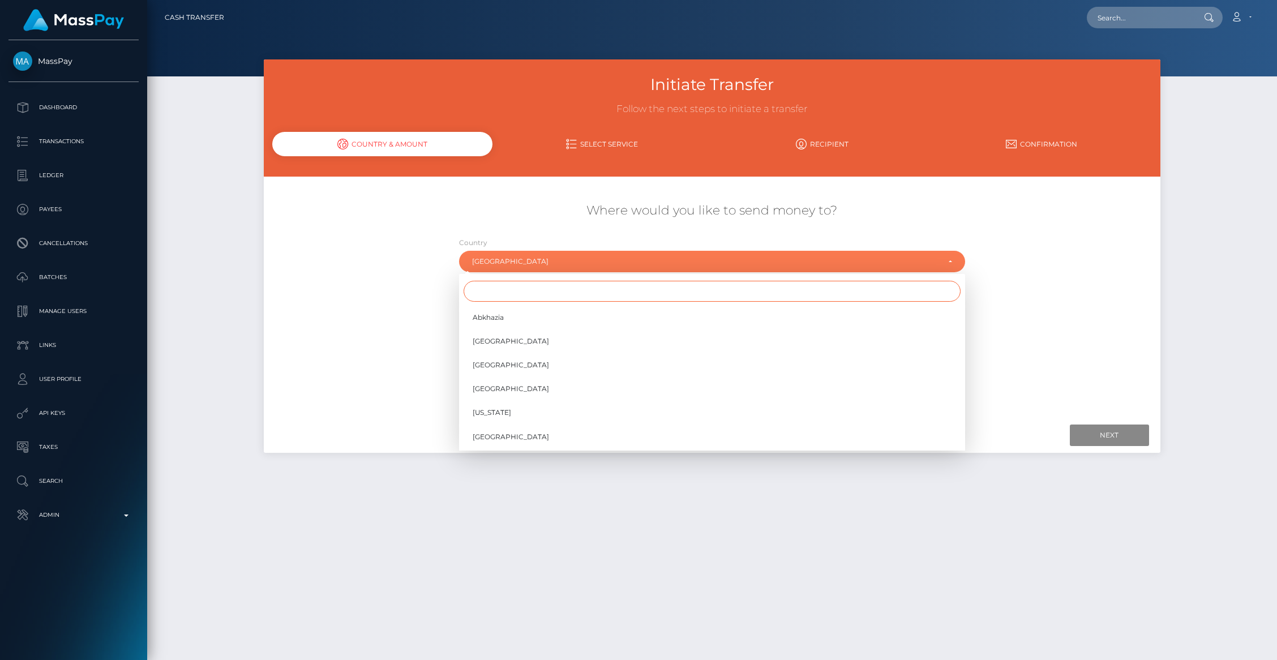
click at [507, 292] on input "Search" at bounding box center [712, 291] width 497 height 21
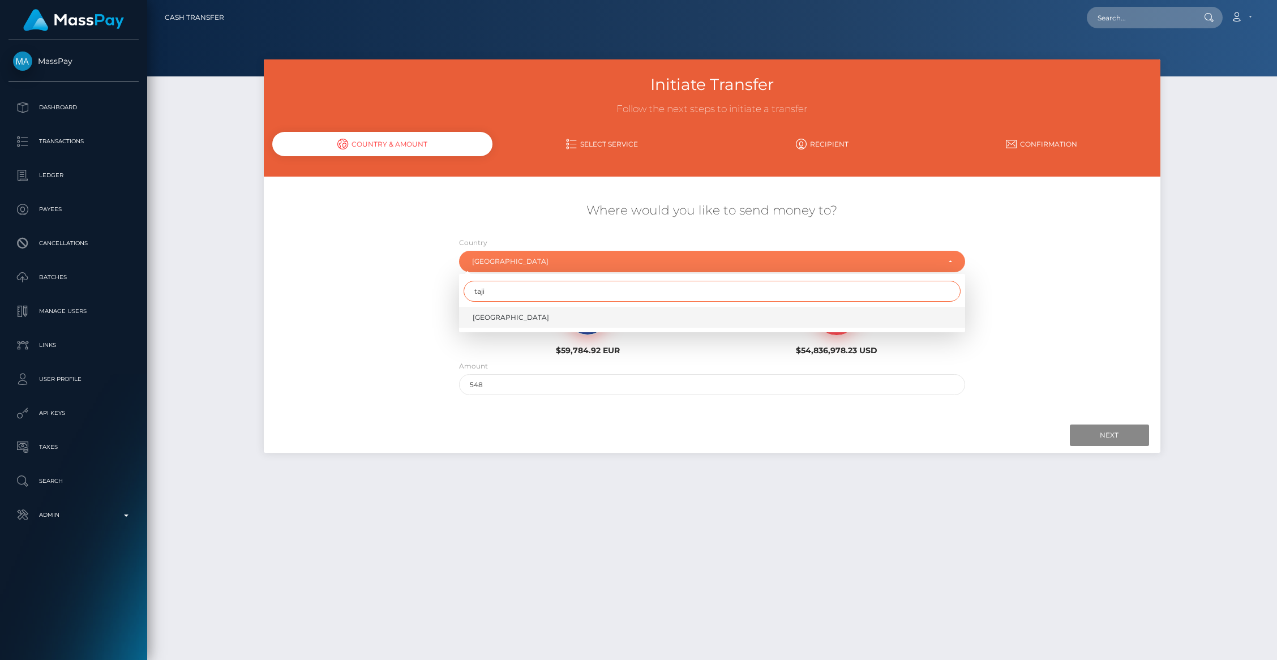
type input "taji"
click at [499, 319] on span "Tajikistan" at bounding box center [511, 318] width 76 height 10
select select "TJK"
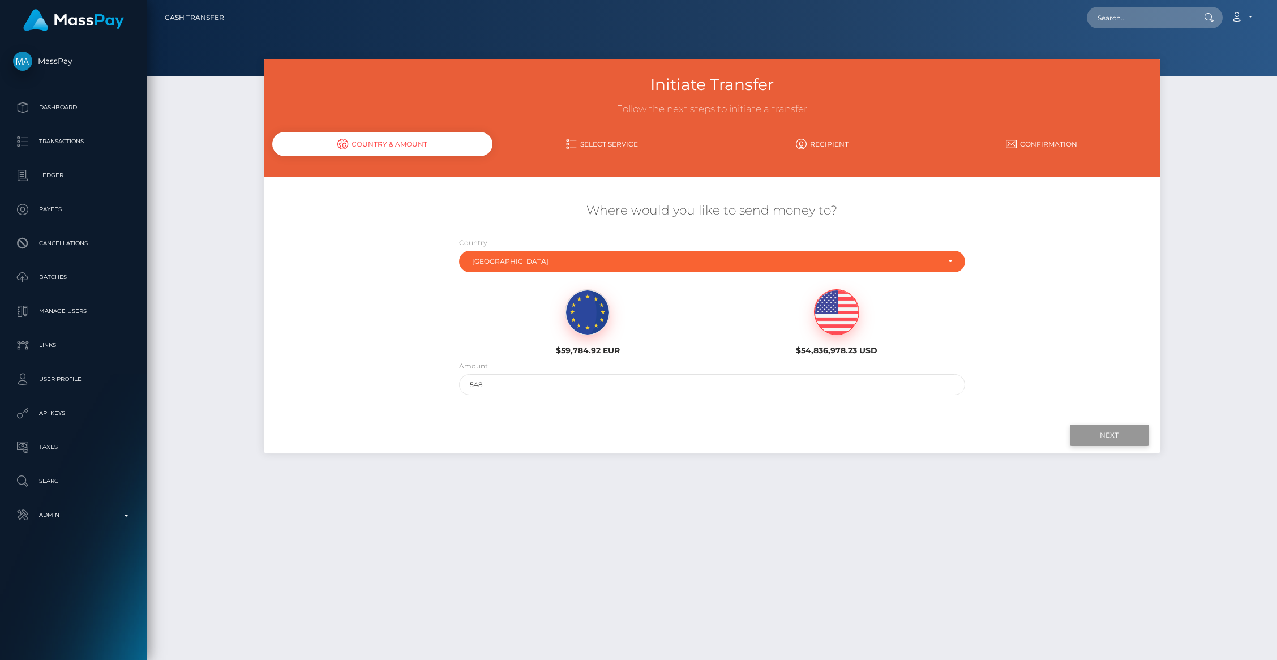
click at [1099, 436] on input "Next" at bounding box center [1109, 436] width 79 height 22
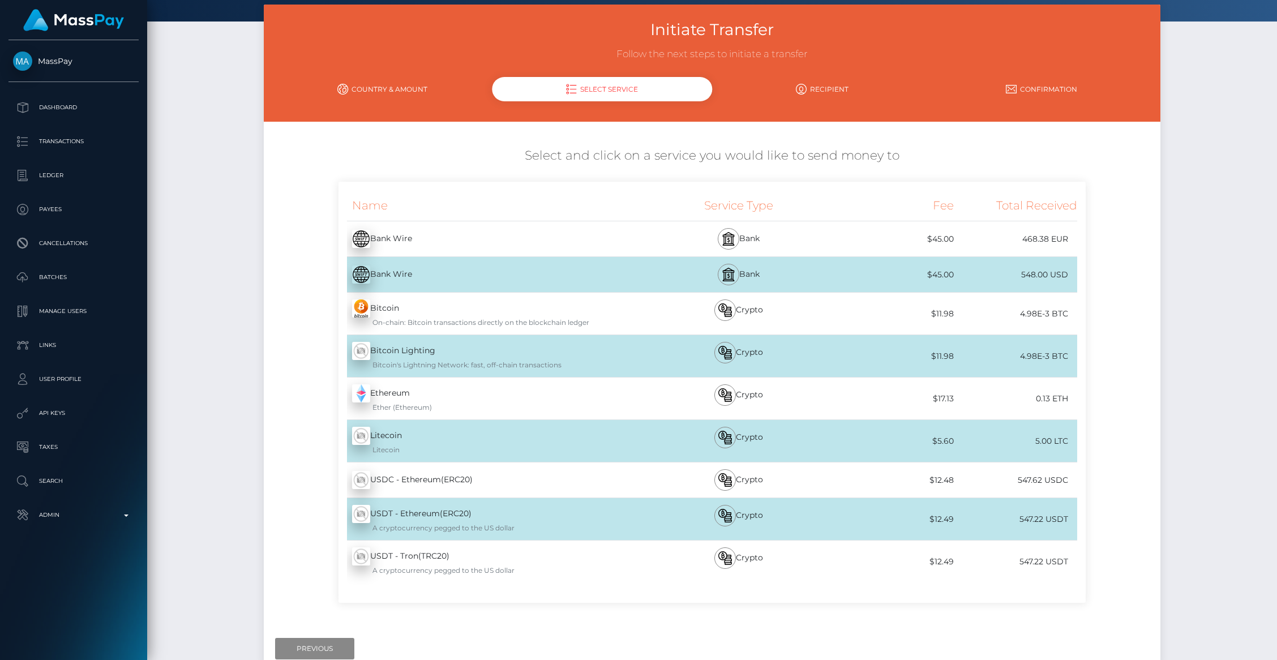
scroll to position [130, 0]
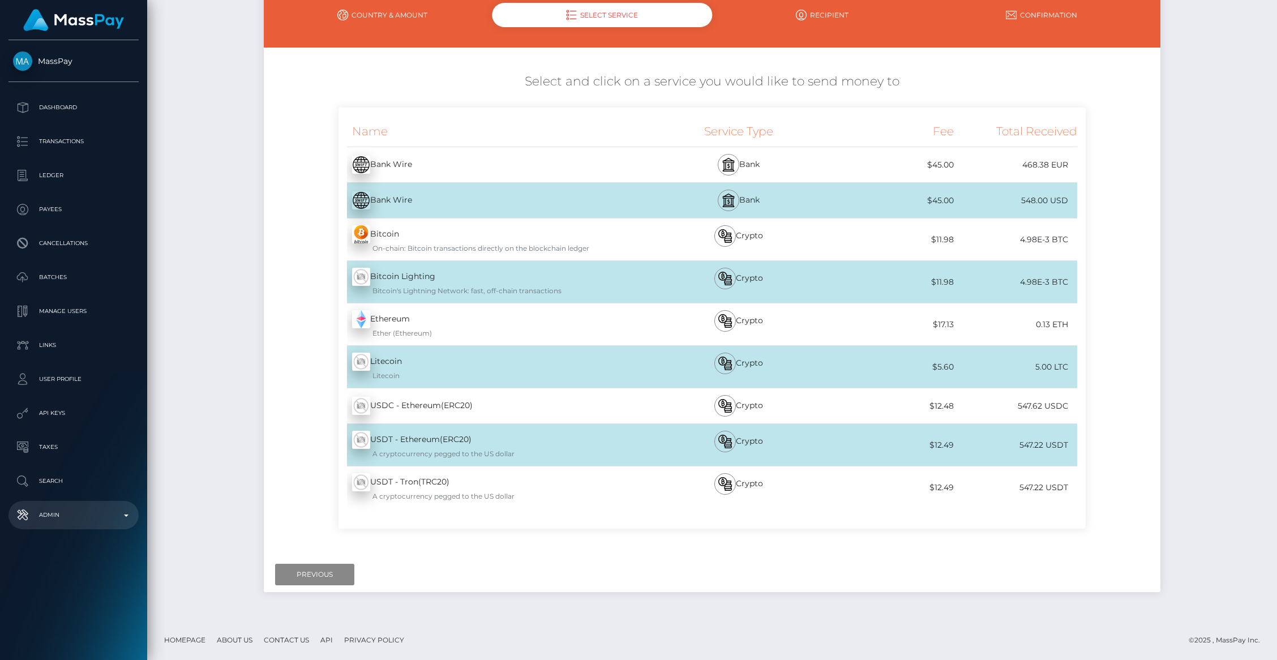
click at [121, 522] on p "Admin" at bounding box center [73, 515] width 121 height 17
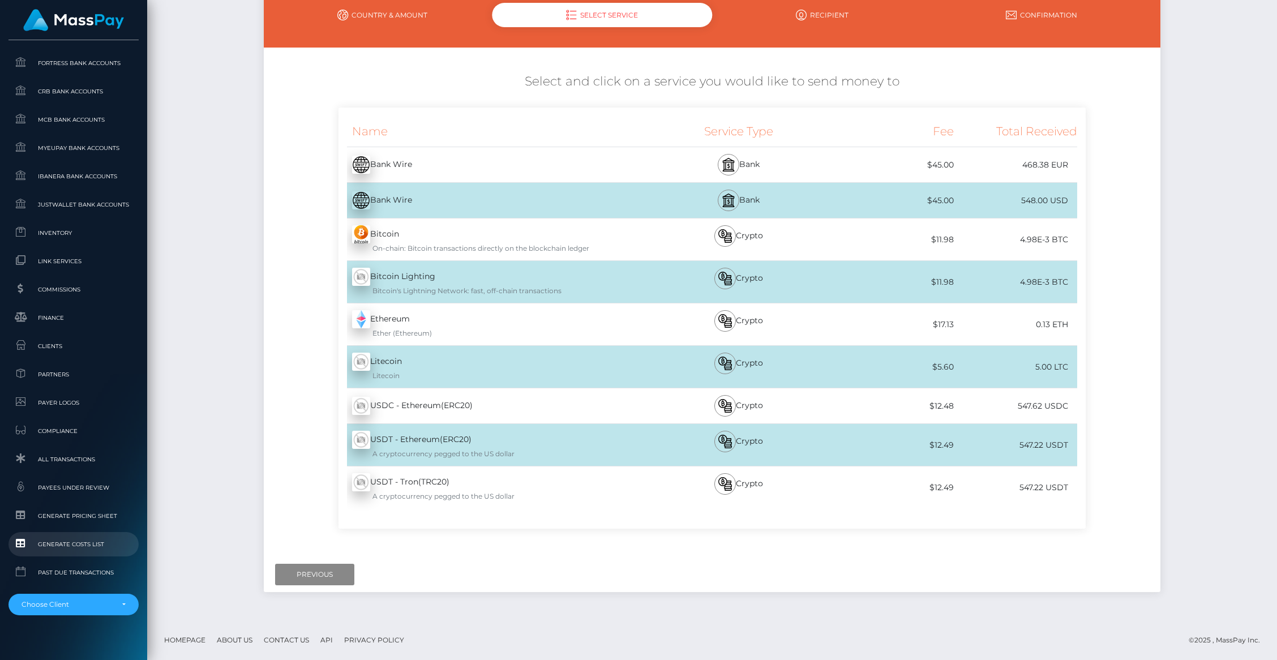
scroll to position [560, 0]
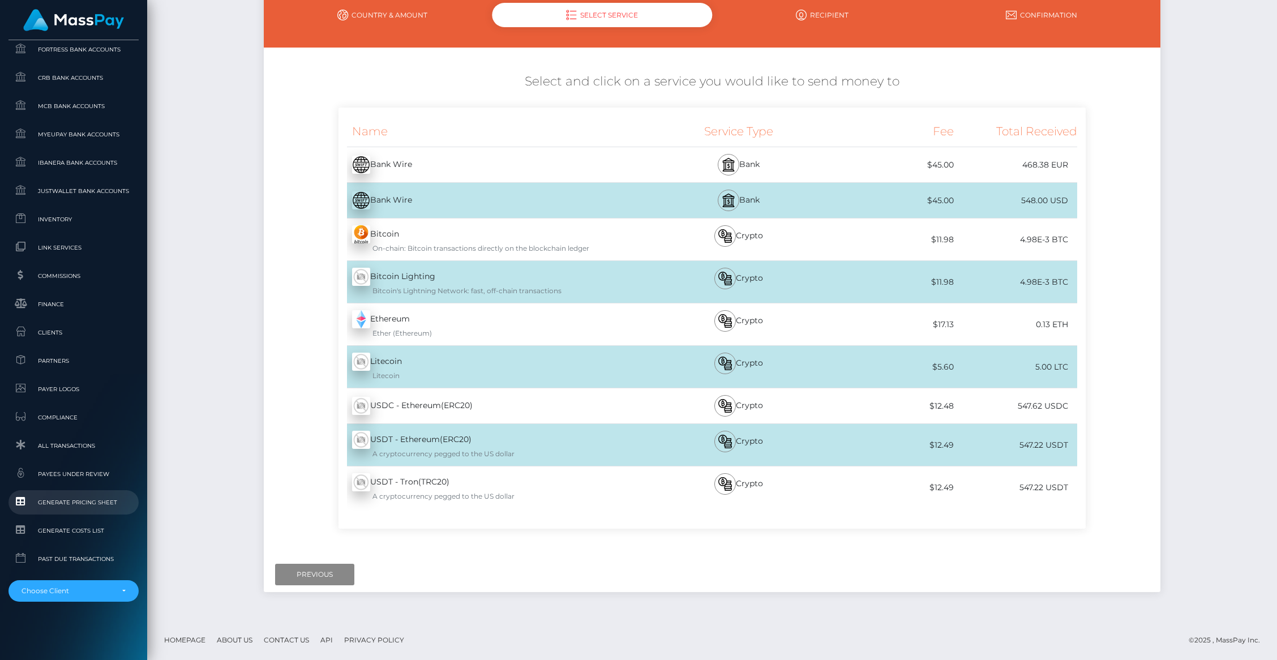
click at [77, 506] on span "Generate Pricing Sheet" at bounding box center [73, 502] width 121 height 13
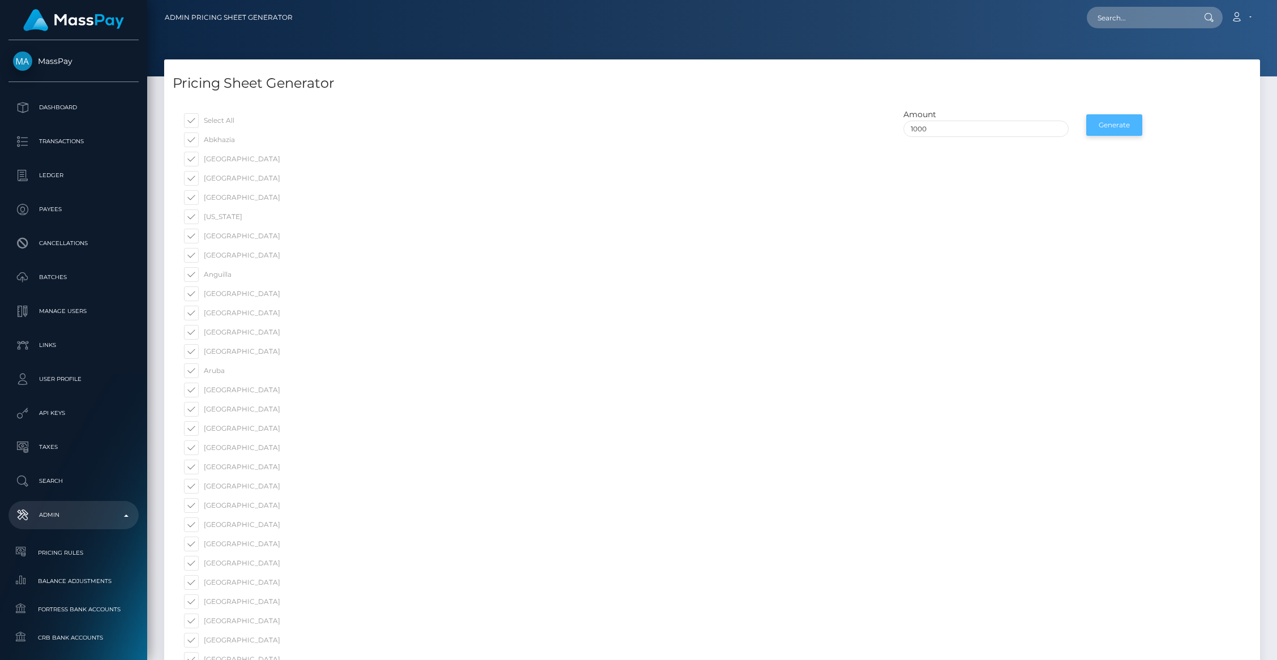
click at [1110, 129] on button "Generate" at bounding box center [1114, 125] width 56 height 22
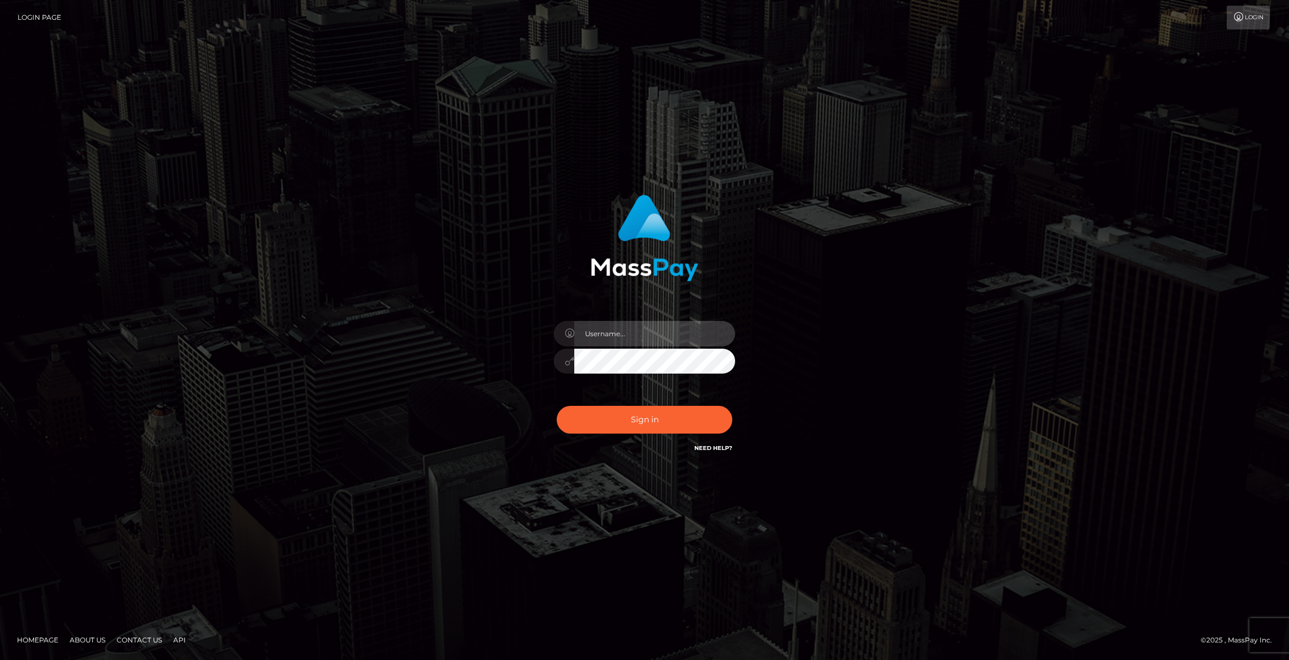
type input "brentg"
